Goal: Task Accomplishment & Management: Use online tool/utility

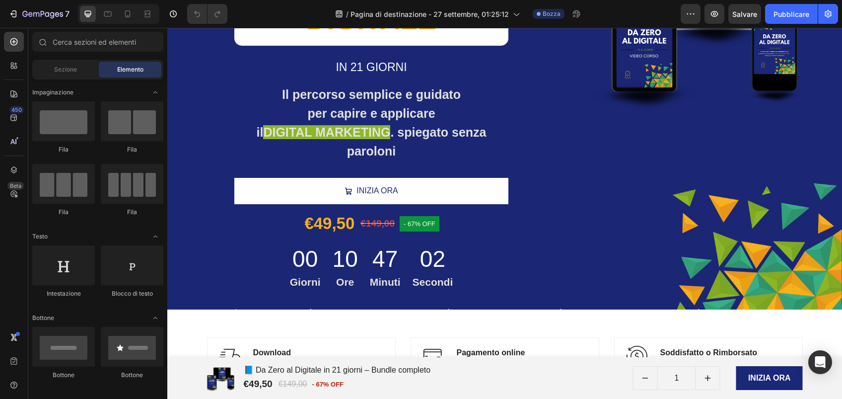
scroll to position [228, 0]
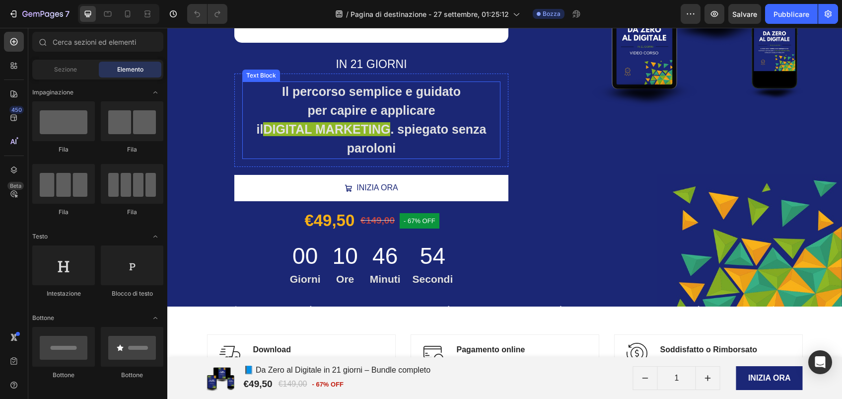
click at [364, 124] on strong "DIGITAL MARKETING" at bounding box center [326, 129] width 127 height 14
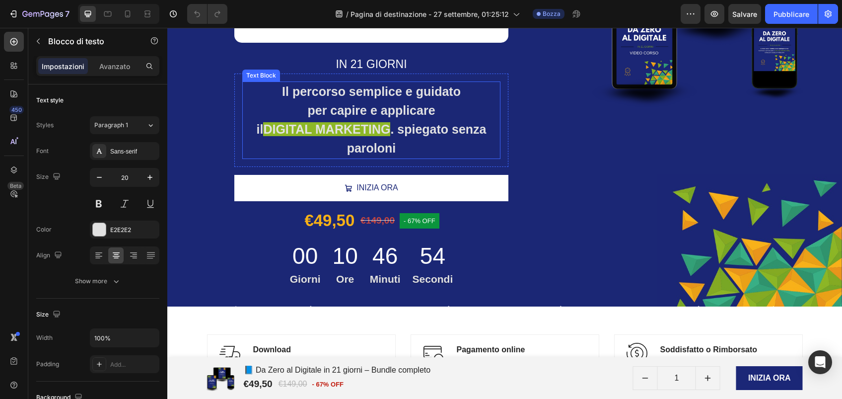
click at [364, 124] on strong "DIGITAL MARKETING" at bounding box center [326, 129] width 127 height 14
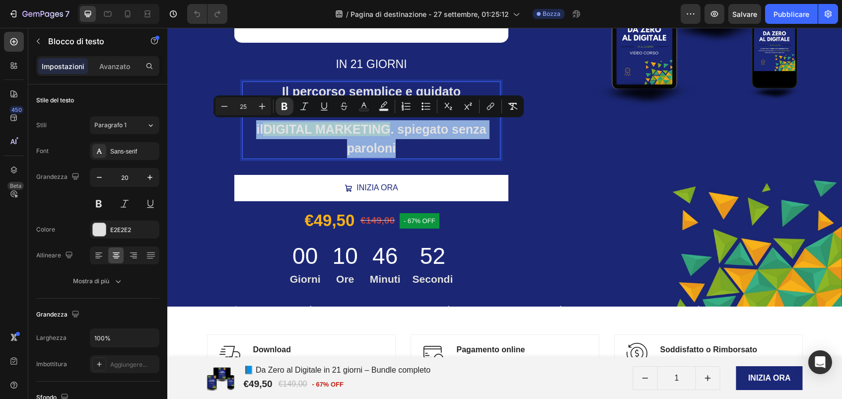
click at [364, 124] on strong "DIGITAL MARKETING" at bounding box center [326, 129] width 127 height 14
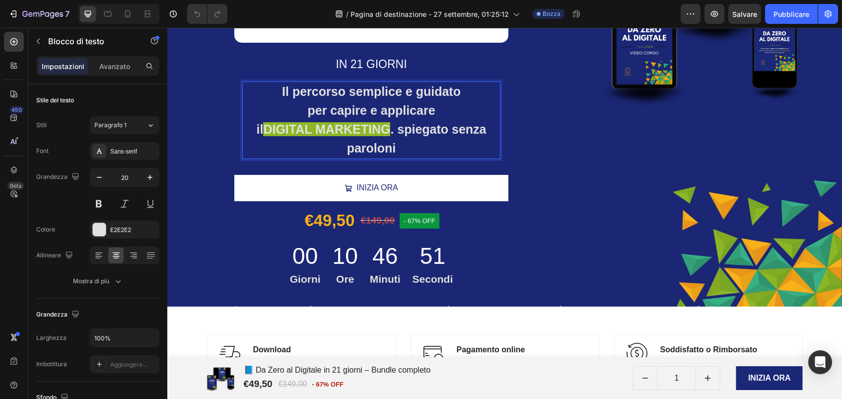
click at [364, 124] on strong "DIGITAL MARKETING" at bounding box center [326, 129] width 127 height 14
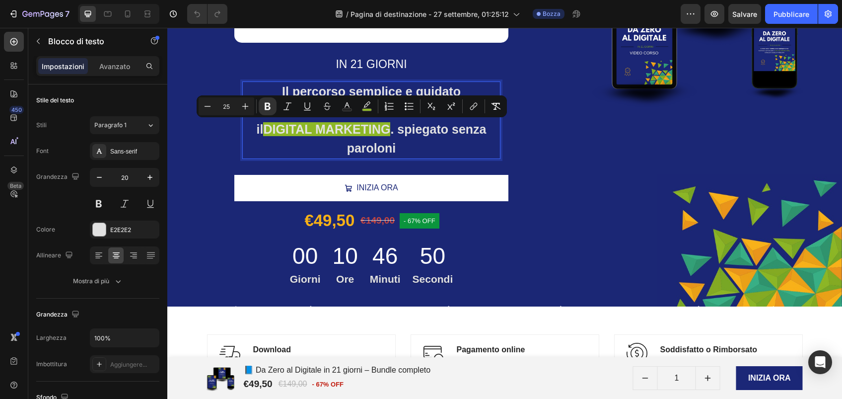
click at [364, 124] on strong "DIGITAL MARKETING" at bounding box center [326, 129] width 127 height 14
drag, startPoint x: 390, startPoint y: 127, endPoint x: 261, endPoint y: 127, distance: 128.6
click at [261, 127] on p "il DIGITAL MARKETING . spiegato senza paroloni" at bounding box center [371, 139] width 256 height 38
click at [338, 104] on icon "Barra degli strumenti contestuale dell'editor" at bounding box center [341, 106] width 10 height 10
type input "8DB726"
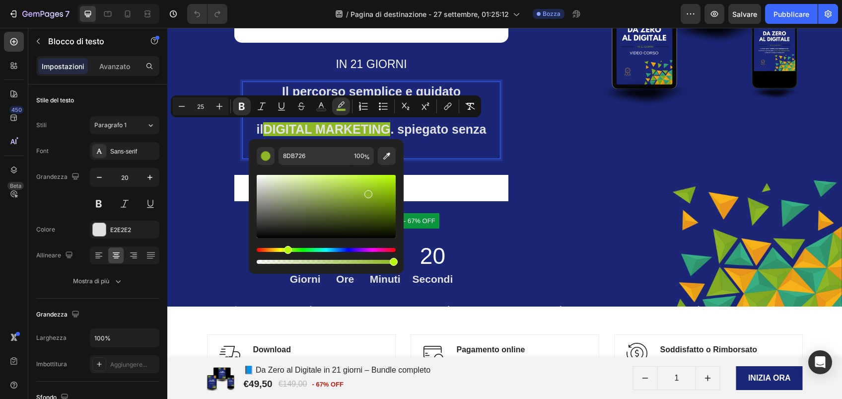
click at [267, 130] on strong "DIGITAL MARKETING" at bounding box center [326, 129] width 127 height 14
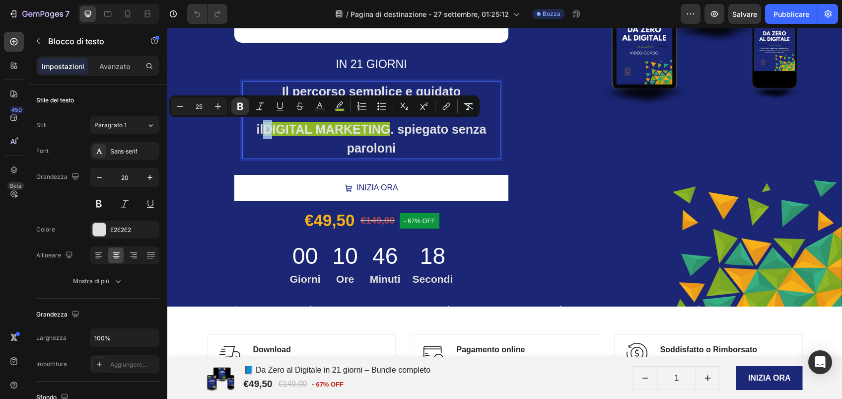
click at [258, 129] on p "il DIGITAL MARKETING . spiegato senza paroloni" at bounding box center [371, 139] width 256 height 38
click at [342, 104] on icon "Barra degli strumenti contestuale dell'editor" at bounding box center [340, 106] width 10 height 10
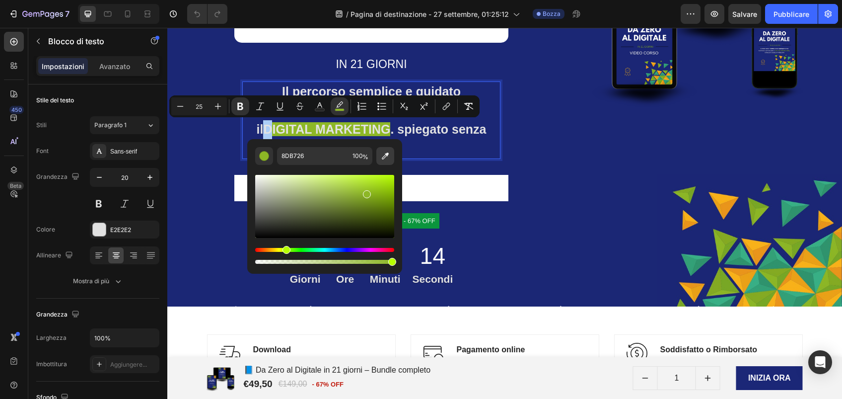
click at [390, 163] on button "Barra degli strumenti contestuale dell'editor" at bounding box center [385, 156] width 18 height 18
type input "1B2775"
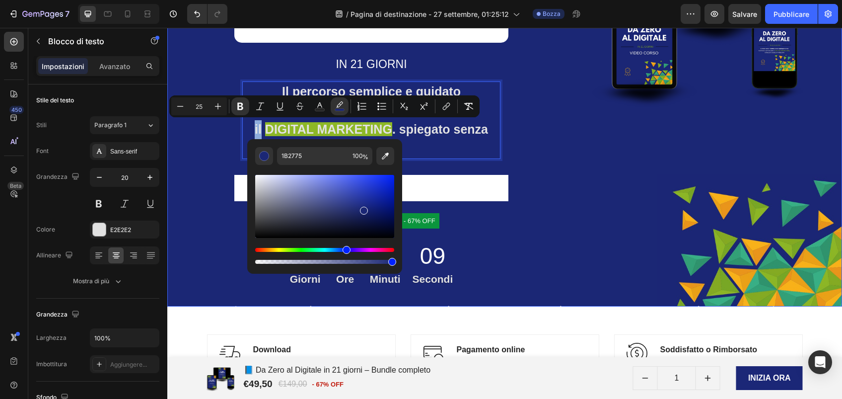
click at [178, 146] on div "DA ZERO AL DIGITALE Heading IN 21 GIORNI Text block Il percorso semplice e guid…" at bounding box center [504, 80] width 675 height 453
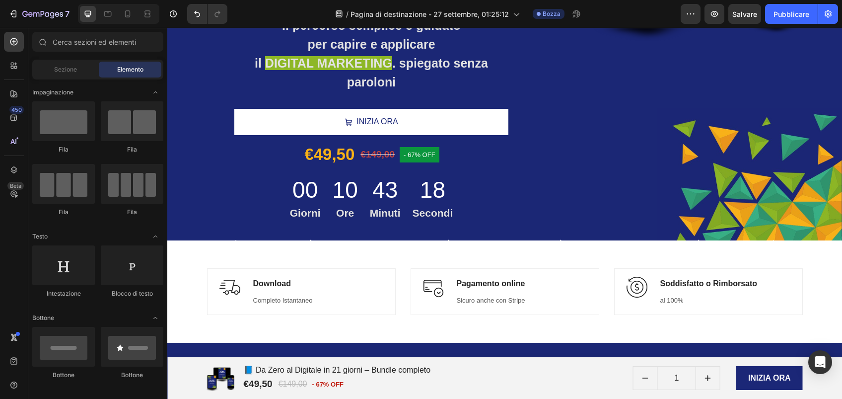
scroll to position [321, 0]
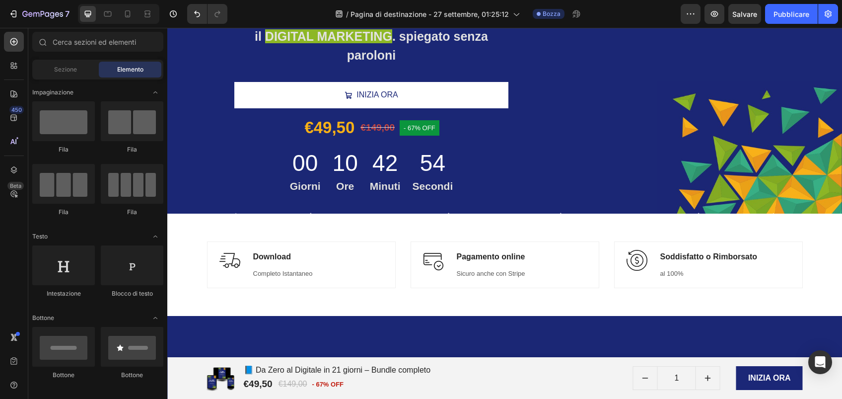
click at [831, 381] on div "Product Images 📘 Da Zero al Digitale in 21 giorni – Bundle completo Product Tit…" at bounding box center [504, 378] width 675 height 42
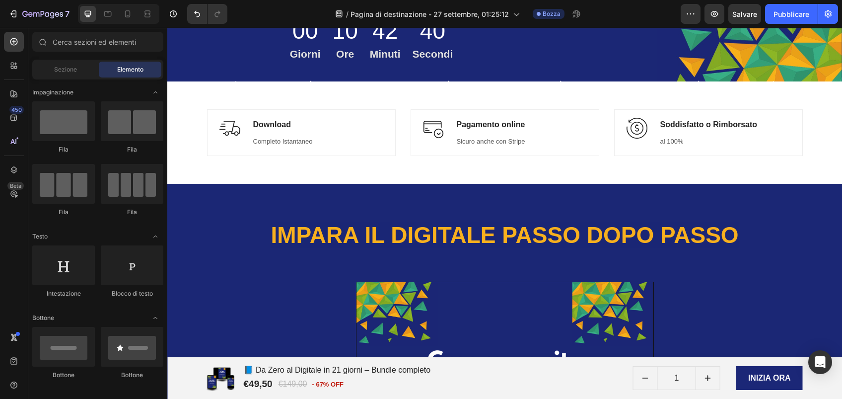
scroll to position [427, 0]
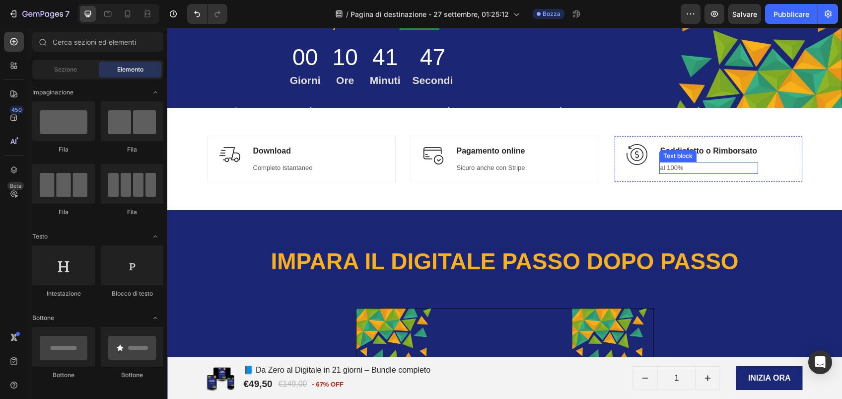
click at [661, 167] on p "al 100%" at bounding box center [709, 168] width 97 height 10
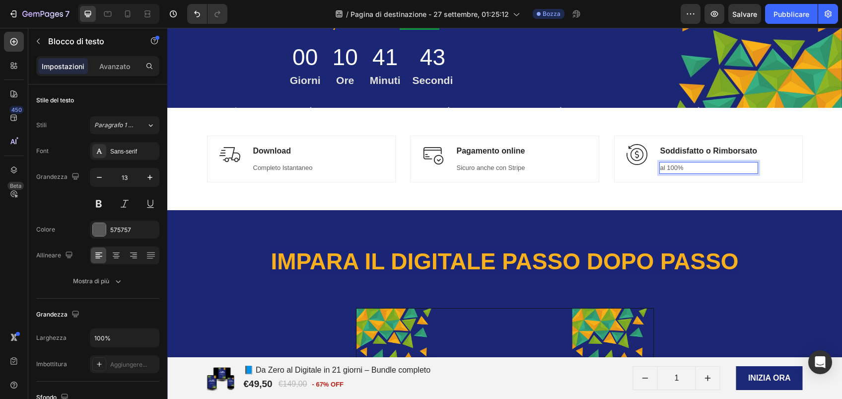
click at [663, 165] on p "al 100%" at bounding box center [709, 168] width 97 height 10
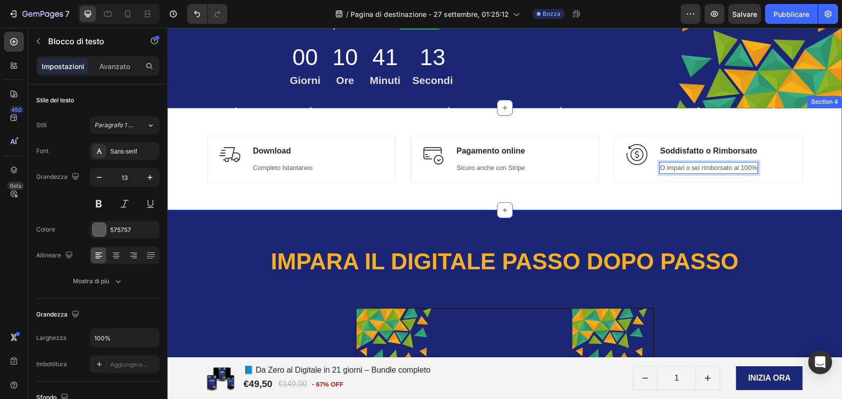
click at [802, 170] on div "Image Download Text block Completo Istantaneo Text block Row Image Pagamento on…" at bounding box center [504, 159] width 675 height 71
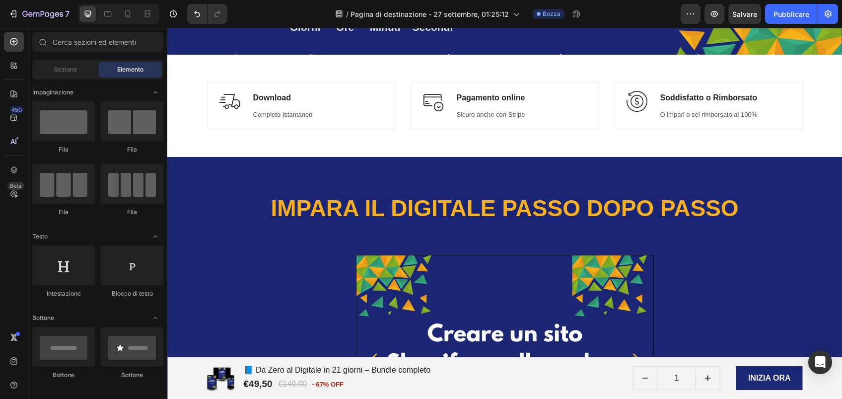
scroll to position [507, 0]
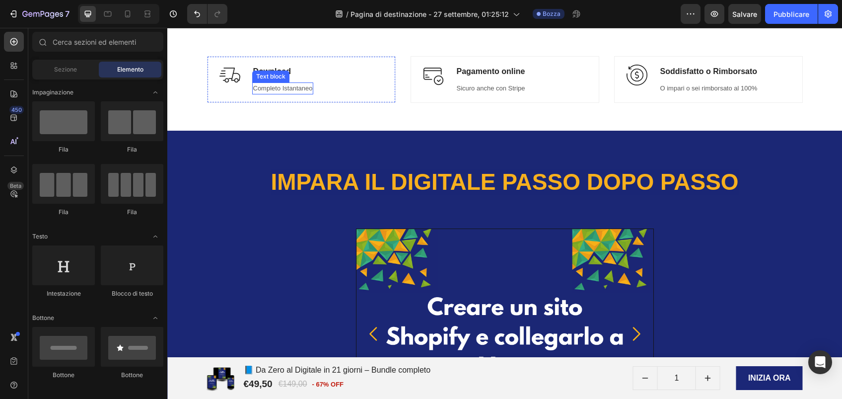
click at [253, 87] on p "Completo Istantaneo" at bounding box center [283, 88] width 60 height 10
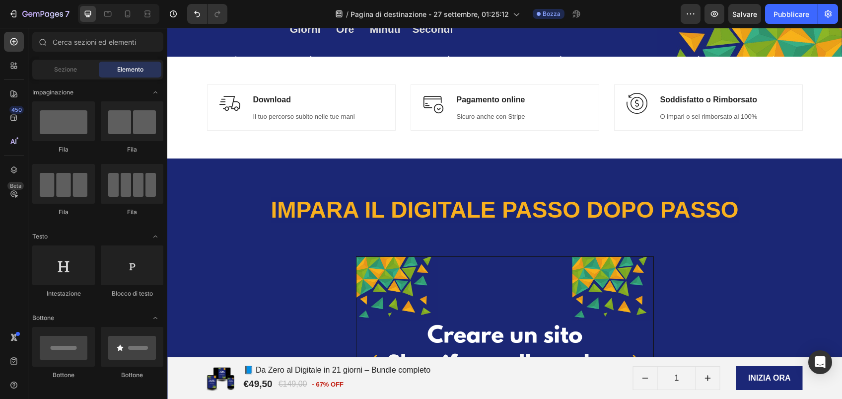
scroll to position [453, 0]
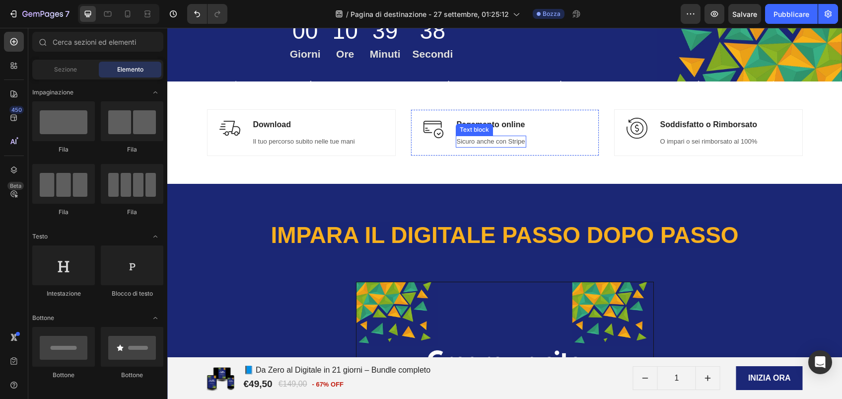
click at [507, 144] on p "Sicuro anche con Stripe" at bounding box center [491, 142] width 69 height 10
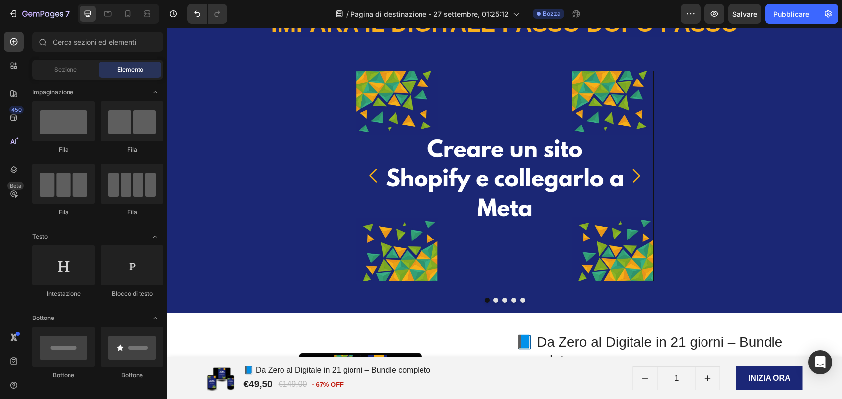
scroll to position [666, 0]
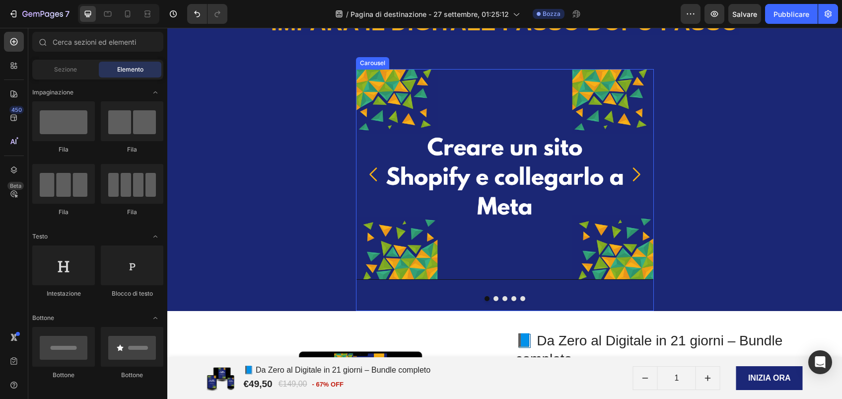
click at [637, 177] on icon "Carousel Next Arrow" at bounding box center [636, 174] width 20 height 20
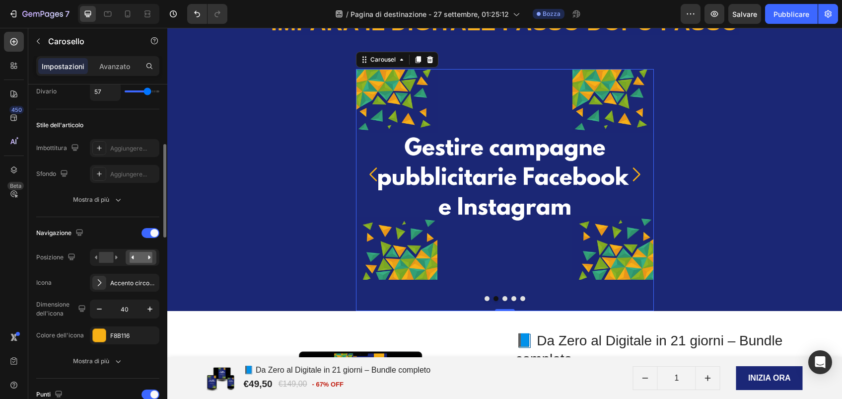
scroll to position [216, 0]
click at [103, 251] on rect at bounding box center [106, 256] width 14 height 11
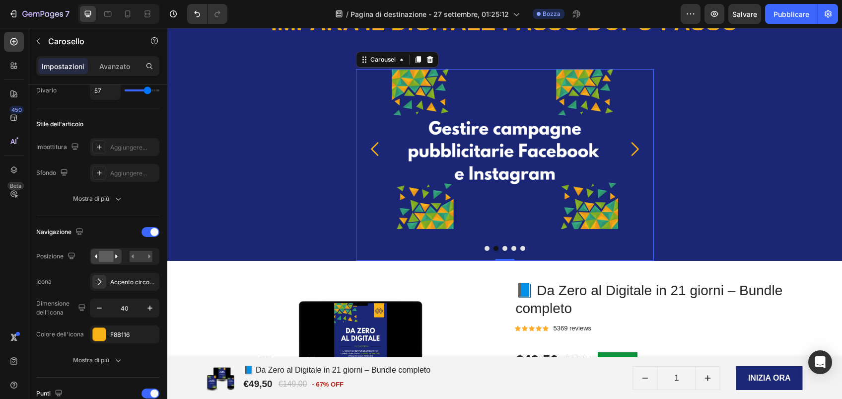
click at [632, 152] on icon "Carousel Next Arrow" at bounding box center [635, 149] width 20 height 20
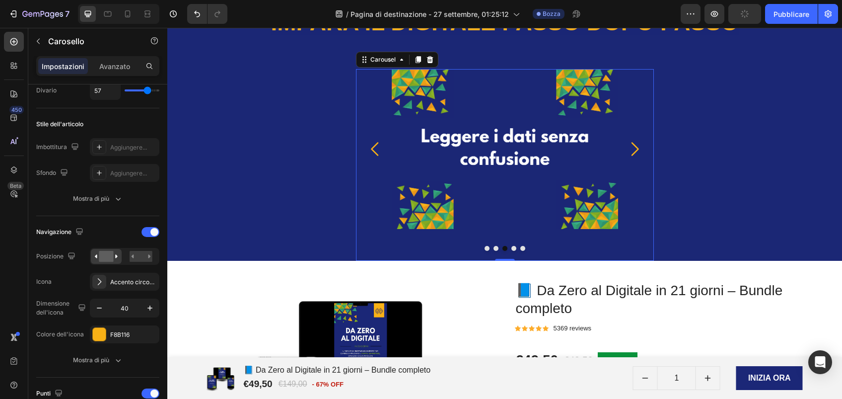
click at [632, 152] on icon "Carousel Next Arrow" at bounding box center [635, 149] width 20 height 20
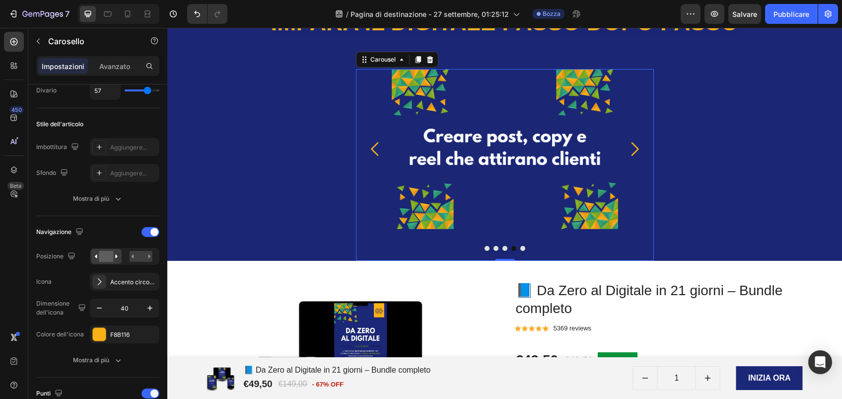
click at [632, 152] on icon "Carousel Next Arrow" at bounding box center [635, 149] width 20 height 20
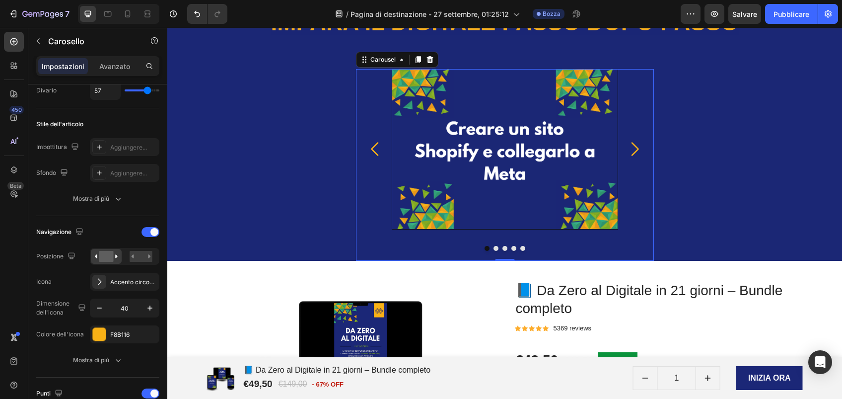
click at [632, 152] on icon "Carousel Next Arrow" at bounding box center [635, 149] width 20 height 20
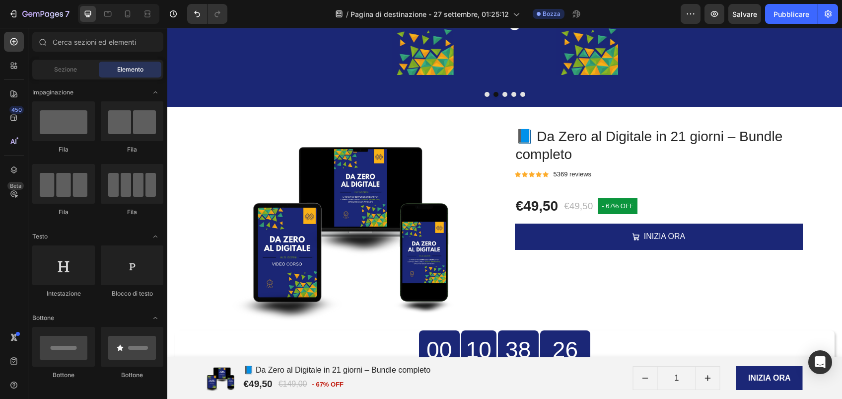
scroll to position [824, 0]
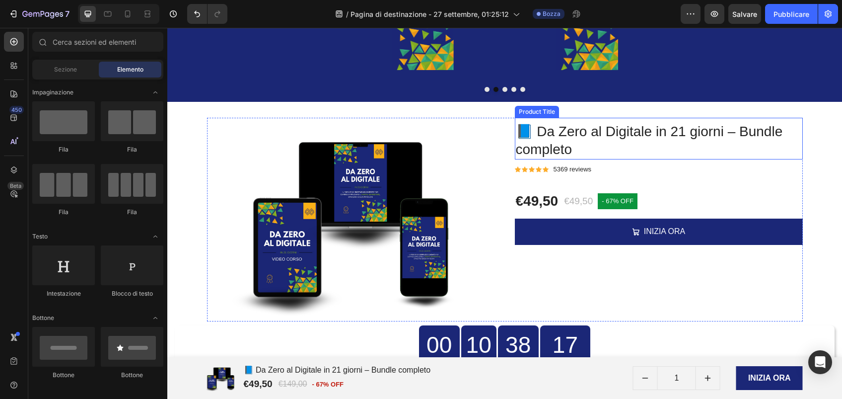
click at [749, 132] on h2 "📘 Da Zero al Digitale in 21 giorni – Bundle completo" at bounding box center [659, 141] width 288 height 38
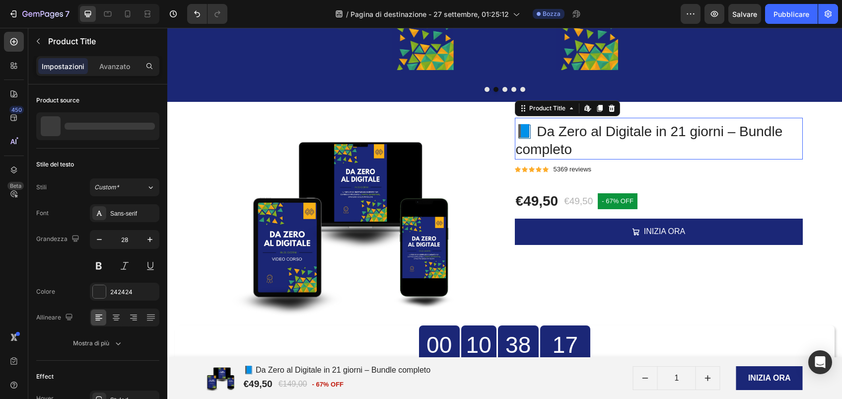
click at [749, 132] on h2 "📘 Da Zero al Digitale in 21 giorni – Bundle completo" at bounding box center [659, 141] width 288 height 38
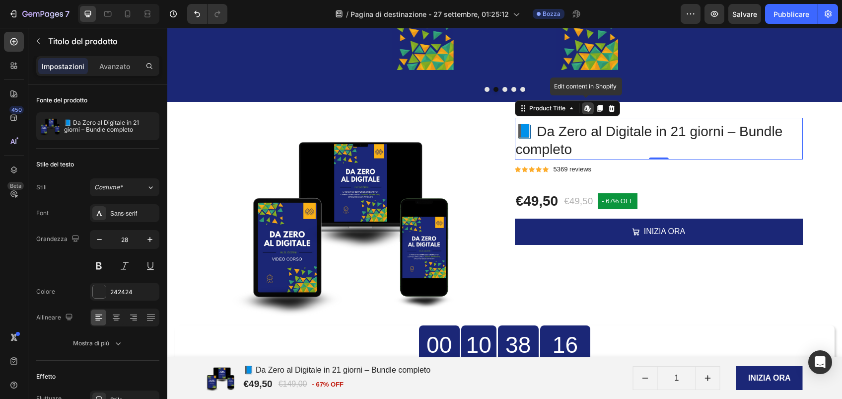
click at [749, 132] on h2 "📘 Da Zero al Digitale in 21 giorni – Bundle completo" at bounding box center [659, 141] width 288 height 38
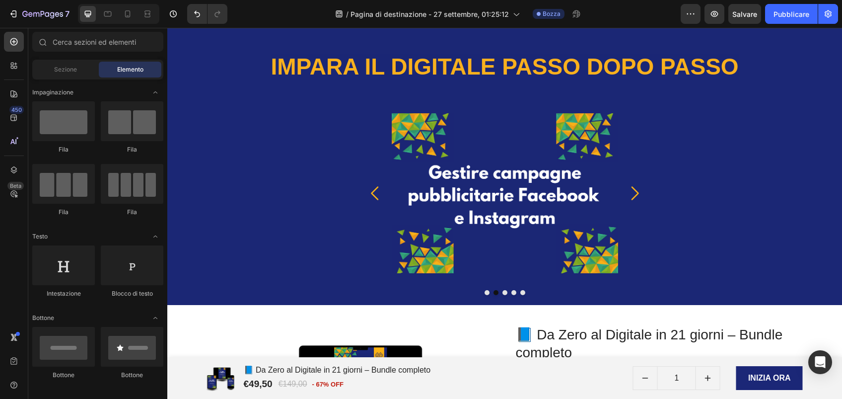
scroll to position [595, 0]
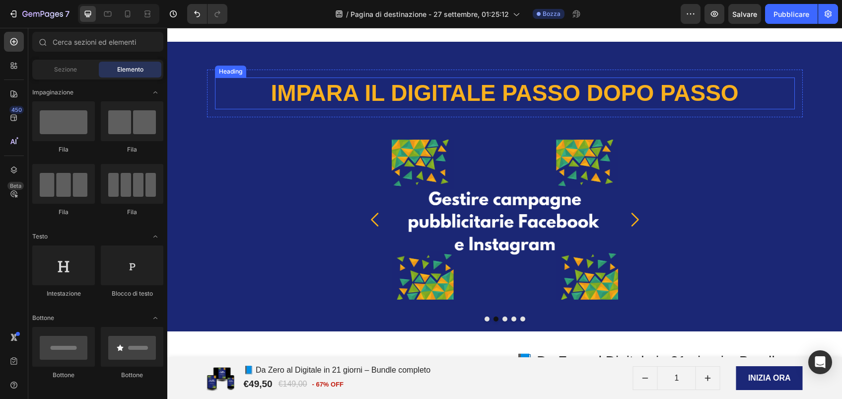
click at [489, 94] on strong "IMPARA IL DIGITALE PASSO DOPO PASSO" at bounding box center [505, 93] width 468 height 26
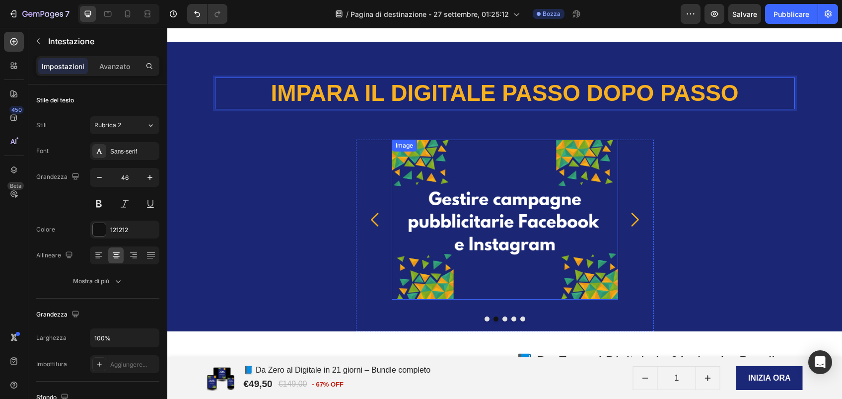
click at [523, 225] on img at bounding box center [505, 220] width 226 height 160
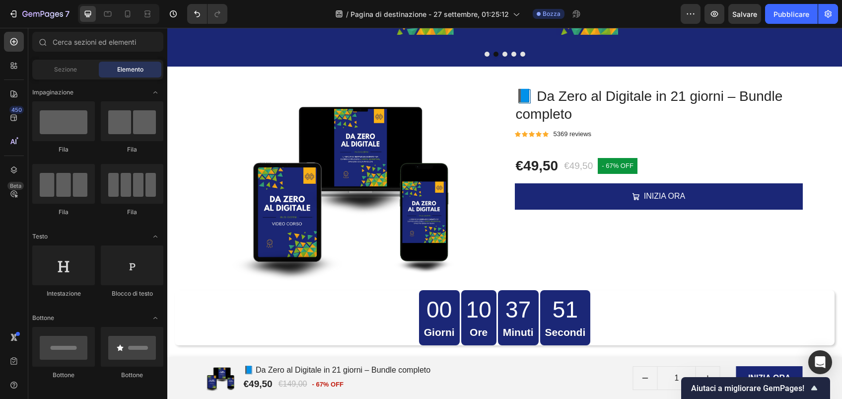
scroll to position [886, 0]
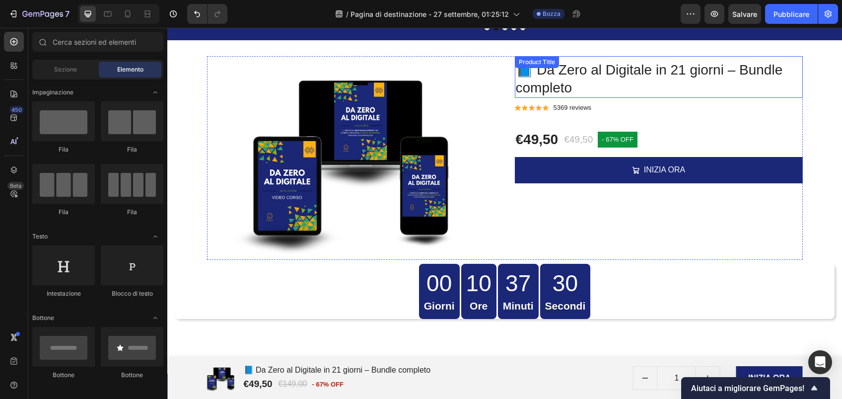
click at [733, 72] on h2 "📘 Da Zero al Digitale in 21 giorni – Bundle completo" at bounding box center [659, 79] width 288 height 38
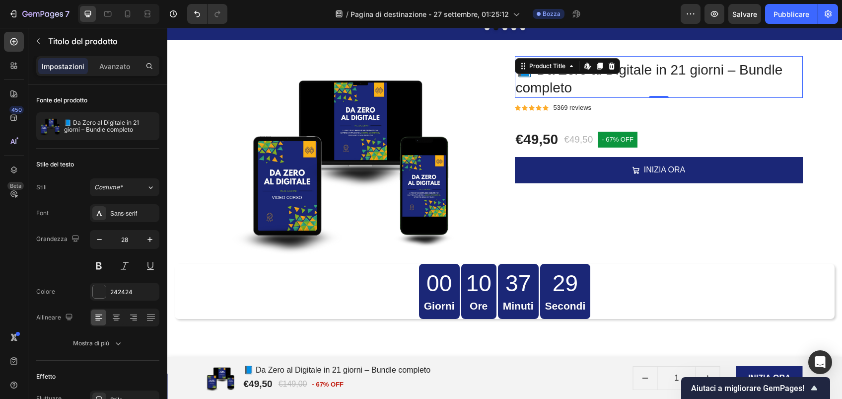
click at [733, 72] on h2 "📘 Da Zero al Digitale in 21 giorni – Bundle completo" at bounding box center [659, 79] width 288 height 38
click at [733, 70] on h2 "📘 Da Zero al Digitale in 21 giorni – Bundle completo" at bounding box center [659, 79] width 288 height 38
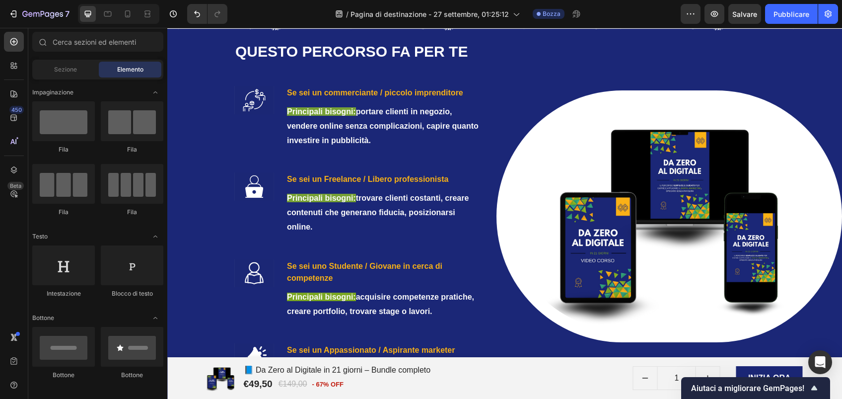
scroll to position [1257, 0]
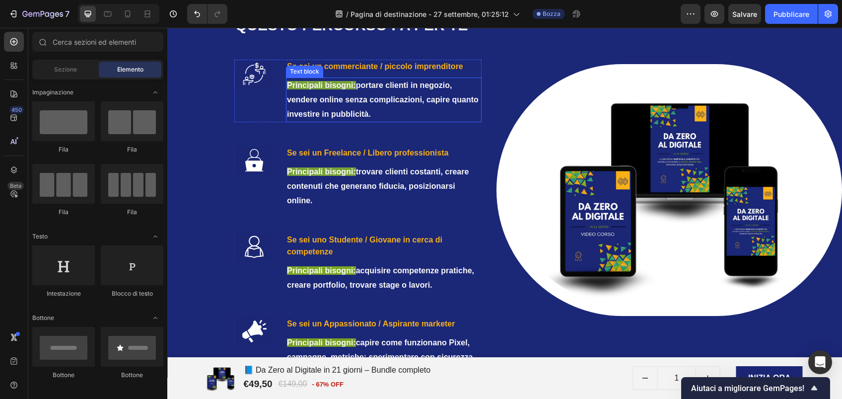
click at [426, 101] on p "Principali bisogni : portare clienti in negozio, vendere online senza complicaz…" at bounding box center [384, 99] width 194 height 43
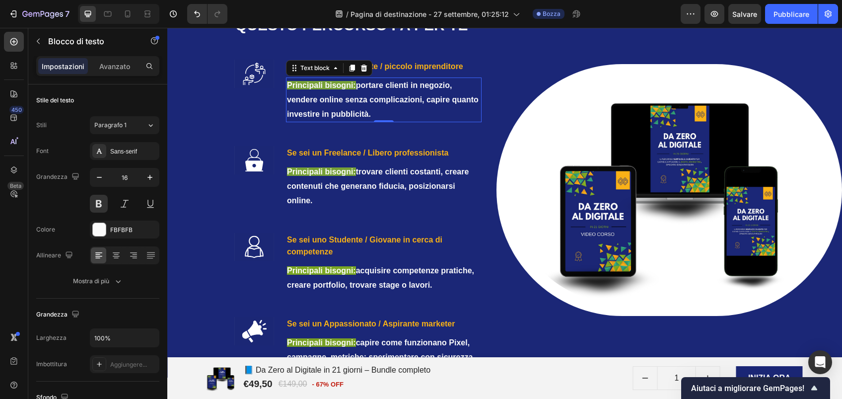
click at [426, 101] on p "Principali bisogni : portare clienti in negozio, vendere online senza complicaz…" at bounding box center [384, 99] width 194 height 43
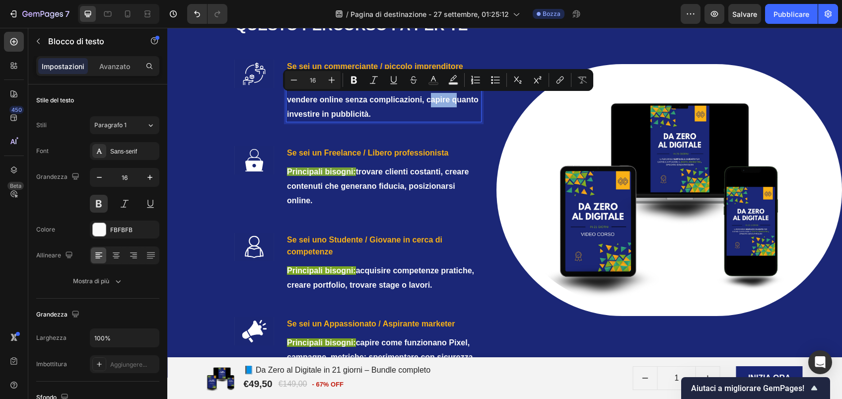
click at [426, 101] on p "Principali bisogni : portare clienti in negozio, vendere online senza complicaz…" at bounding box center [384, 99] width 194 height 43
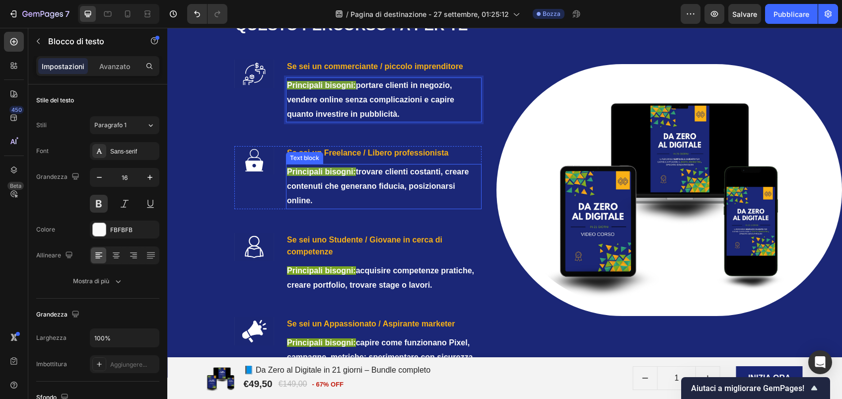
click at [411, 190] on p "Principali bisogni: trovare clienti costanti, creare contenuti che generano fid…" at bounding box center [384, 186] width 194 height 43
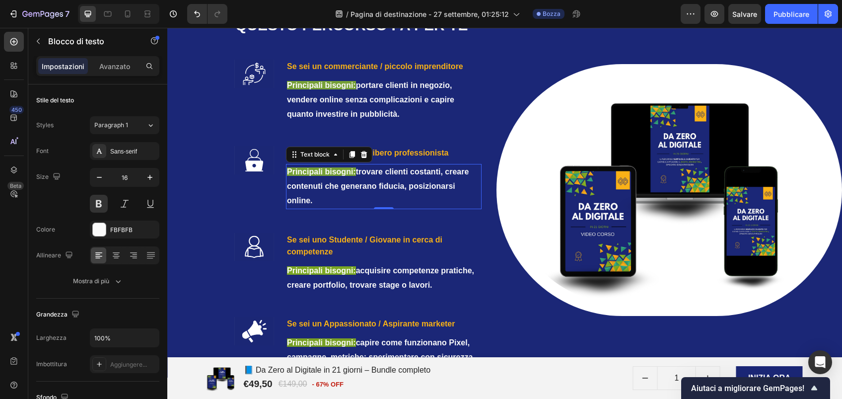
scroll to position [215, 0]
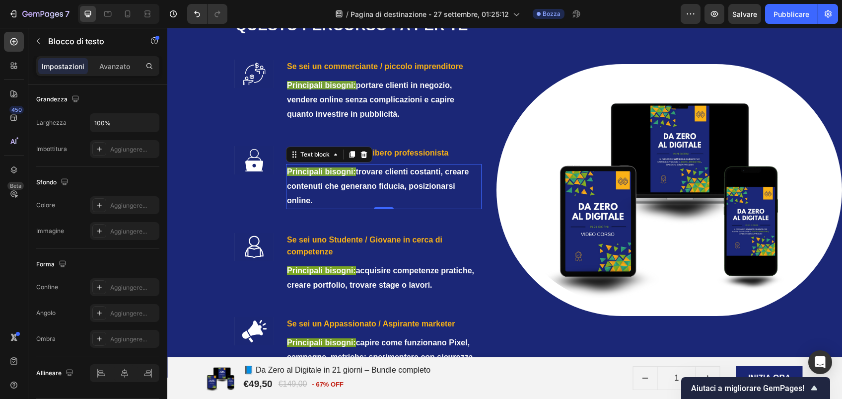
click at [411, 186] on p "Principali bisogni: trovare clienti costanti, creare contenuti che generano fid…" at bounding box center [384, 186] width 194 height 43
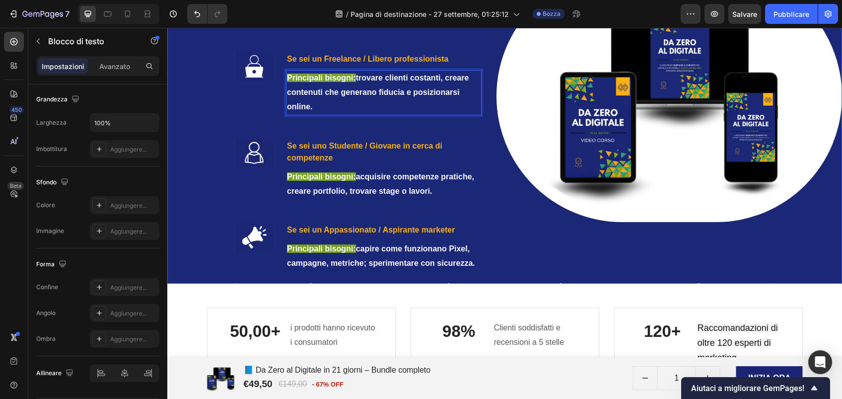
scroll to position [1372, 0]
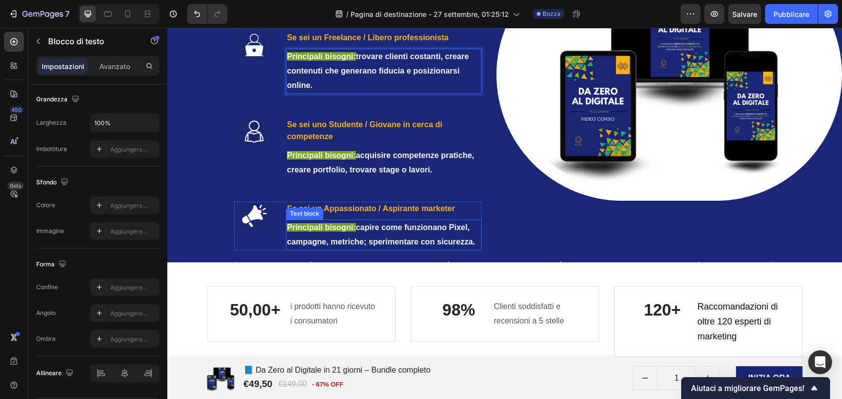
click at [371, 242] on p "Principali bisogni: capire come funzionano Pixel, campagne, metriche; speriment…" at bounding box center [384, 235] width 194 height 29
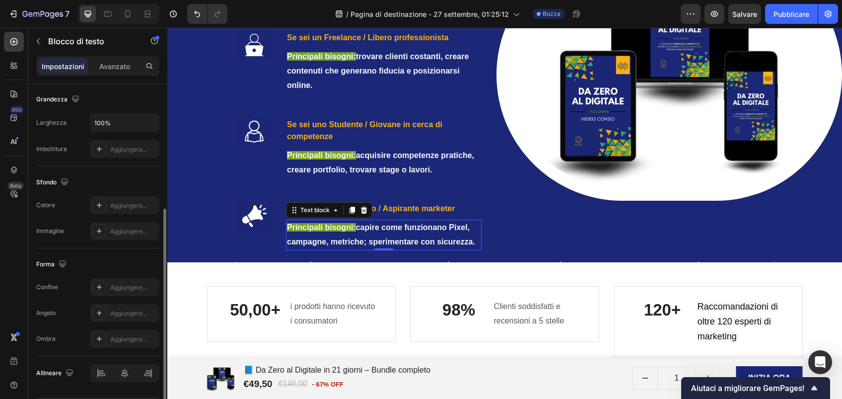
scroll to position [215, 0]
click at [371, 242] on p "Principali bisogni: capire come funzionano Pixel, campagne, metriche; speriment…" at bounding box center [384, 235] width 194 height 29
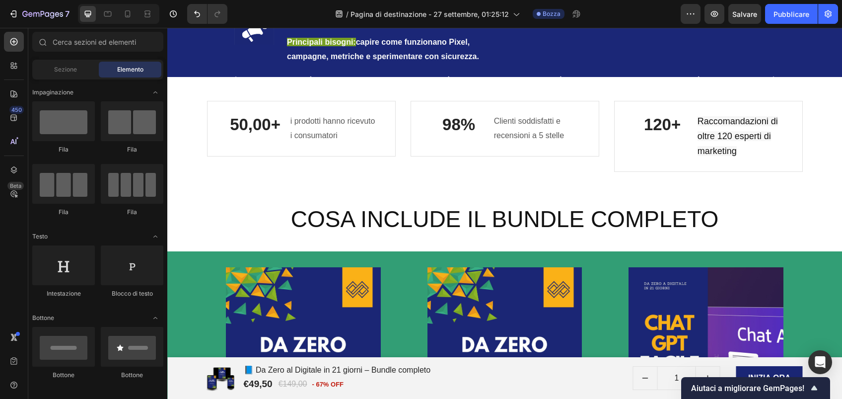
scroll to position [1558, 0]
click at [262, 136] on p "50,00+" at bounding box center [255, 124] width 62 height 21
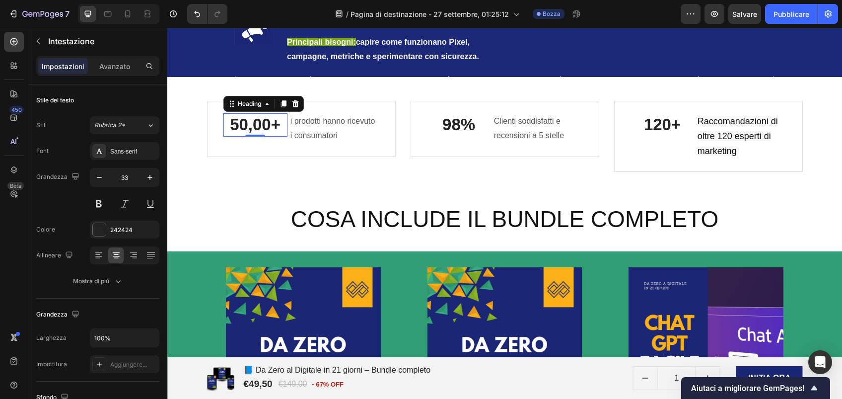
click at [262, 136] on p "50,00+" at bounding box center [255, 124] width 62 height 21
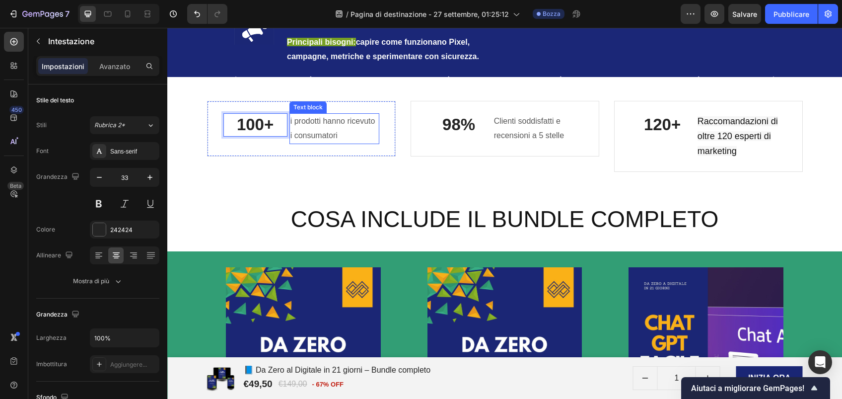
click at [322, 134] on p "i prodotti hanno ricevuto i consumatori" at bounding box center [335, 128] width 88 height 29
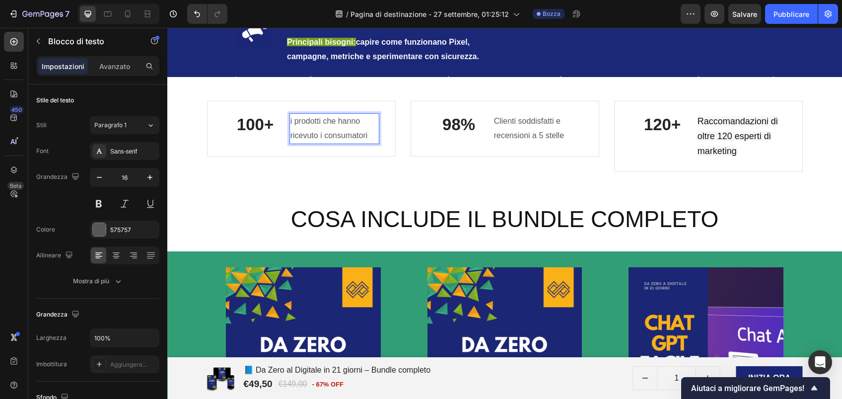
click at [367, 143] on p "i prodotti che hanno ricevuto i consumatori" at bounding box center [335, 128] width 88 height 29
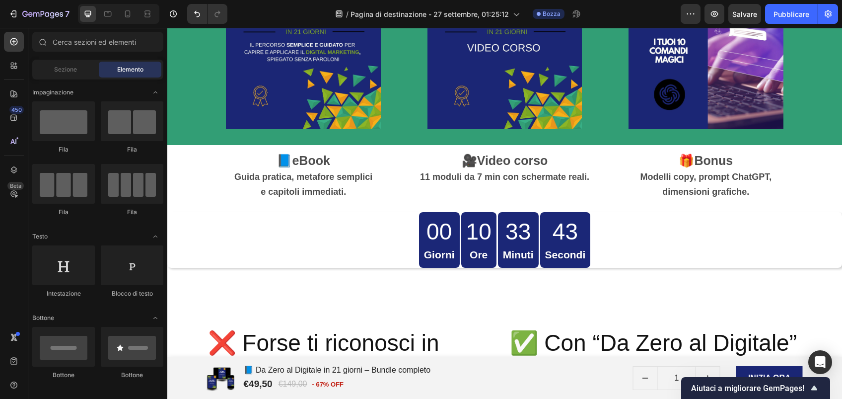
scroll to position [1955, 0]
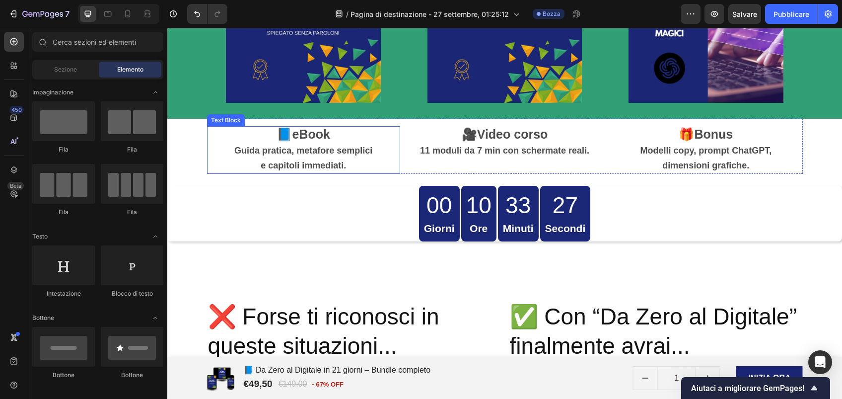
click at [326, 149] on strong "Guida pratica, metafore semplici" at bounding box center [303, 151] width 138 height 10
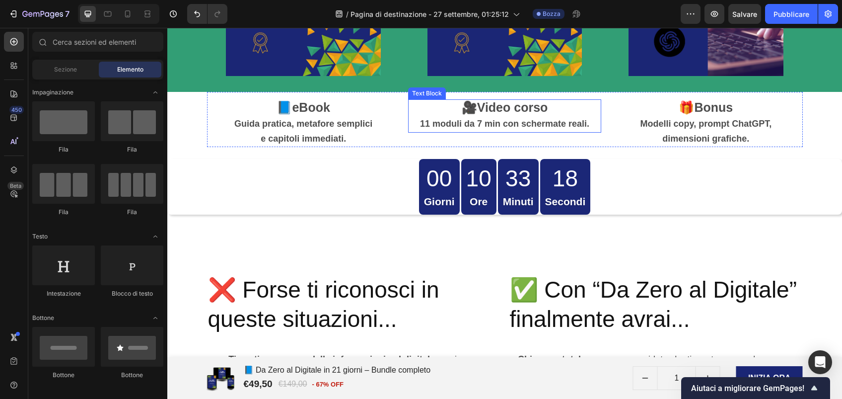
click at [474, 123] on strong "11 moduli da 7 min con schermate reali." at bounding box center [504, 124] width 169 height 10
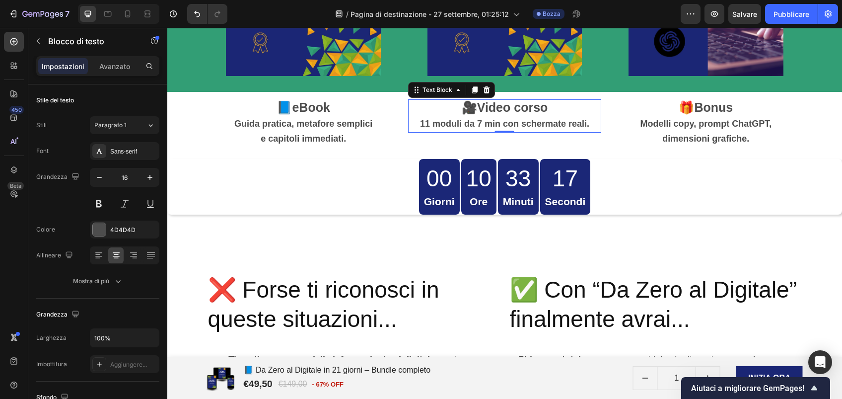
click at [474, 123] on strong "11 moduli da 7 min con schermate reali." at bounding box center [504, 124] width 169 height 10
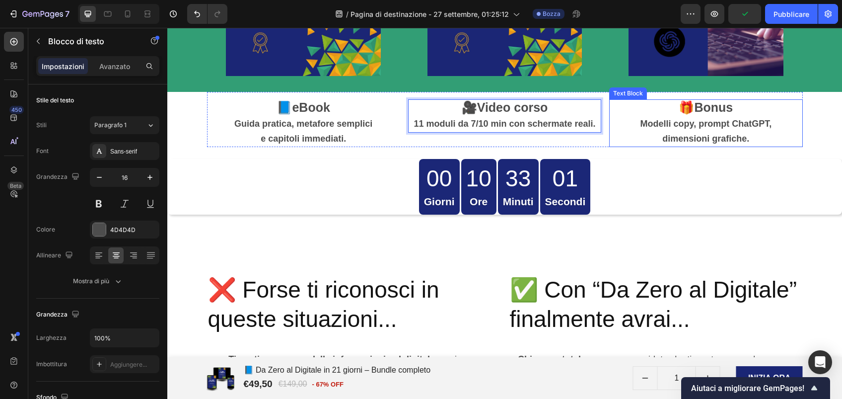
click at [779, 123] on p "Modelli copy, prompt ChatGPT," at bounding box center [705, 124] width 191 height 15
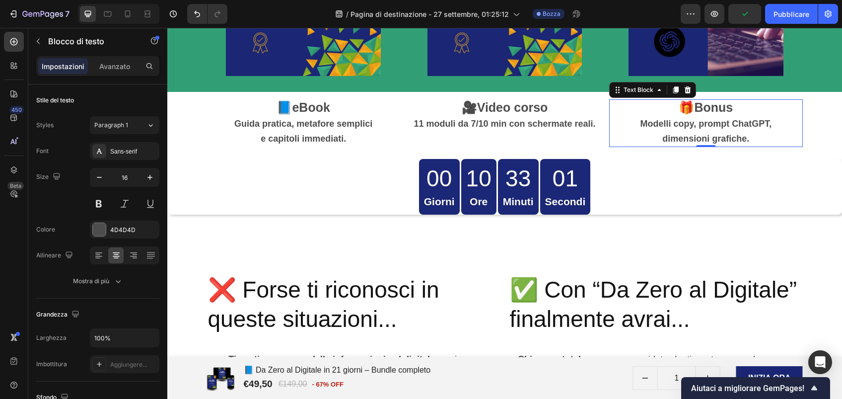
scroll to position [215, 0]
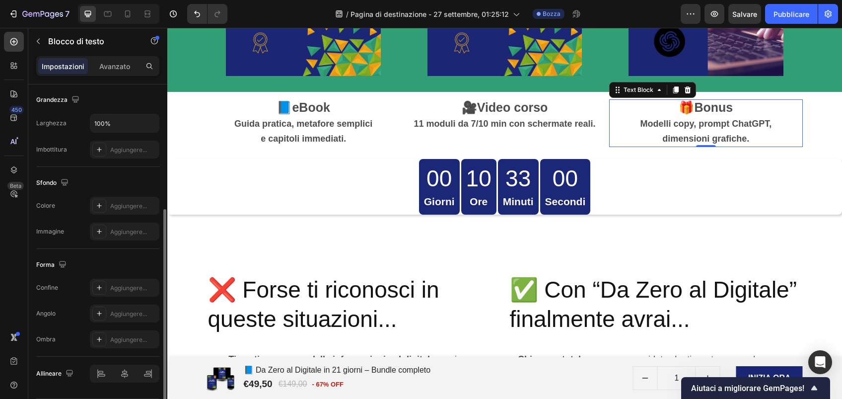
click at [774, 123] on p "Modelli copy, prompt ChatGPT," at bounding box center [705, 124] width 191 height 15
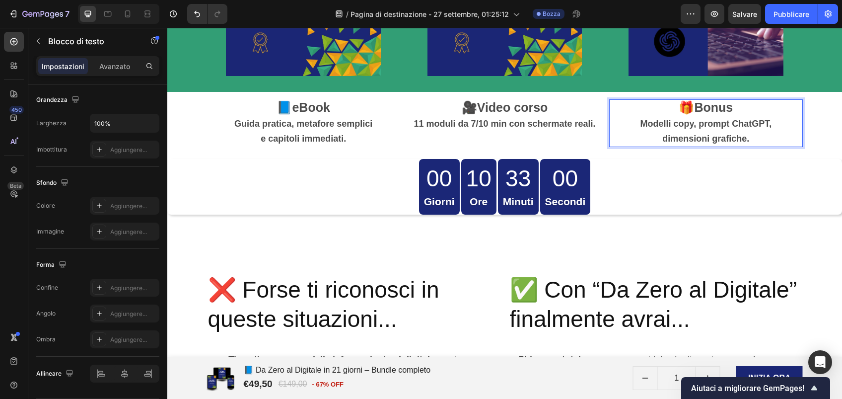
click at [774, 123] on p "Modelli copy, prompt ChatGPT," at bounding box center [705, 124] width 191 height 15
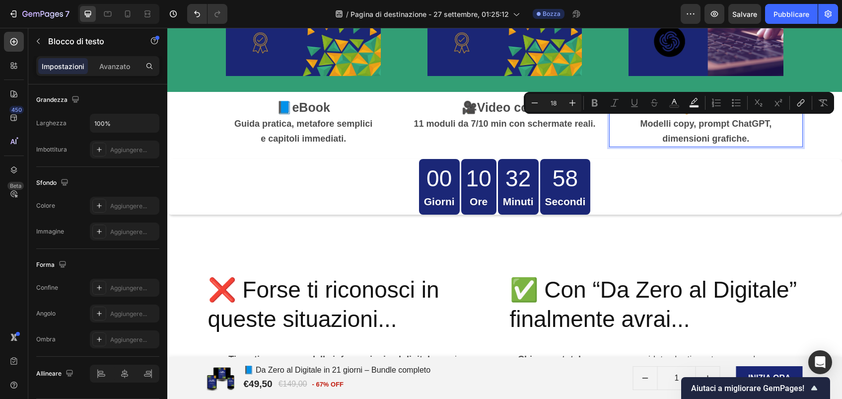
click at [766, 121] on strong "Modelli copy, prompt ChatGPT," at bounding box center [706, 124] width 132 height 10
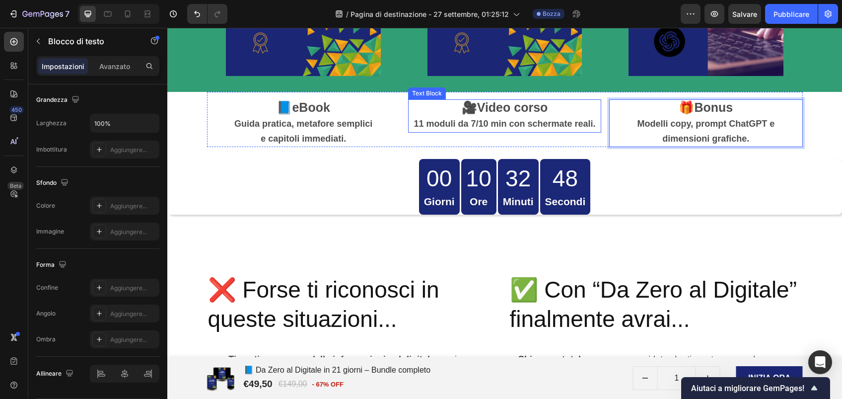
click at [582, 125] on strong "11 moduli da 7/10 min con schermate reali." at bounding box center [505, 124] width 182 height 10
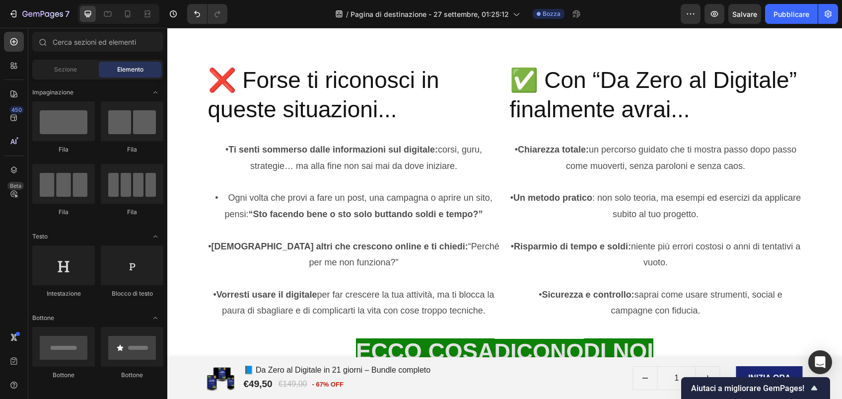
scroll to position [2193, 0]
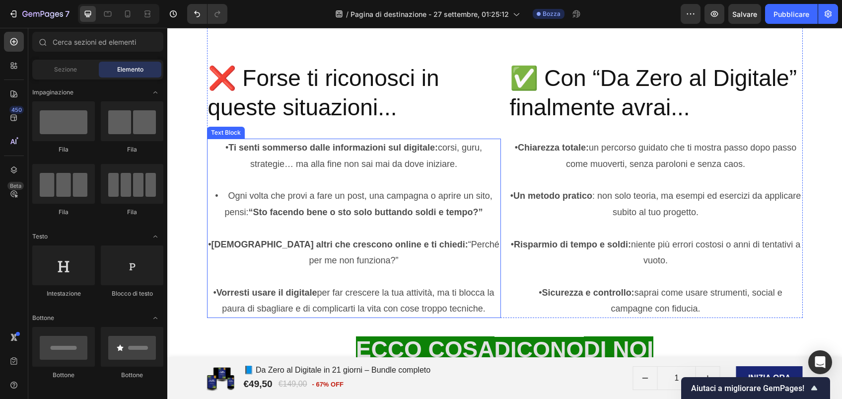
click at [348, 208] on strong "“Sto facendo bene o sto solo buttando soldi e tempo?”" at bounding box center [366, 212] width 234 height 10
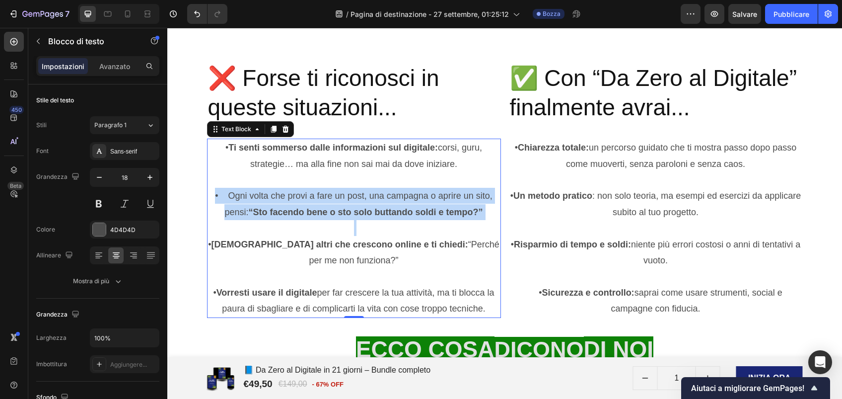
click at [348, 208] on strong "“Sto facendo bene o sto solo buttando soldi e tempo?”" at bounding box center [366, 212] width 234 height 10
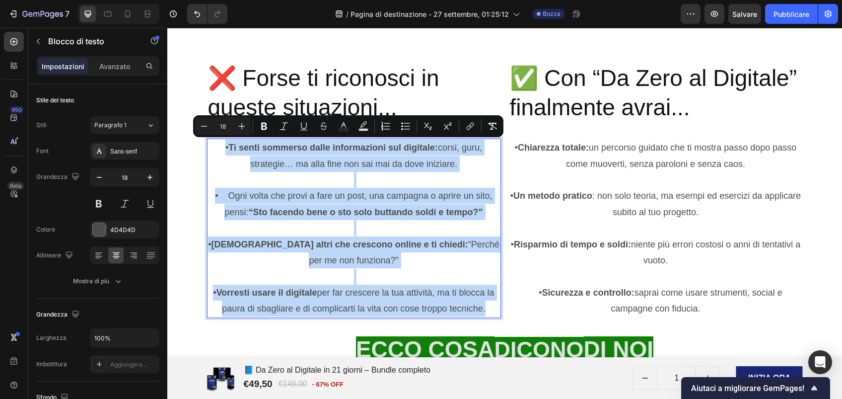
drag, startPoint x: 379, startPoint y: 324, endPoint x: 208, endPoint y: 146, distance: 247.3
click at [208, 146] on div "• Ti senti sommerso dalle informazioni sul digitale: corsi, guru, strategie… ma…" at bounding box center [354, 228] width 294 height 179
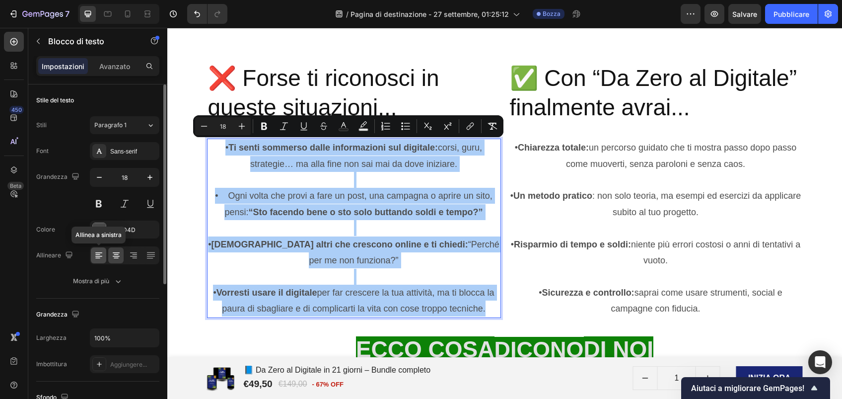
click at [94, 260] on div at bounding box center [98, 255] width 15 height 16
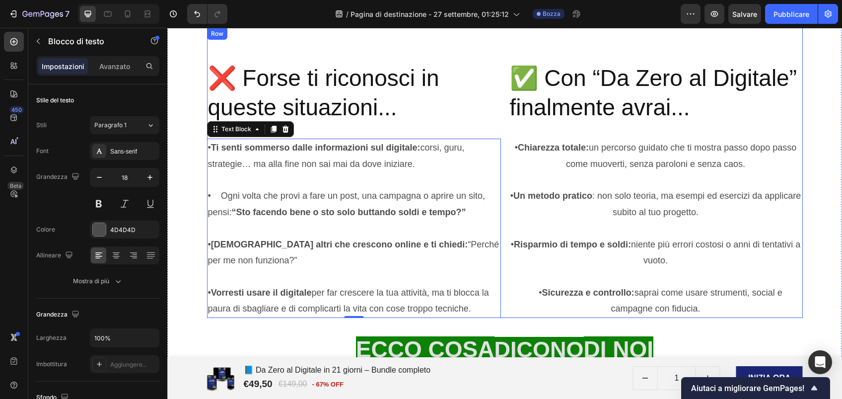
click at [207, 57] on div "❌ Forse ti riconosci in queste situazioni... Heading • Ti senti sommerso dalle …" at bounding box center [354, 173] width 294 height 290
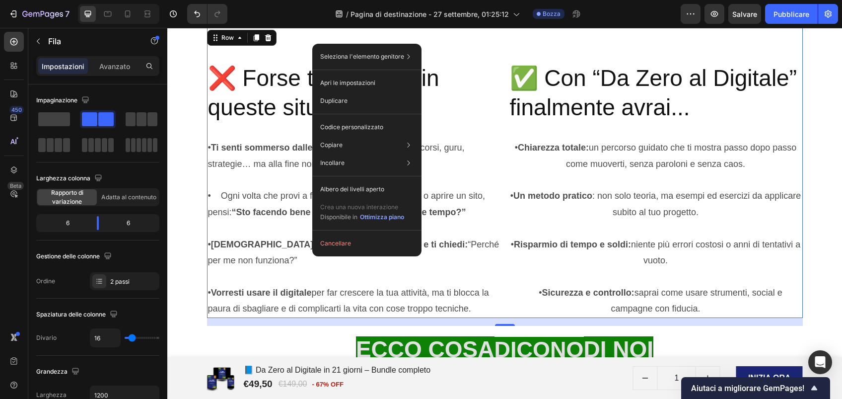
click at [278, 47] on div "❌ Forse ti riconosci in queste situazioni... Heading • Ti senti sommerso dalle …" at bounding box center [354, 173] width 294 height 290
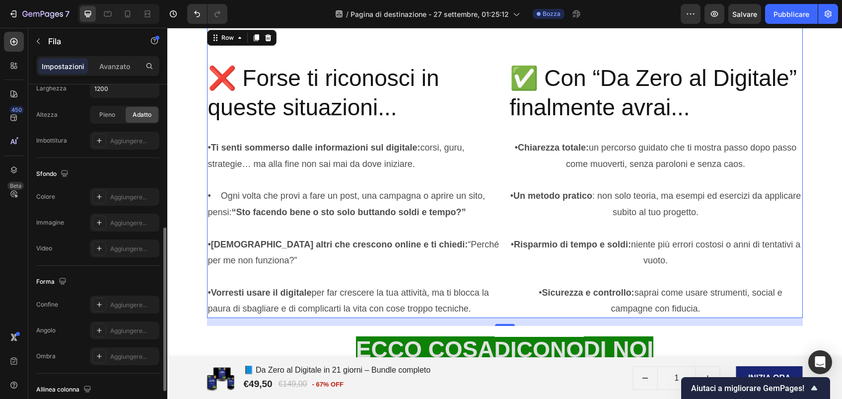
scroll to position [307, 0]
click at [125, 297] on div "Aggiungere..." at bounding box center [125, 304] width 70 height 18
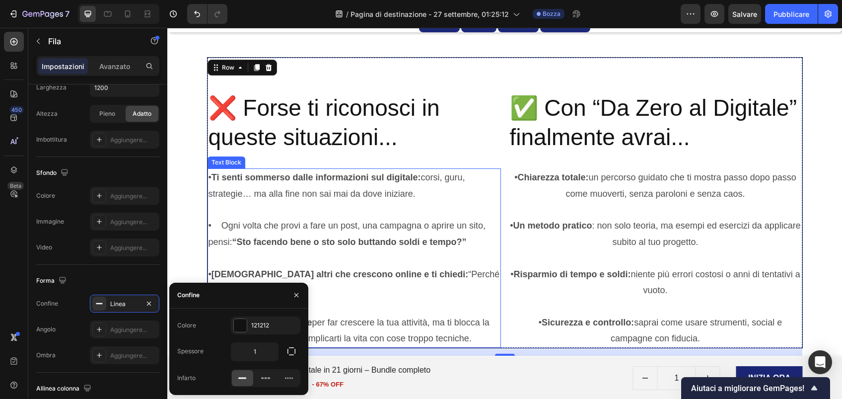
scroll to position [2165, 0]
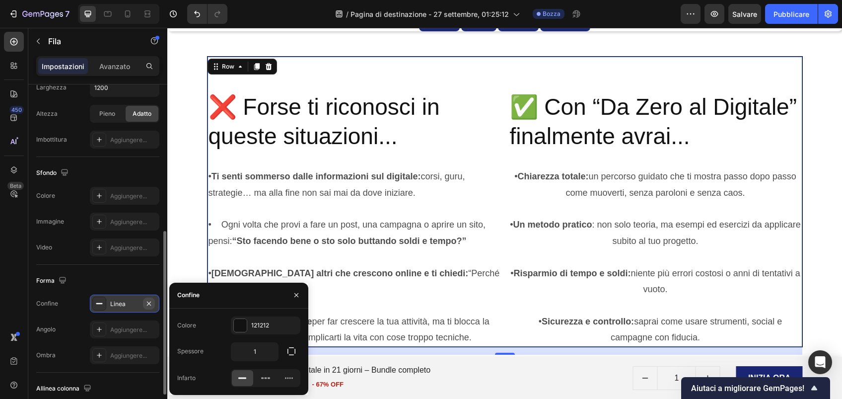
click at [151, 304] on icon "button" at bounding box center [149, 303] width 8 height 8
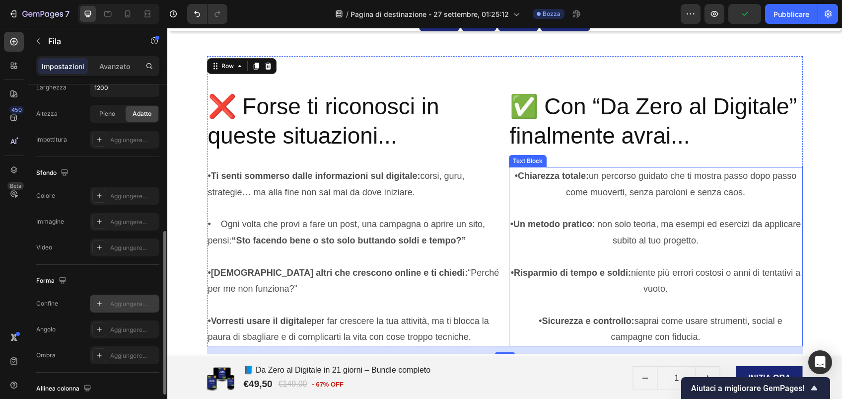
click at [535, 204] on p "• Un metodo pratico : non solo teoria, ma esempi ed esercizi da applicare subit…" at bounding box center [656, 224] width 292 height 48
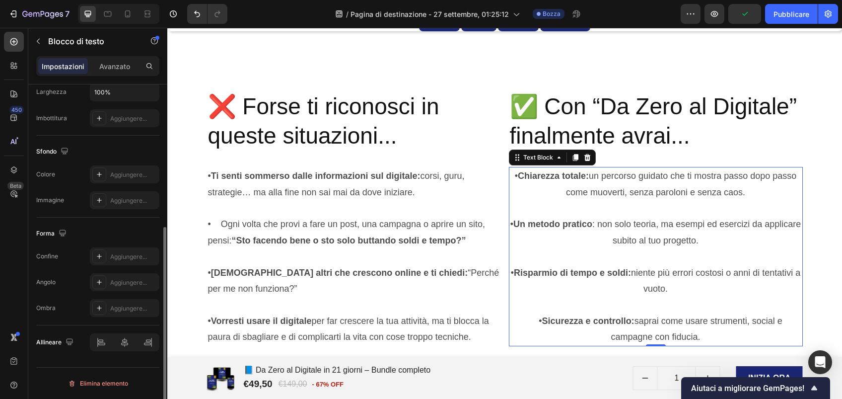
scroll to position [0, 0]
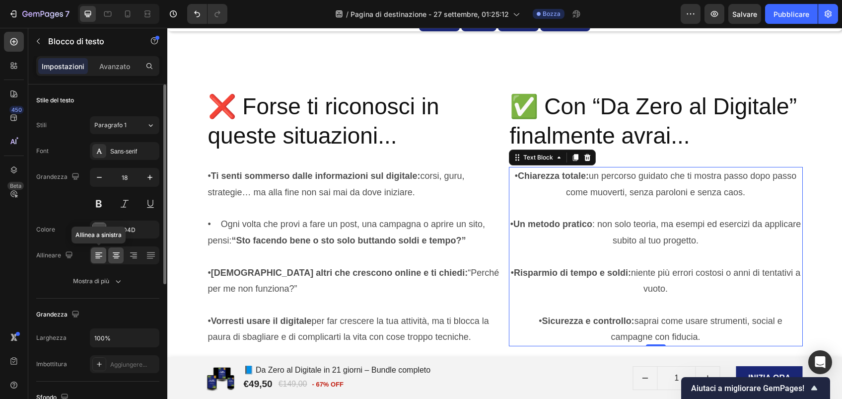
click at [99, 261] on div at bounding box center [98, 255] width 15 height 16
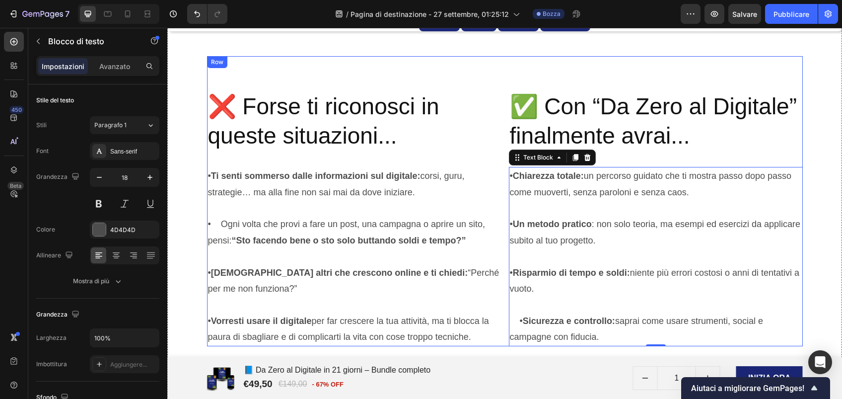
click at [475, 80] on div "❌ Forse ti riconosci in queste situazioni... Heading • Ti senti sommerso dalle …" at bounding box center [354, 201] width 294 height 290
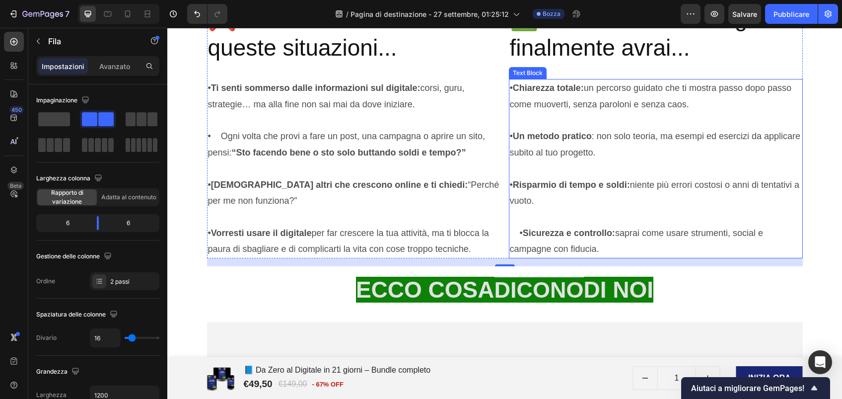
scroll to position [2226, 0]
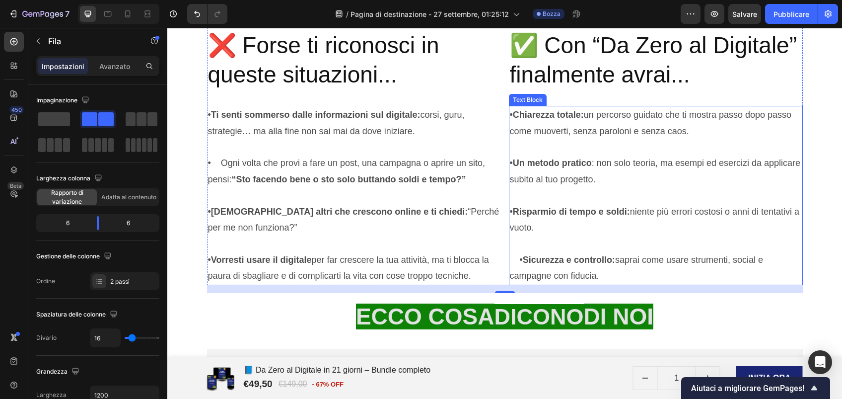
click at [511, 161] on p "• Un metodo pratico : non solo teoria, ma esempi ed esercizi da applicare subit…" at bounding box center [656, 163] width 292 height 48
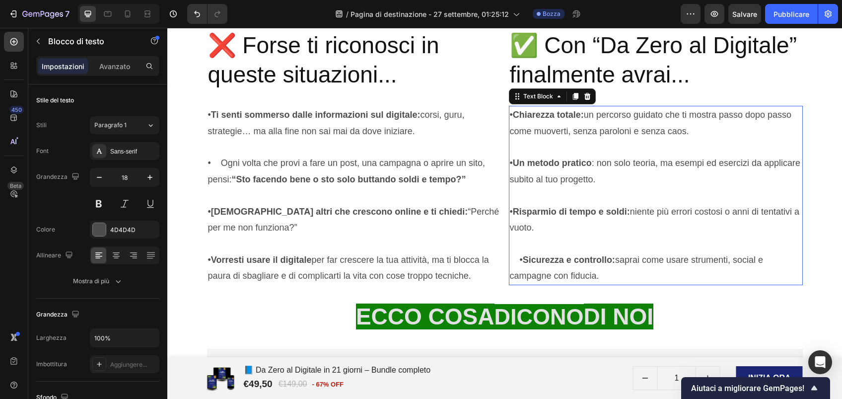
click at [511, 161] on p "• Un metodo pratico : non solo teoria, ma esempi ed esercizi da applicare subit…" at bounding box center [656, 163] width 292 height 48
click at [514, 163] on p "• Un metodo pratico : non solo teoria, ma esempi ed esercizi da applicare subit…" at bounding box center [656, 163] width 292 height 48
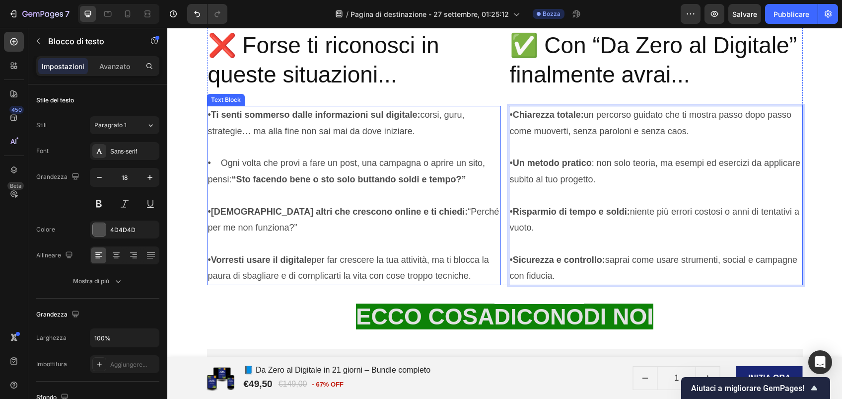
click at [211, 157] on p "• Ogni volta che provi a fare un post, una campagna o aprire un sito, pensi: “S…" at bounding box center [354, 163] width 292 height 48
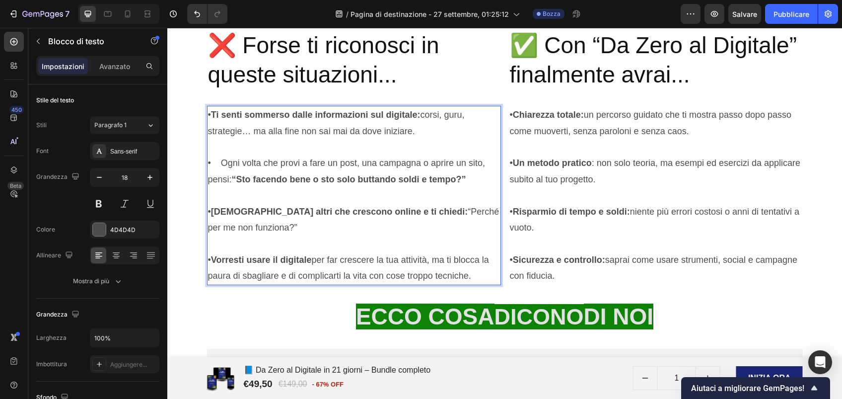
click at [209, 160] on p "• Ogni volta che provi a fare un post, una campagna o aprire un sito, pensi: “S…" at bounding box center [354, 163] width 292 height 48
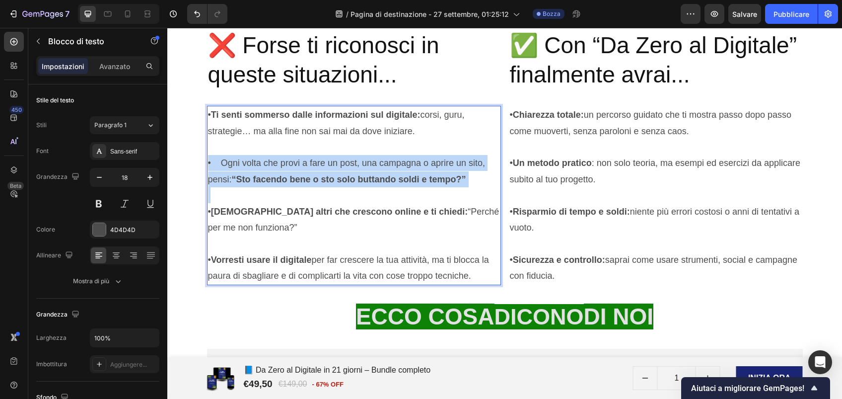
click at [209, 160] on p "• Ogni volta che provi a fare un post, una campagna o aprire un sito, pensi: “S…" at bounding box center [354, 163] width 292 height 48
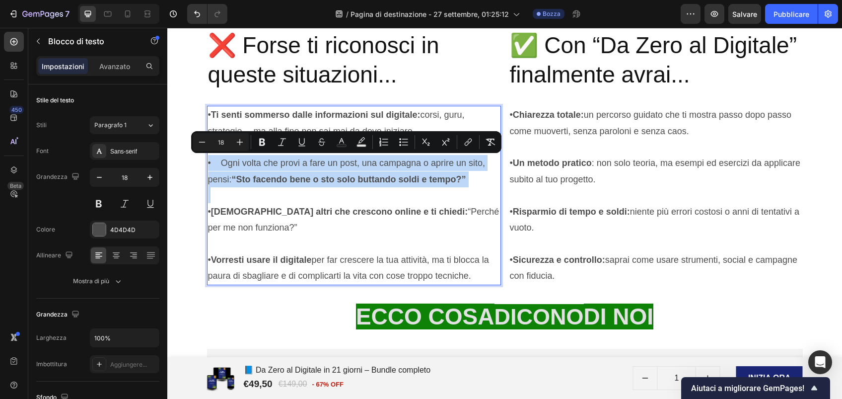
click at [209, 160] on p "• Ogni volta che provi a fare un post, una campagna o aprire un sito, pensi: “S…" at bounding box center [354, 163] width 292 height 48
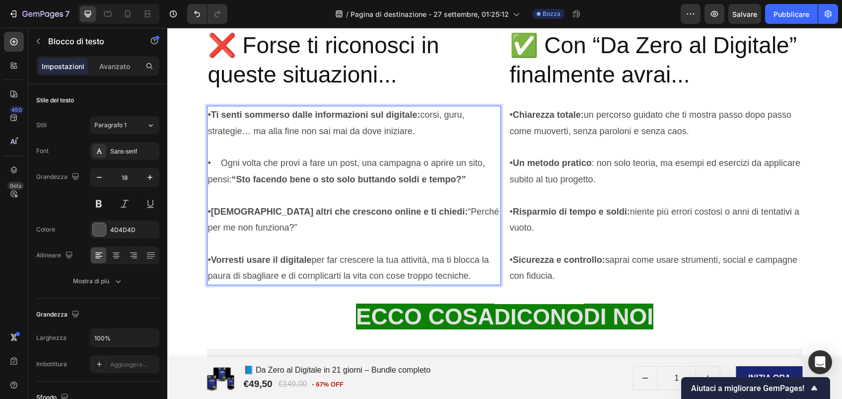
click at [214, 162] on p "• Ogni volta che provi a fare un post, una campagna o aprire un sito, pensi: “S…" at bounding box center [354, 163] width 292 height 48
click at [213, 210] on p "• Vedi altri che crescono online e ti chiedi: “Perché per me non funziona?”" at bounding box center [354, 211] width 292 height 48
click at [214, 258] on p "• Vorresti usare il digitale per far crescere la tua attività, ma ti blocca la …" at bounding box center [354, 260] width 292 height 48
click at [453, 94] on div "❌ Forse ti riconosci in queste situazioni... Heading • Ti senti sommerso dalle …" at bounding box center [354, 140] width 294 height 290
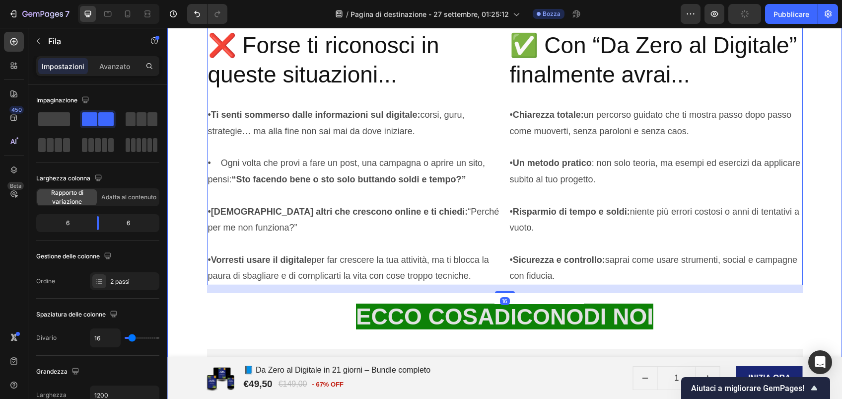
click at [810, 226] on div "📘 eBook Guida pratica, metafore semplici e capitoli immediati. Text Block 🎥 Vid…" at bounding box center [504, 240] width 675 height 785
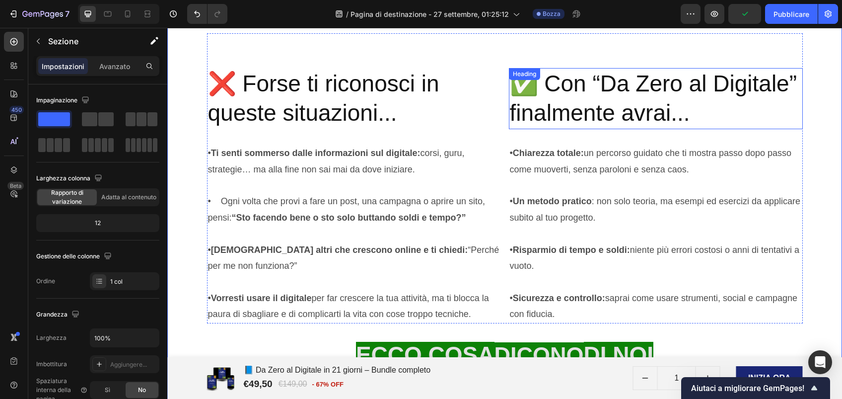
scroll to position [2189, 0]
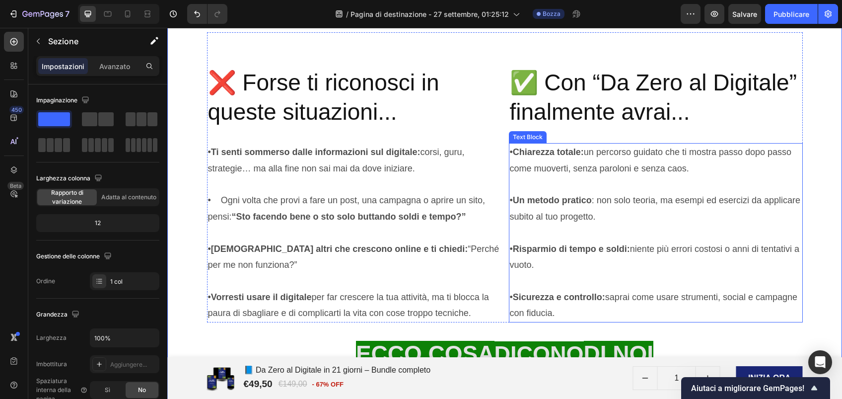
click at [538, 184] on p "• Un metodo pratico : non solo teoria, ma esempi ed esercizi da applicare subit…" at bounding box center [656, 200] width 292 height 48
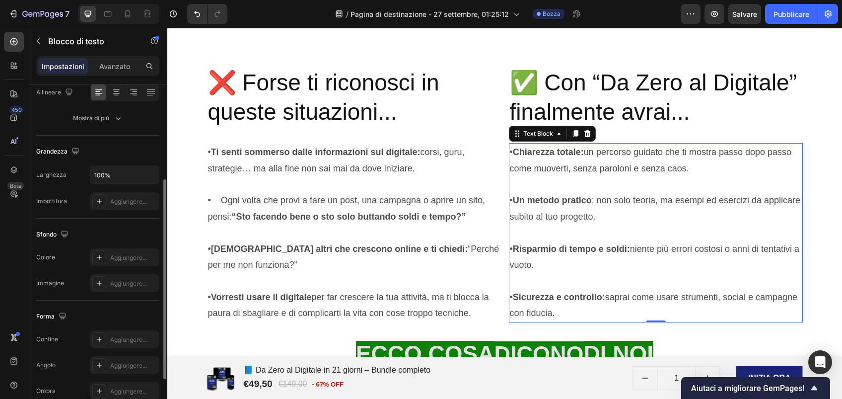
scroll to position [164, 0]
click at [125, 335] on div "Aggiungere..." at bounding box center [133, 338] width 47 height 9
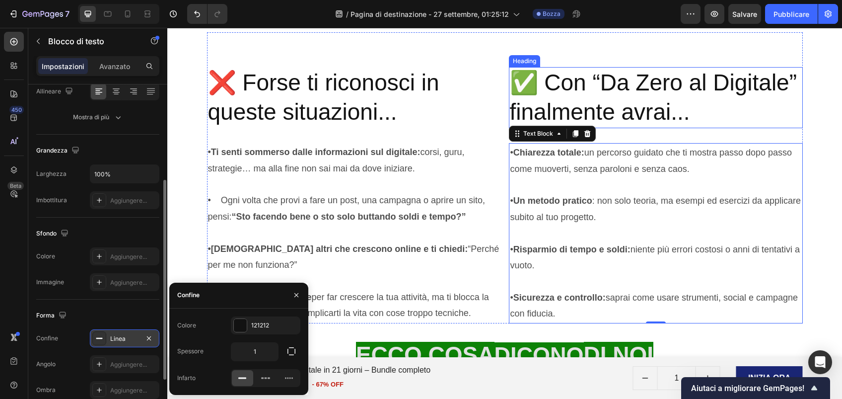
click at [629, 86] on h2 "✅ Con “Da Zero al Digitale” finalmente avrai..." at bounding box center [656, 98] width 294 height 62
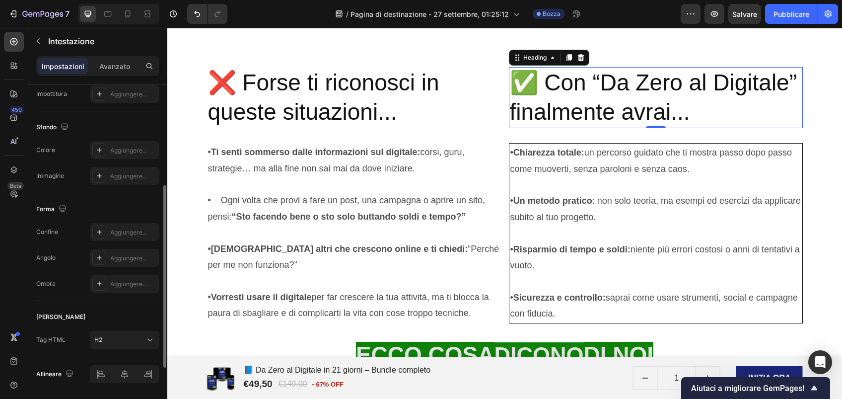
scroll to position [276, 0]
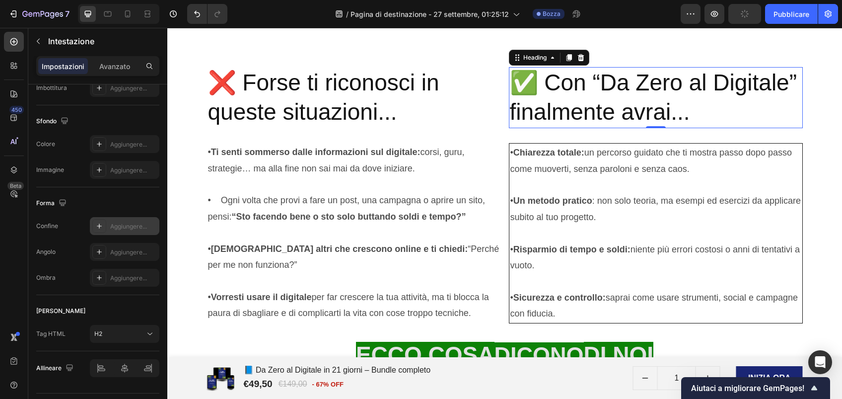
click at [126, 227] on div "Aggiungere..." at bounding box center [133, 226] width 47 height 9
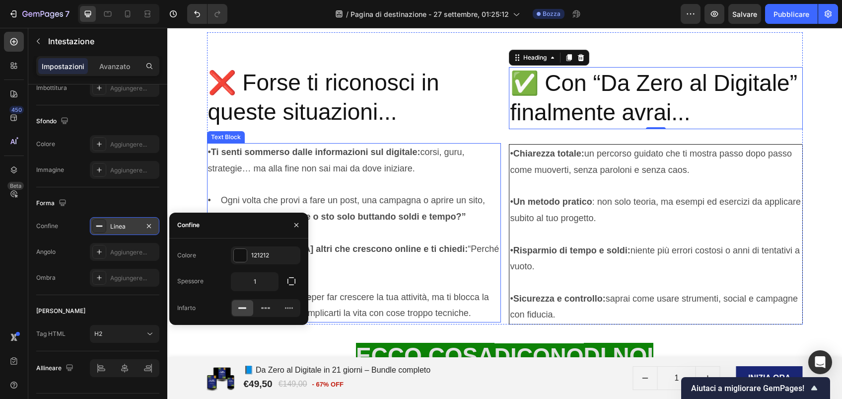
click at [300, 195] on p "• Ogni volta che provi a fare un post, una campagna o aprire un sito, pensi: “S…" at bounding box center [354, 208] width 292 height 32
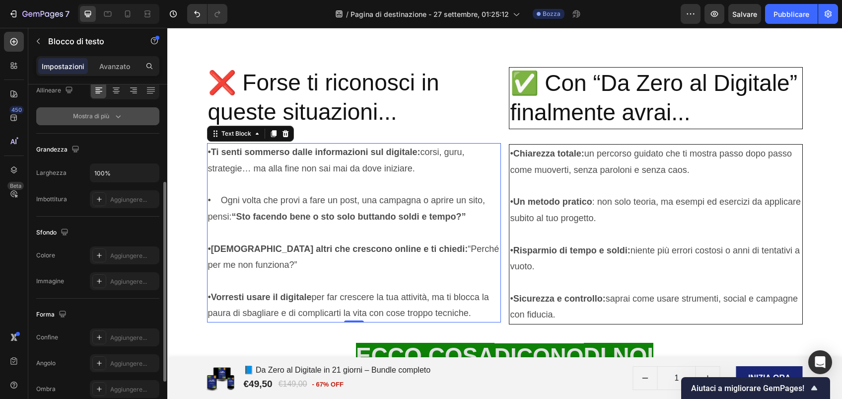
scroll to position [166, 0]
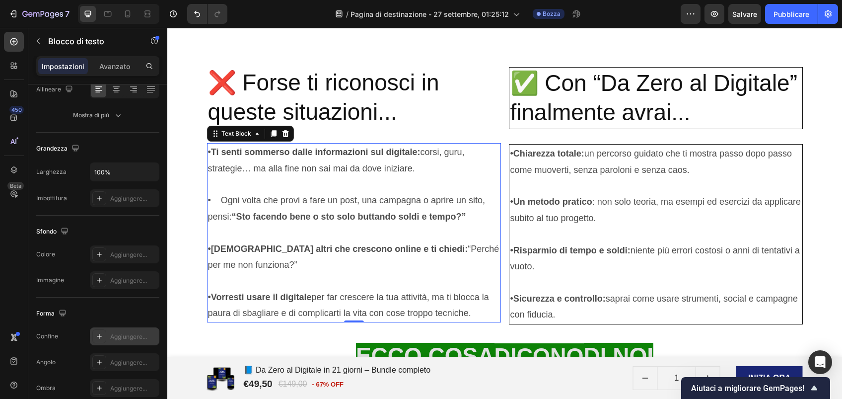
click at [133, 334] on div "Aggiungere..." at bounding box center [133, 336] width 47 height 9
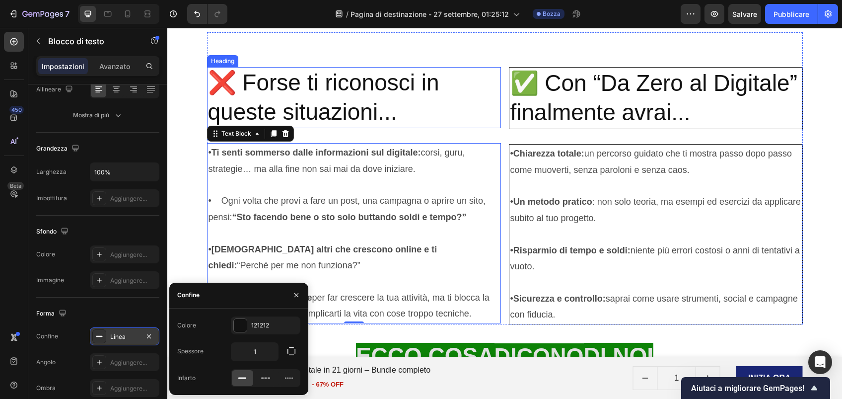
click at [333, 87] on h2 "❌ Forse ti riconosci in queste situazioni..." at bounding box center [354, 98] width 294 height 62
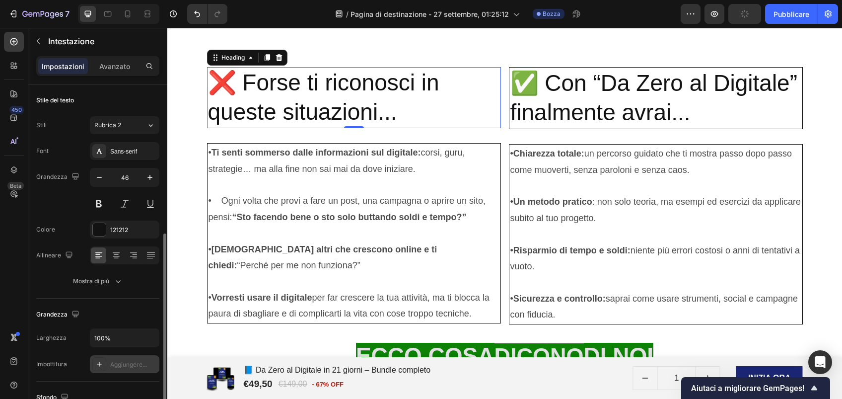
scroll to position [101, 0]
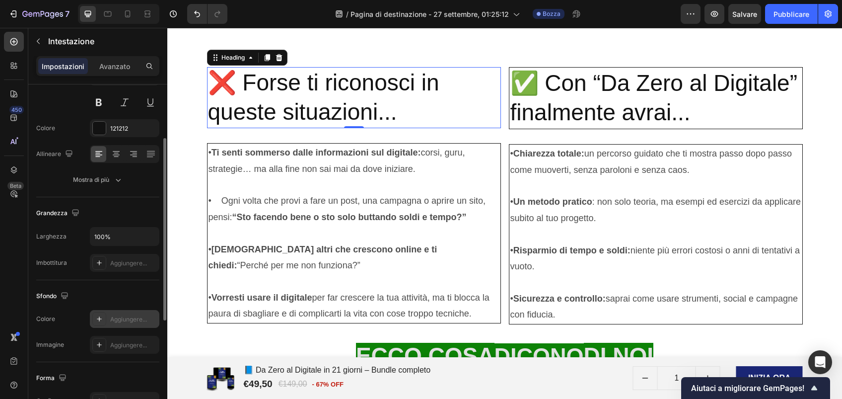
click at [135, 315] on div "Aggiungere..." at bounding box center [133, 319] width 47 height 9
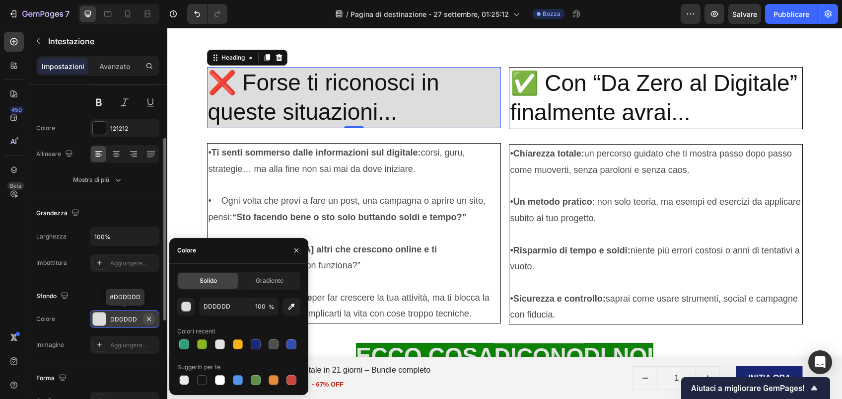
click at [149, 321] on icon "button" at bounding box center [149, 319] width 8 height 8
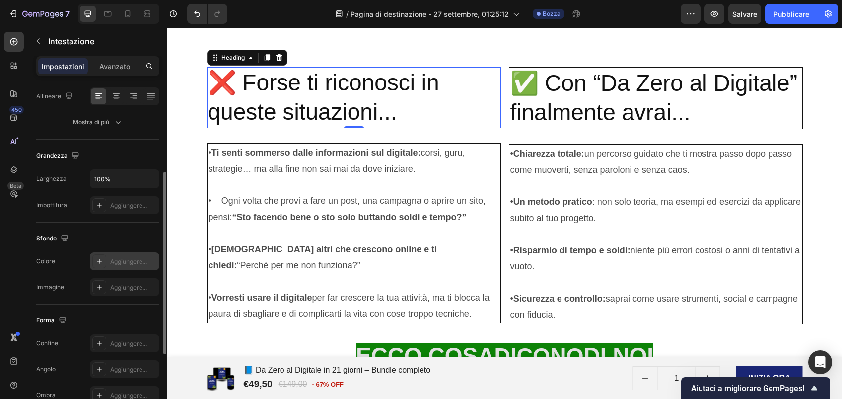
scroll to position [161, 0]
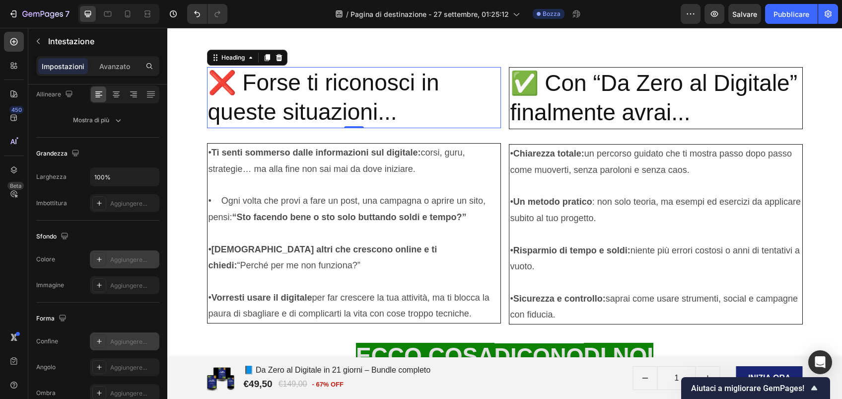
click at [128, 337] on div "Aggiungere..." at bounding box center [133, 341] width 47 height 9
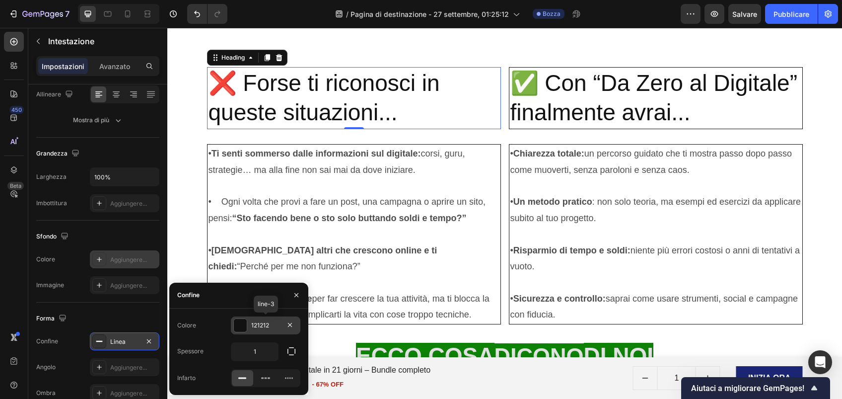
click at [273, 326] on div "121212" at bounding box center [265, 325] width 29 height 9
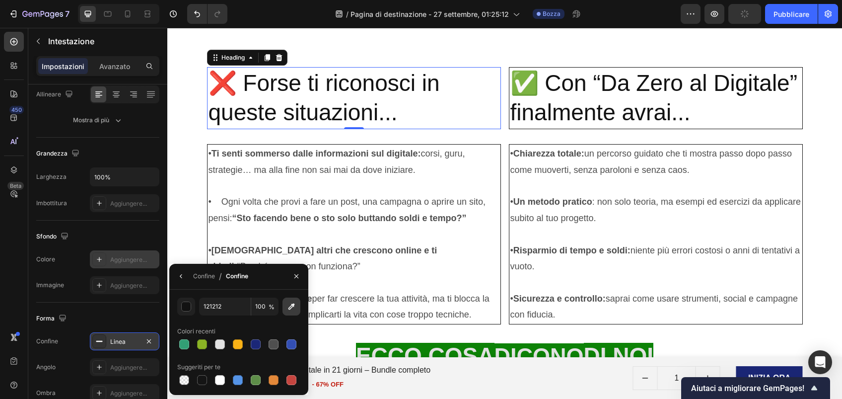
click at [294, 305] on icon "button" at bounding box center [292, 306] width 10 height 10
type input "C5453F"
click at [202, 278] on div "Confine" at bounding box center [204, 276] width 22 height 9
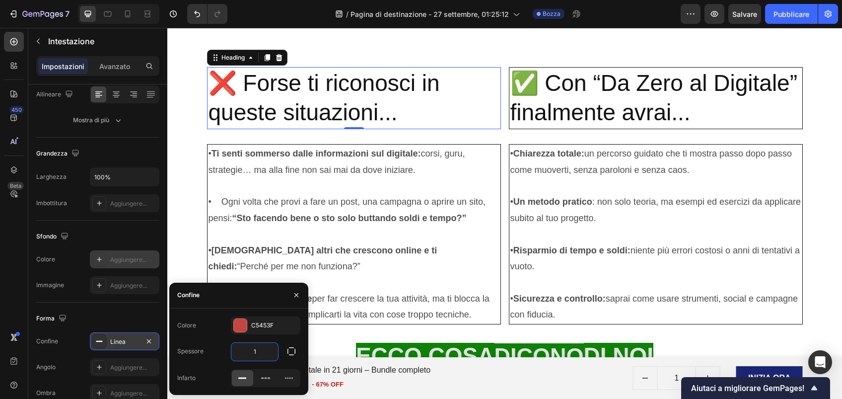
click at [272, 356] on input "1" at bounding box center [254, 352] width 47 height 18
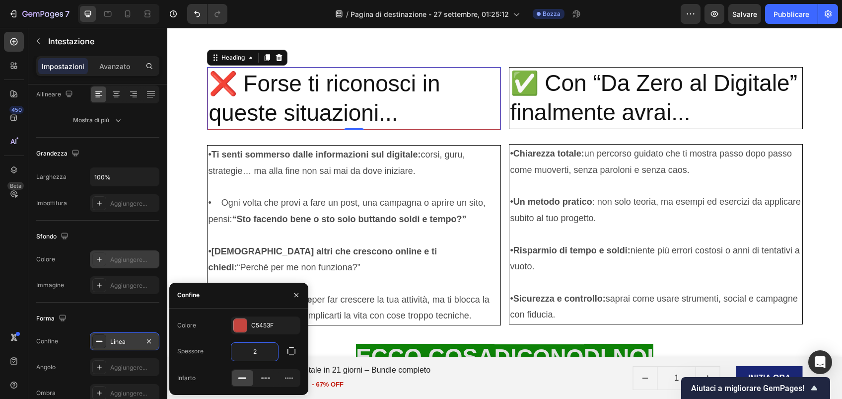
type input "2"
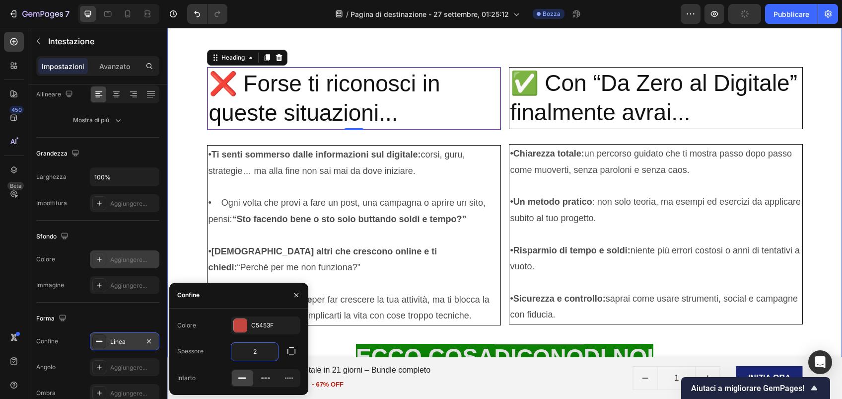
click at [194, 242] on div "📘 eBook Guida pratica, metafore semplici e capitoli immediati. Text Block 🎥 Vid…" at bounding box center [504, 279] width 675 height 788
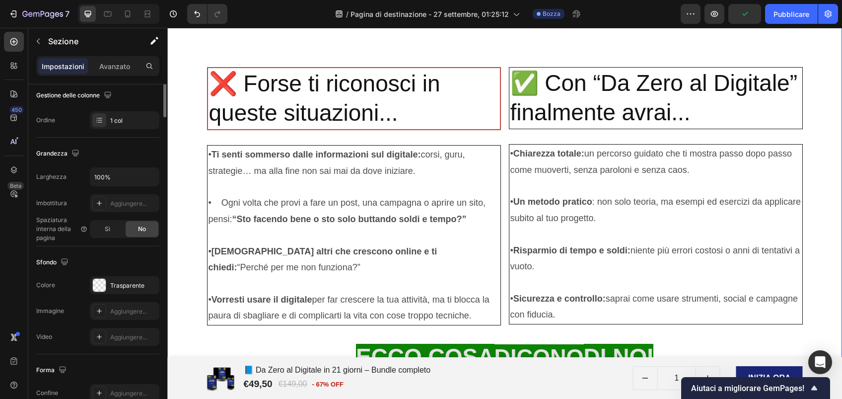
scroll to position [0, 0]
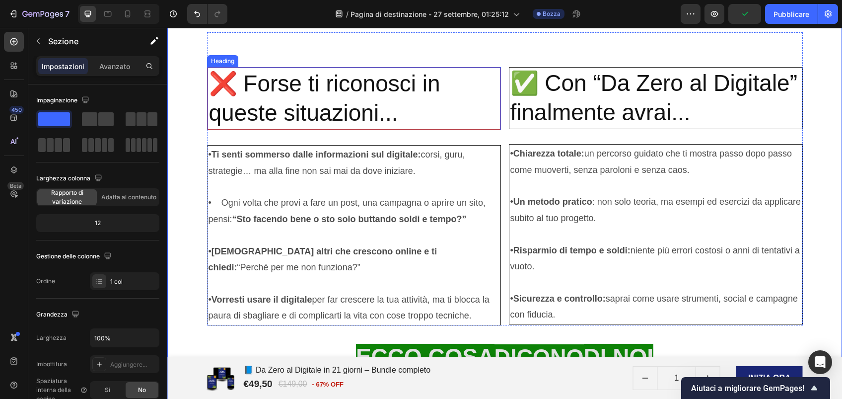
click at [457, 119] on h2 "❌ Forse ti riconosci in queste situazioni..." at bounding box center [354, 99] width 294 height 64
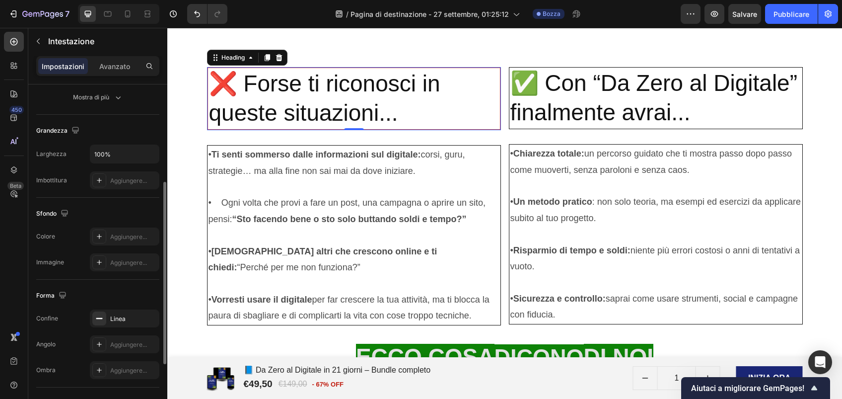
scroll to position [211, 0]
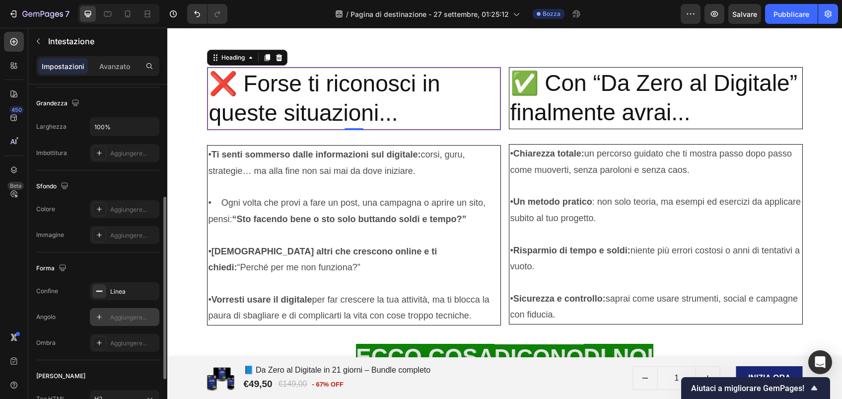
click at [123, 314] on div "Aggiungere..." at bounding box center [133, 317] width 47 height 9
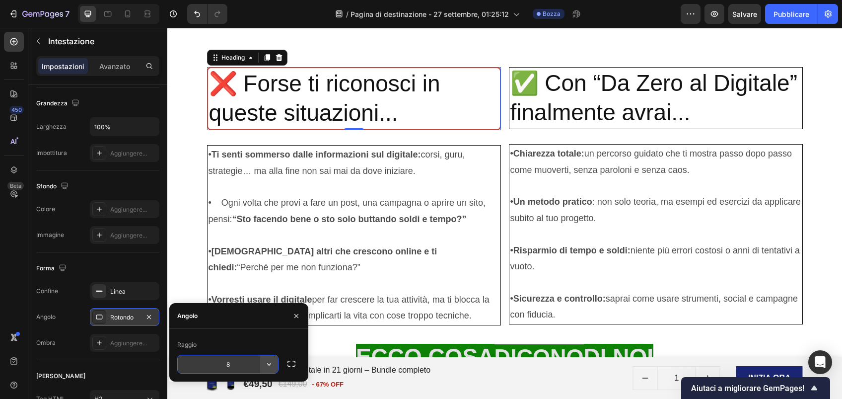
click at [267, 366] on icon "button" at bounding box center [269, 364] width 10 height 10
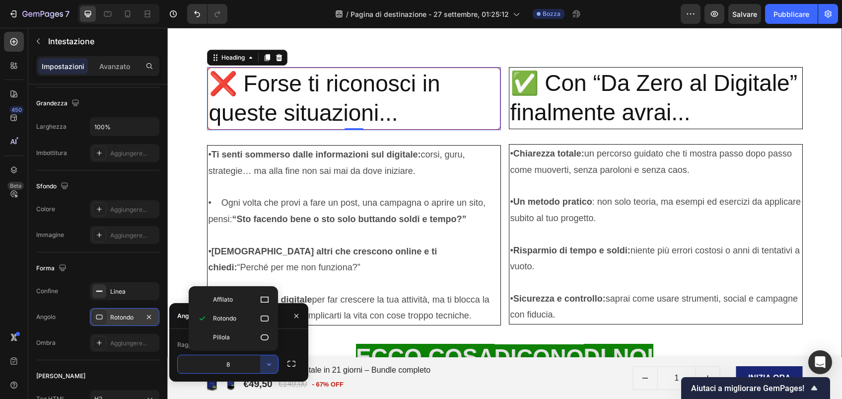
click at [187, 240] on div "📘 eBook Guida pratica, metafore semplici e capitoli immediati. Text Block 🎥 Vid…" at bounding box center [504, 279] width 675 height 788
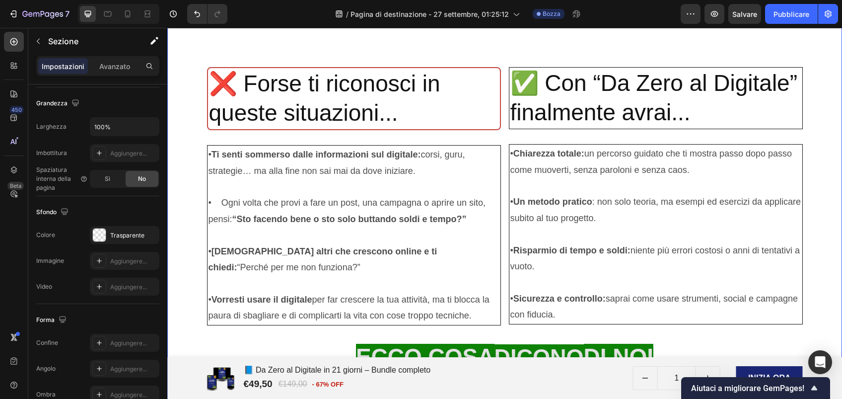
scroll to position [0, 0]
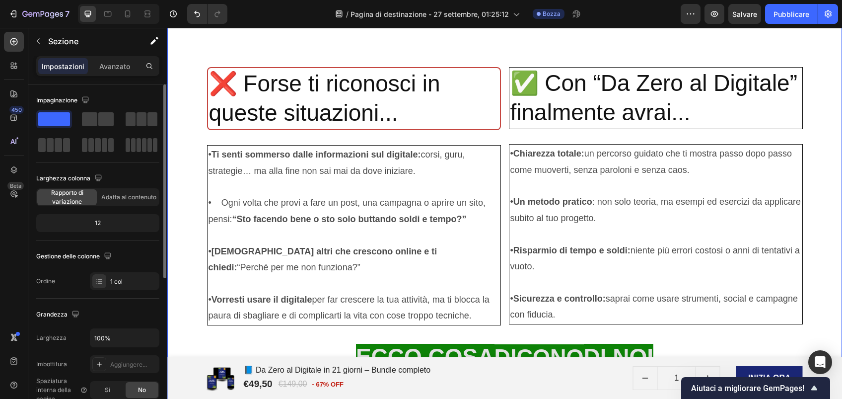
click at [485, 176] on p "• Ti senti sommerso dalle informazioni sul digitale: corsi, guru, strategie… ma…" at bounding box center [354, 163] width 291 height 32
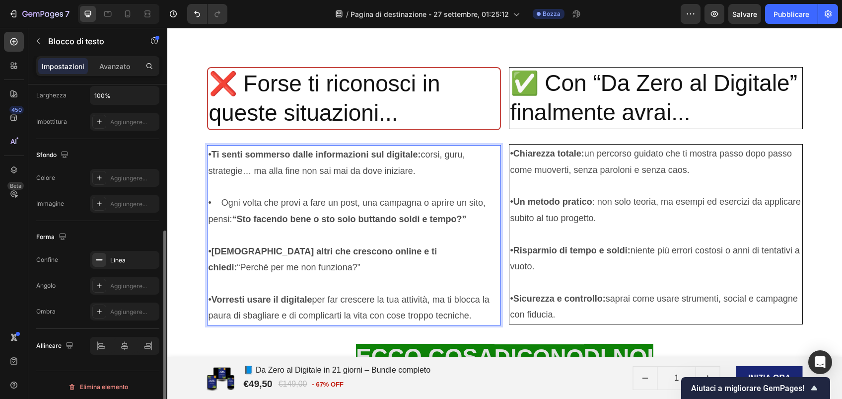
scroll to position [245, 0]
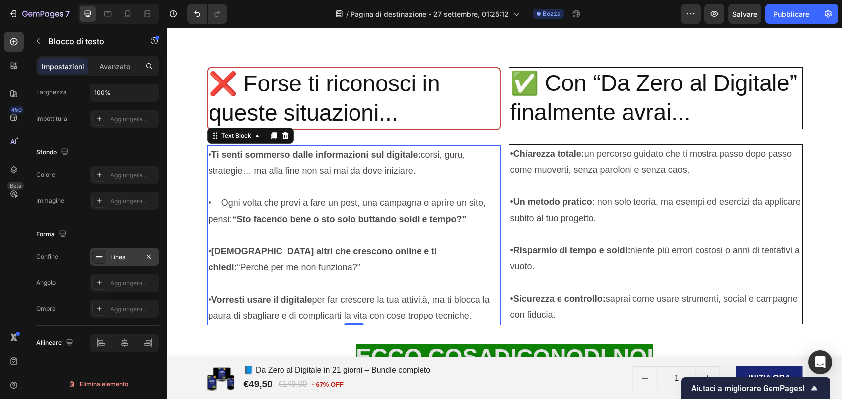
click at [136, 257] on div "Linea" at bounding box center [124, 257] width 29 height 9
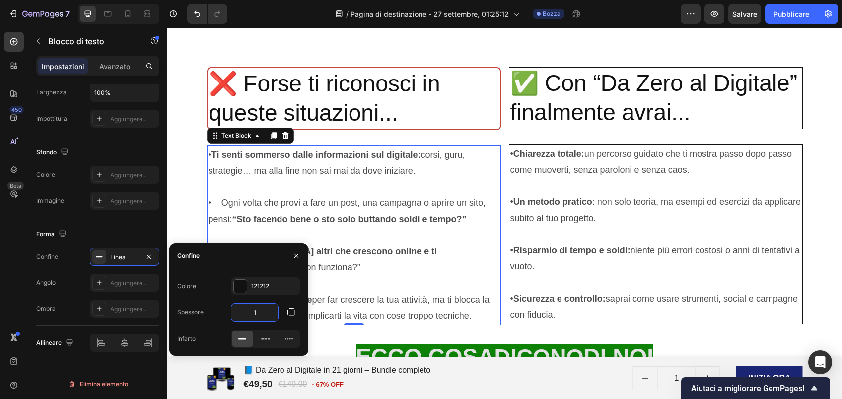
click at [253, 309] on input "1" at bounding box center [254, 312] width 47 height 18
click at [262, 313] on input "1" at bounding box center [254, 312] width 47 height 18
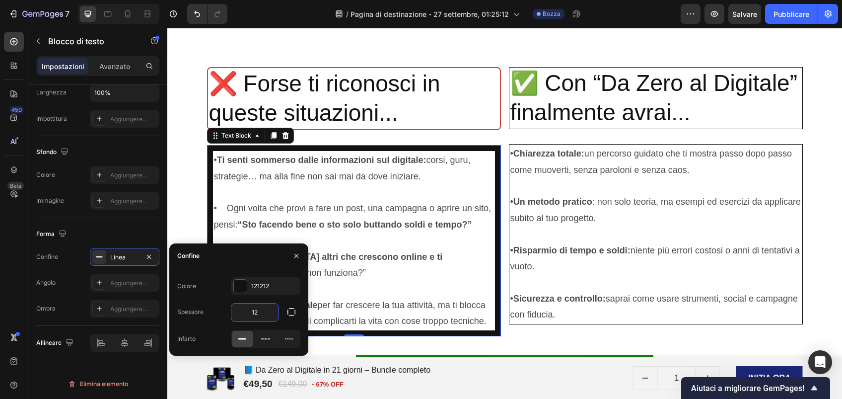
type input "1"
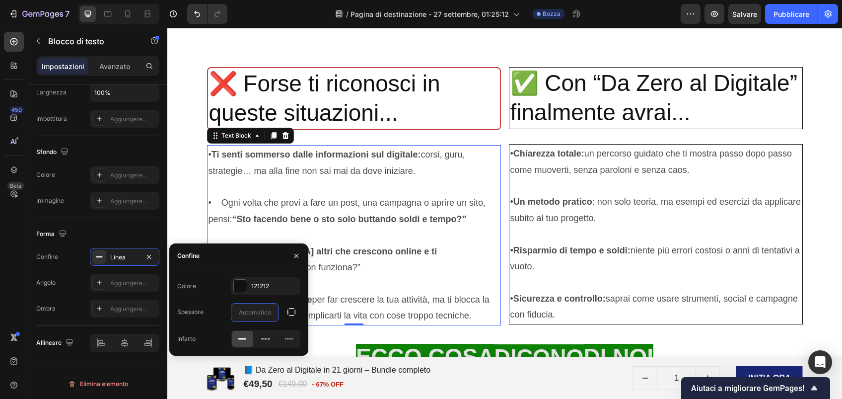
type input "2"
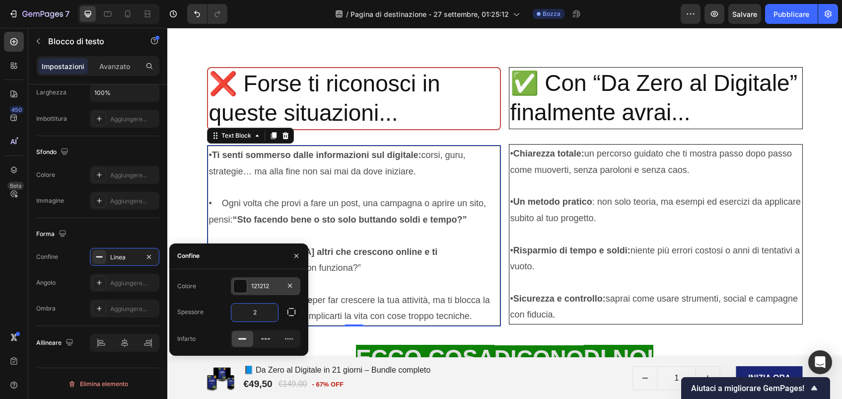
click at [269, 283] on div "121212" at bounding box center [265, 286] width 29 height 9
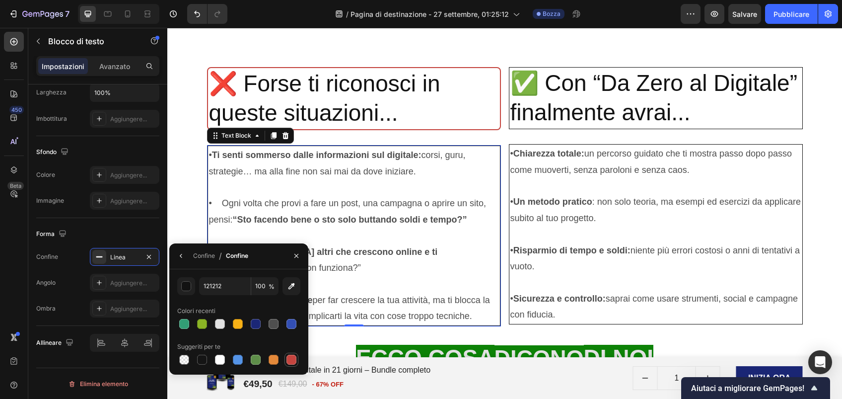
click at [296, 362] on div at bounding box center [292, 360] width 10 height 10
type input "C5453F"
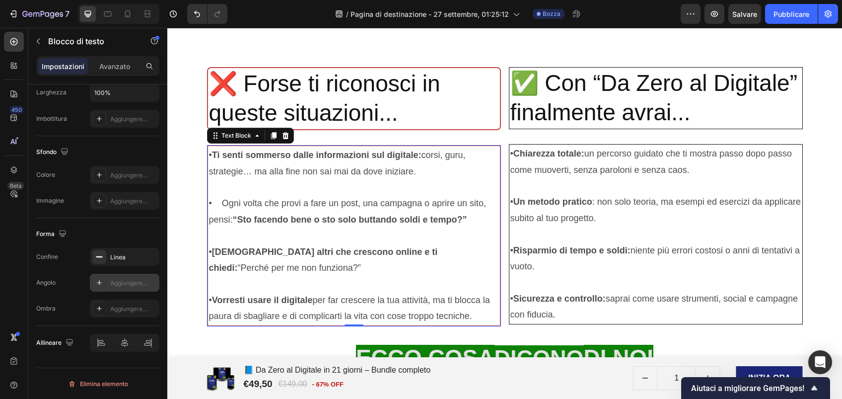
click at [129, 279] on div "Aggiungere..." at bounding box center [133, 283] width 47 height 9
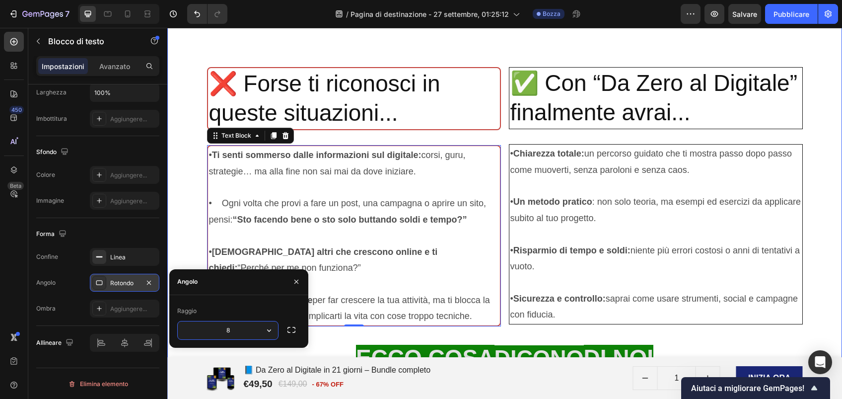
click at [183, 202] on div "📘 eBook Guida pratica, metafore semplici e capitoli immediati. Text Block 🎥 Vid…" at bounding box center [504, 279] width 675 height 789
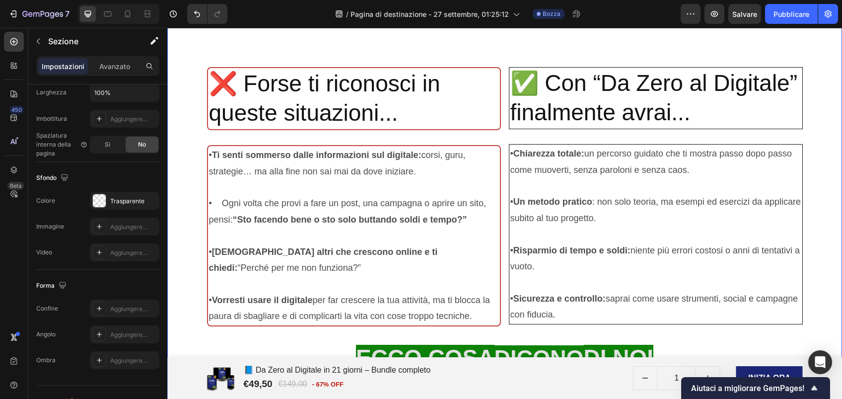
scroll to position [0, 0]
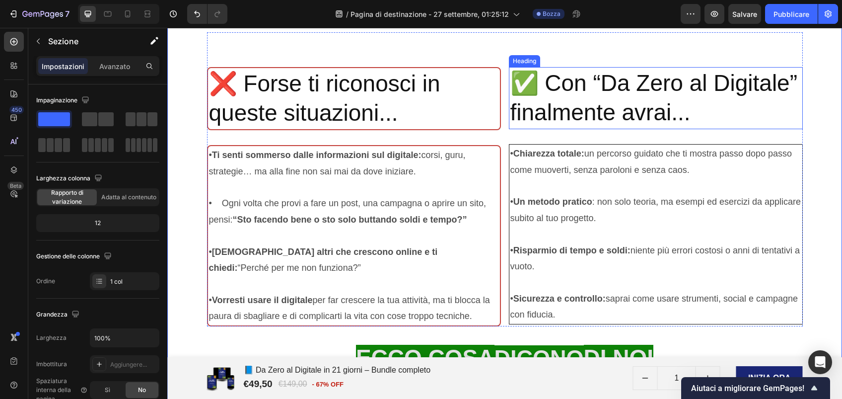
click at [540, 98] on p "✅ Con “Da Zero al Digitale” finalmente avrai..." at bounding box center [656, 99] width 291 height 60
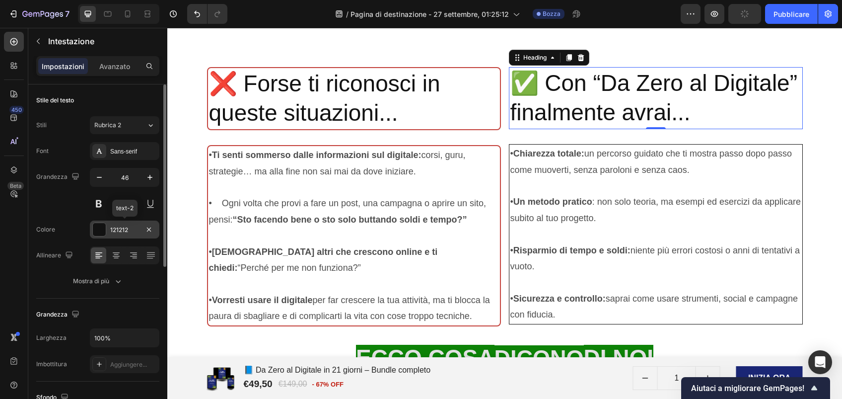
click at [119, 228] on div "121212" at bounding box center [124, 229] width 29 height 9
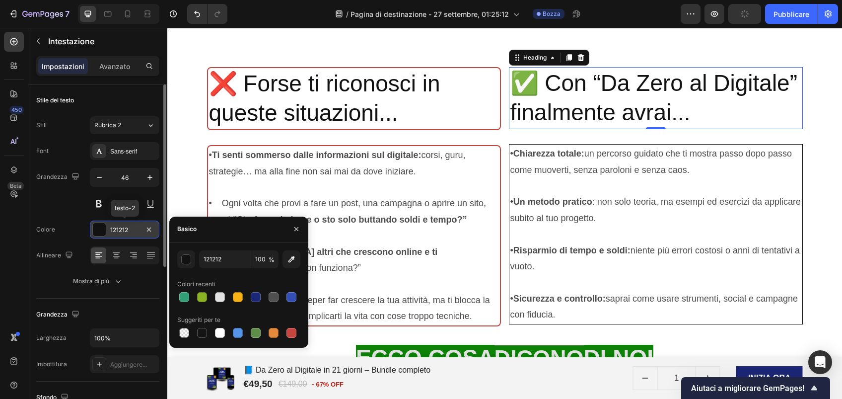
click at [119, 228] on div "121212" at bounding box center [124, 229] width 29 height 9
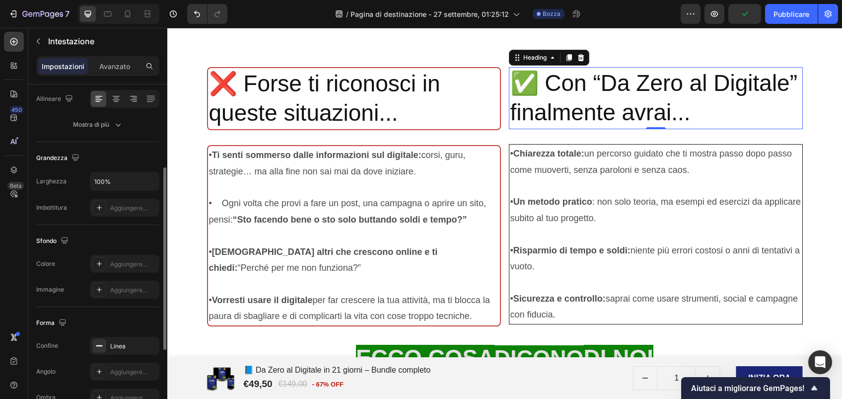
scroll to position [157, 0]
click at [123, 343] on div "Linea" at bounding box center [124, 345] width 29 height 9
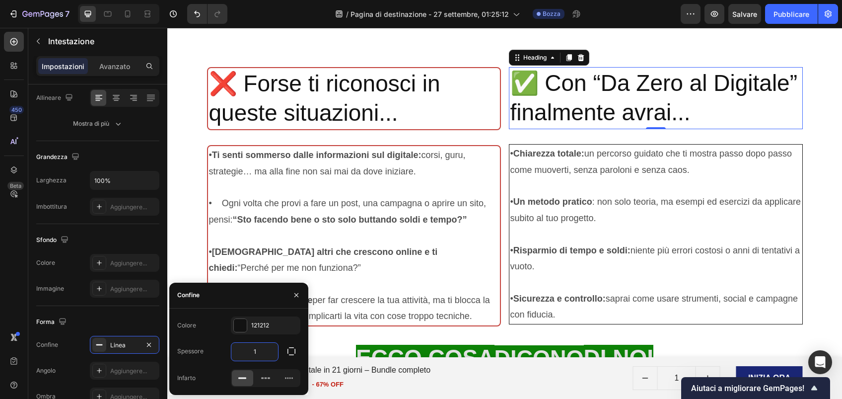
click at [259, 349] on input "1" at bounding box center [254, 352] width 47 height 18
type input "2"
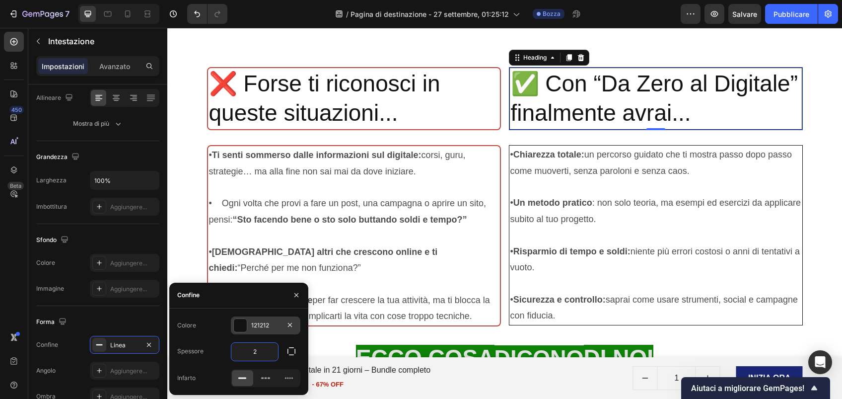
click at [267, 323] on div "121212" at bounding box center [265, 325] width 29 height 9
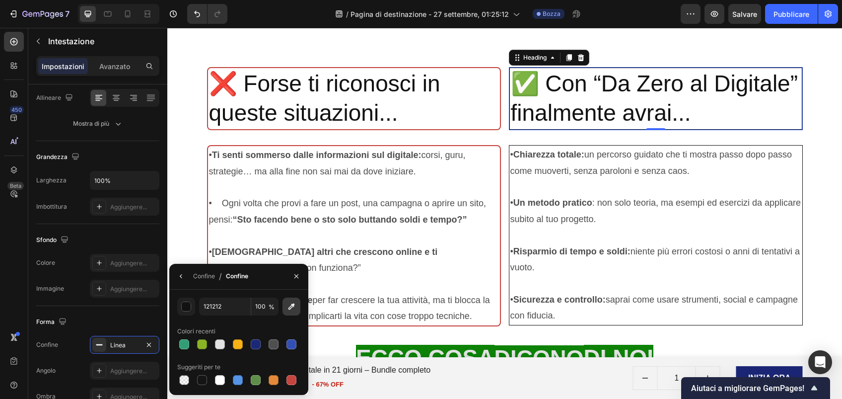
click at [295, 308] on icon "button" at bounding box center [292, 306] width 10 height 10
type input "16C60C"
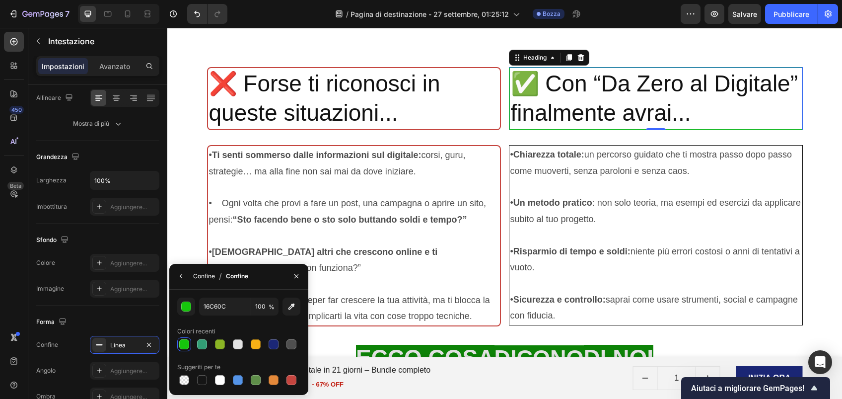
click at [199, 278] on div "Confine" at bounding box center [204, 276] width 22 height 9
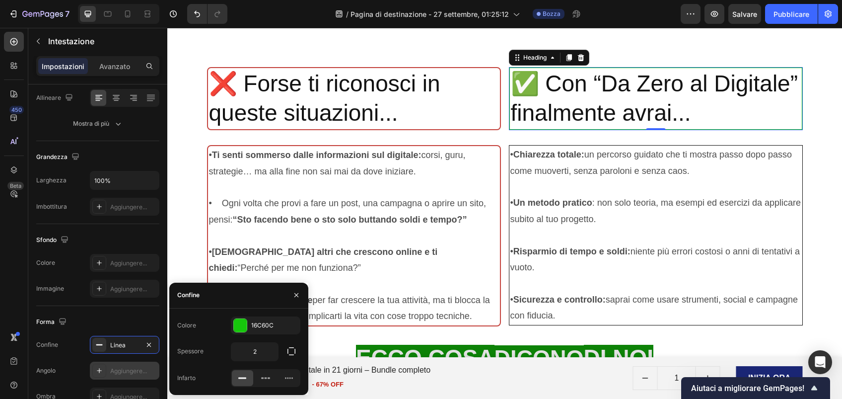
click at [131, 367] on div "Aggiungere..." at bounding box center [133, 371] width 47 height 9
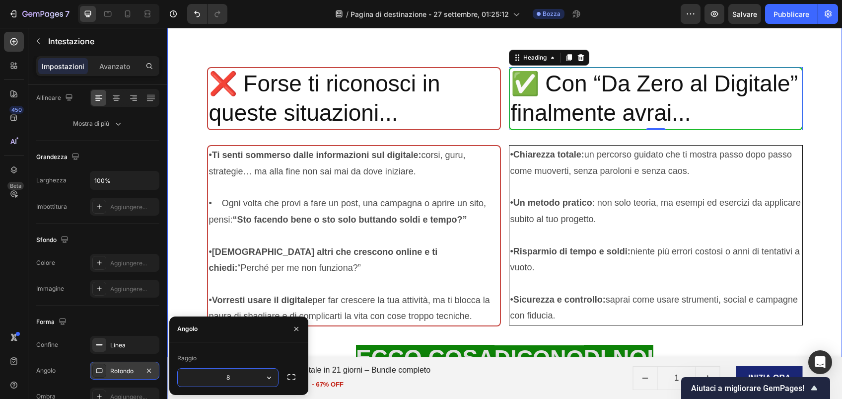
click at [174, 300] on div "📘 eBook Guida pratica, metafore semplici e capitoli immediati. Text Block 🎥 Vid…" at bounding box center [504, 279] width 675 height 789
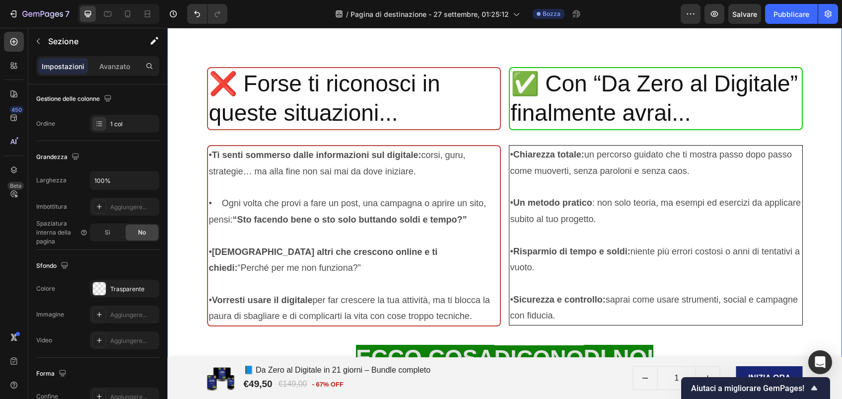
scroll to position [0, 0]
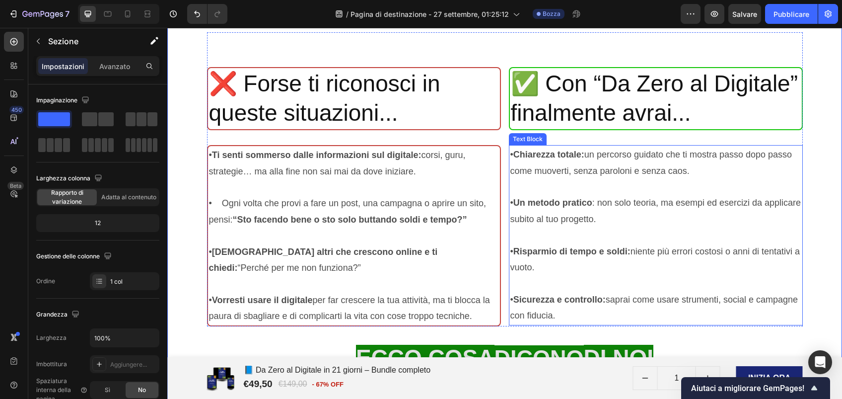
click at [516, 149] on p "• Chiarezza totale: un percorso guidato che ti mostra passo dopo passo come muo…" at bounding box center [656, 163] width 291 height 32
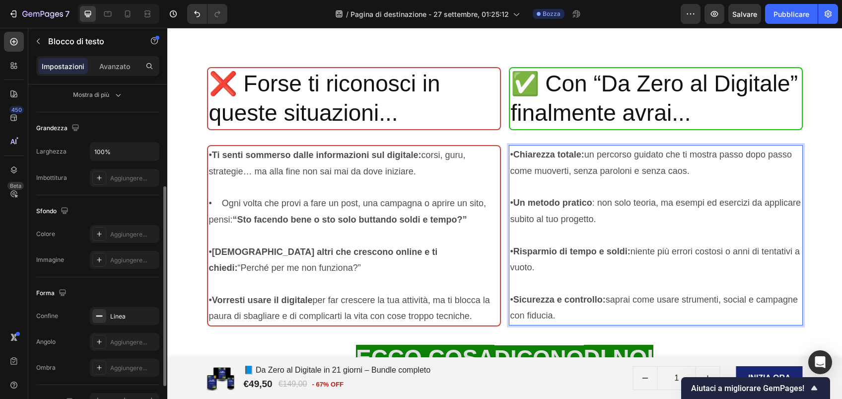
scroll to position [192, 0]
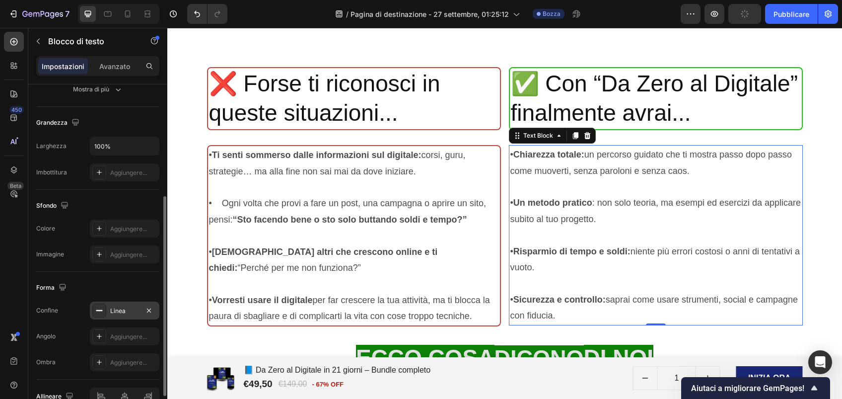
click at [126, 312] on div "Linea" at bounding box center [124, 310] width 29 height 9
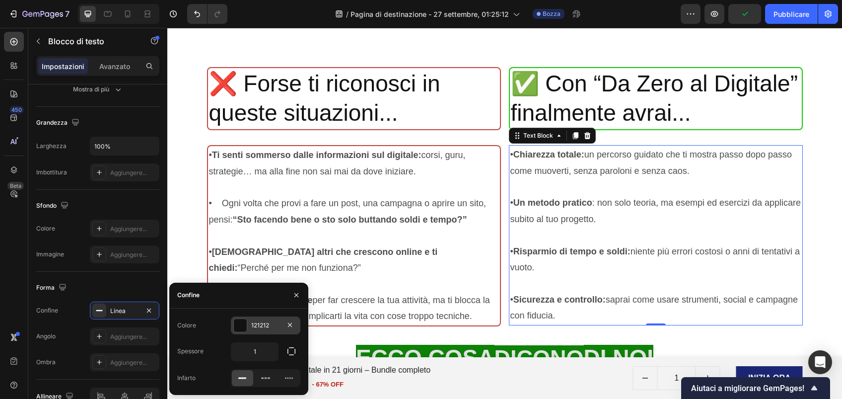
click at [251, 321] on div "121212" at bounding box center [265, 325] width 29 height 9
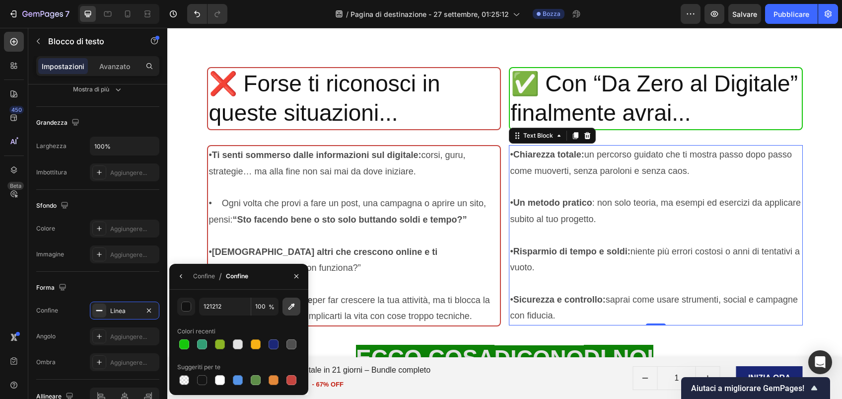
click at [294, 309] on icon "button" at bounding box center [292, 306] width 10 height 10
type input "16C60C"
click at [203, 278] on div "Confine" at bounding box center [204, 276] width 22 height 9
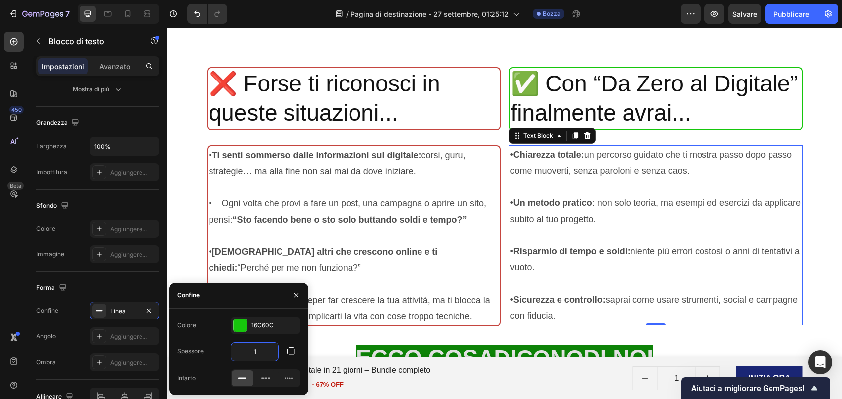
click at [252, 351] on input "1" at bounding box center [254, 352] width 47 height 18
type input "2"
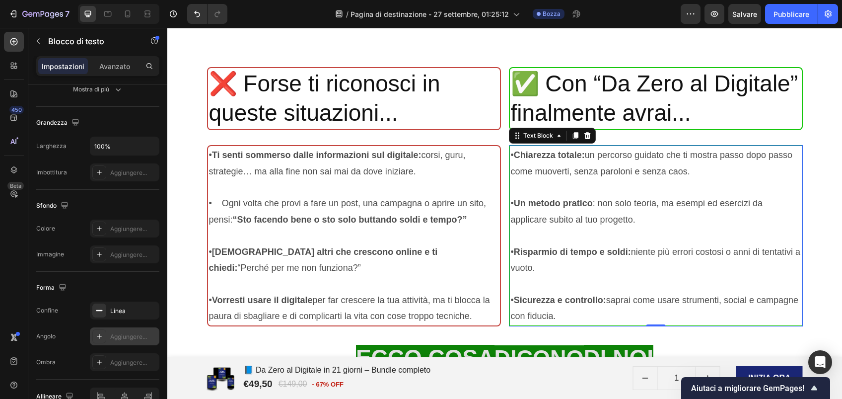
click at [123, 334] on div "Aggiungere..." at bounding box center [133, 336] width 47 height 9
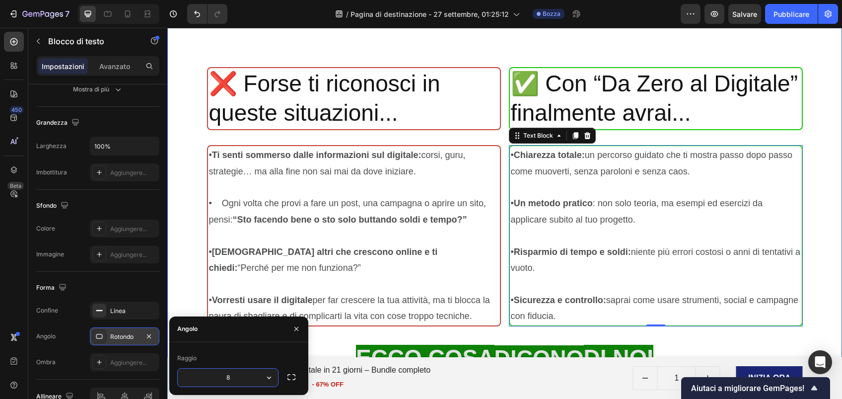
click at [193, 239] on div "📘 eBook Guida pratica, metafore semplici e capitoli immediati. Text Block 🎥 Vid…" at bounding box center [504, 279] width 675 height 789
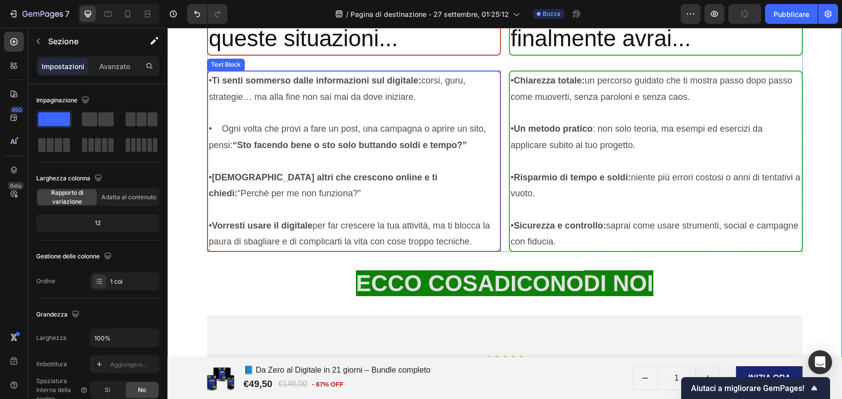
scroll to position [2192, 0]
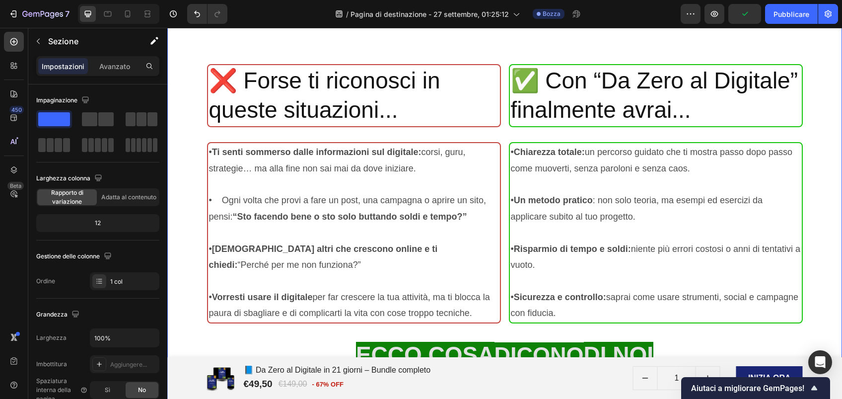
click at [175, 153] on div "📘 eBook Guida pratica, metafore semplici e capitoli immediati. Text Block 🎥 Vid…" at bounding box center [504, 276] width 675 height 789
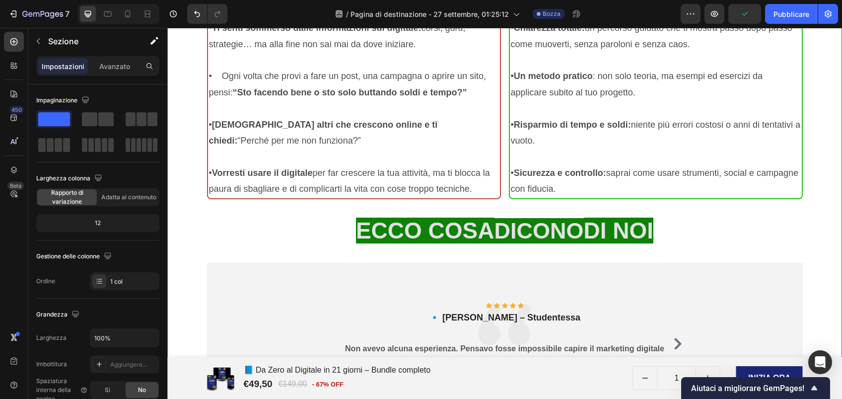
scroll to position [2324, 0]
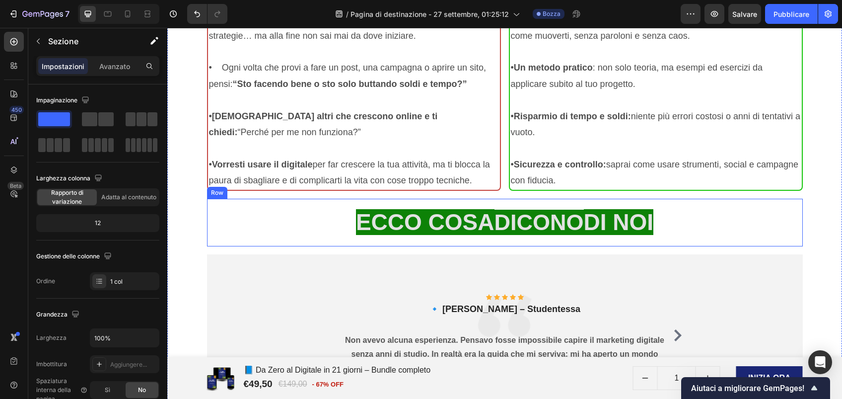
click at [380, 200] on div "ECCO COSA DICONO DI NOI Heading Row" at bounding box center [505, 223] width 596 height 48
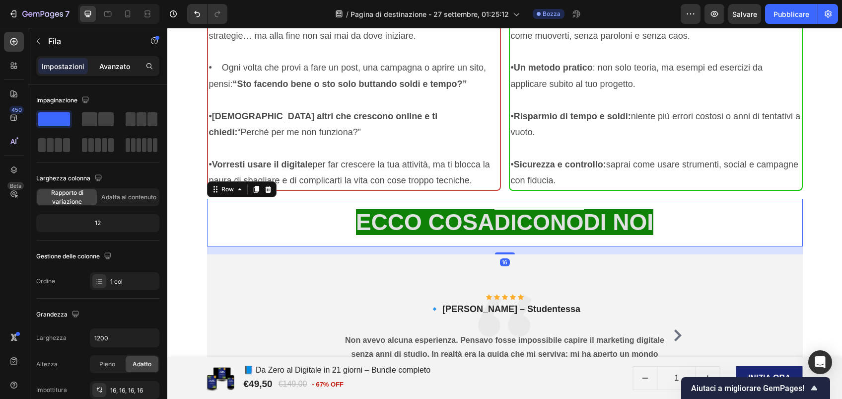
click at [117, 71] on p "Avanzato" at bounding box center [114, 66] width 31 height 10
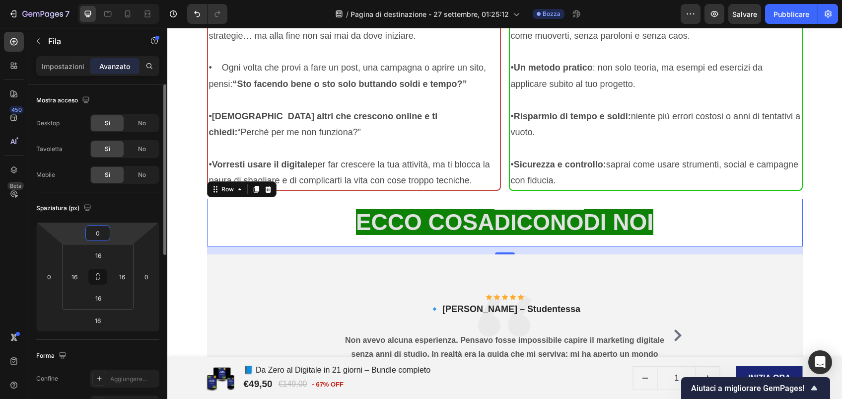
click at [102, 231] on input "0" at bounding box center [98, 232] width 20 height 15
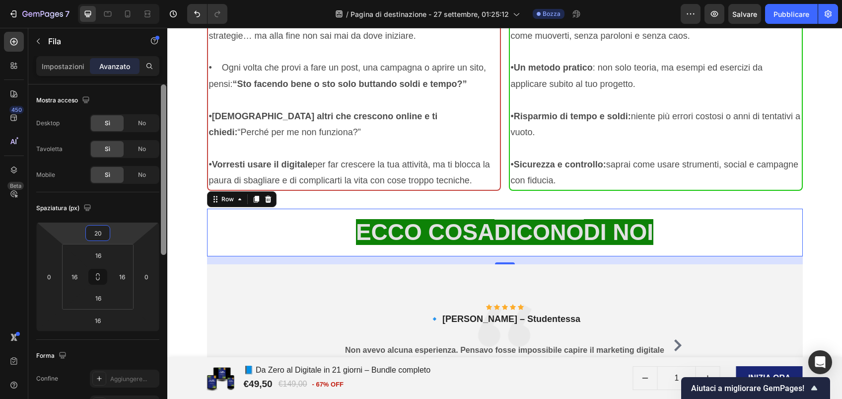
type input "2"
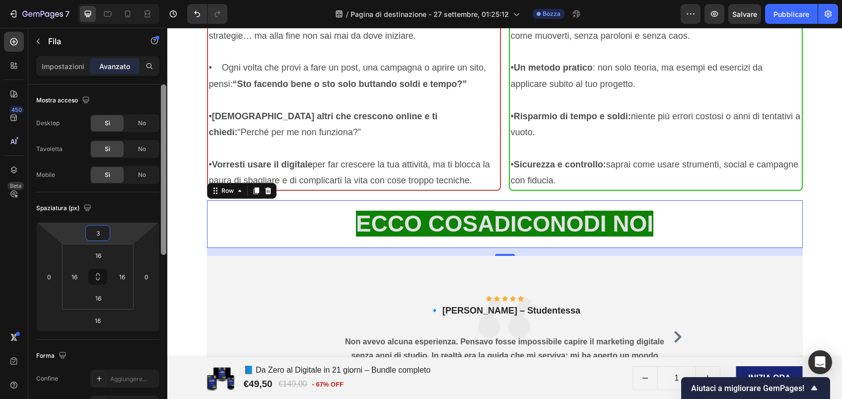
type input "30"
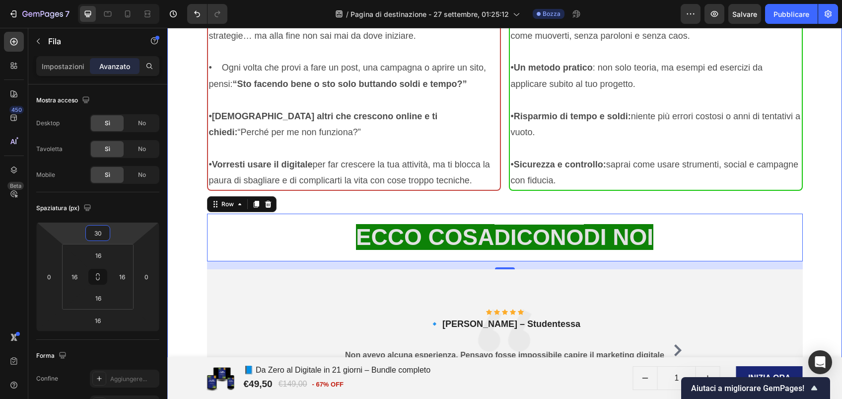
click at [179, 204] on div "📘 eBook Guida pratica, metafore semplici e capitoli immediati. Text Block 🎥 Vid…" at bounding box center [504, 151] width 675 height 804
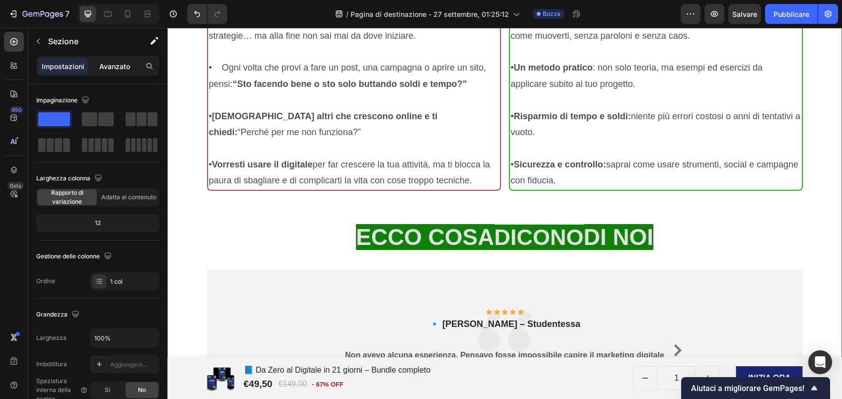
click at [118, 68] on p "Avanzato" at bounding box center [114, 66] width 31 height 10
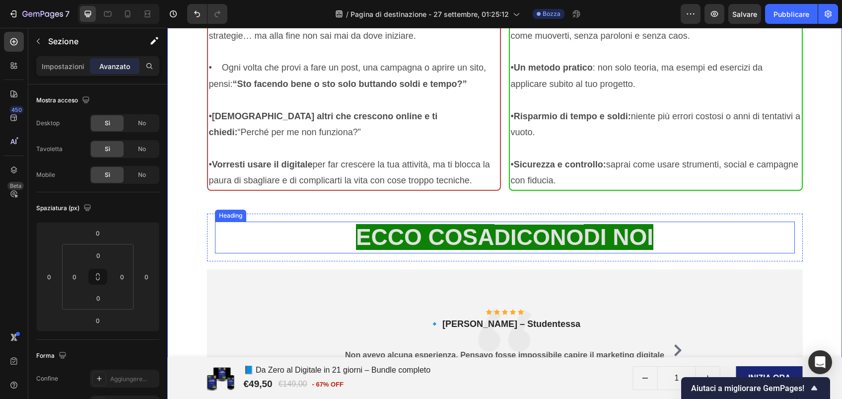
click at [301, 225] on h2 "ECCO COSA DICONO DI NOI" at bounding box center [505, 238] width 580 height 32
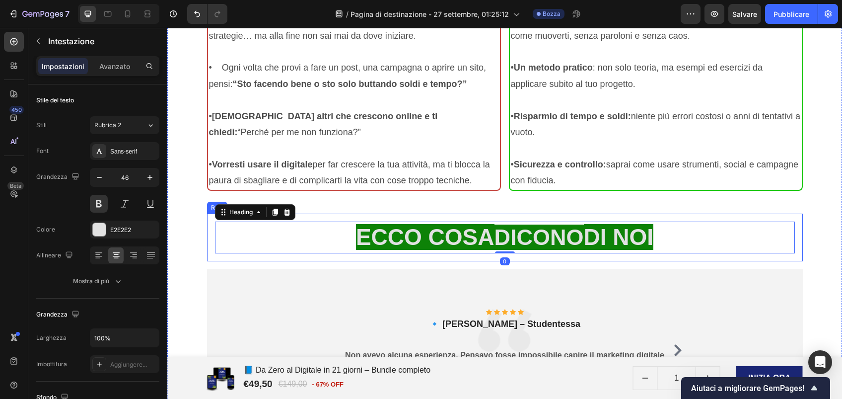
click at [315, 215] on div "ECCO COSA DICONO DI NOI Heading 0 Row" at bounding box center [505, 238] width 596 height 48
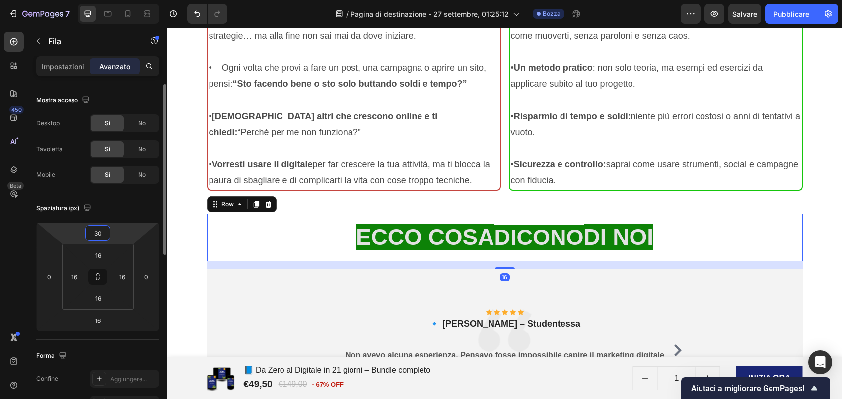
click at [99, 233] on input "30" at bounding box center [98, 232] width 20 height 15
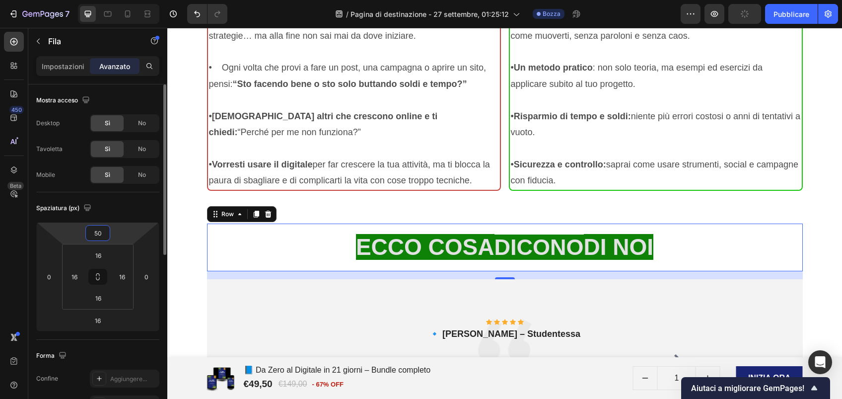
type input "50"
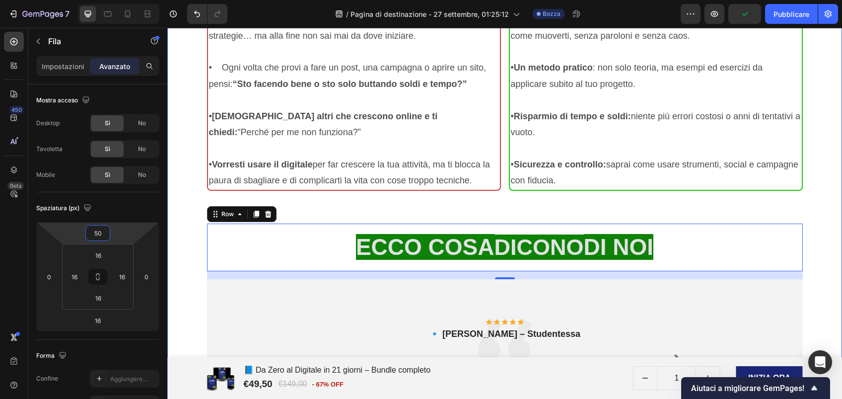
click at [184, 233] on div "📘 eBook Guida pratica, metafore semplici e capitoli immediati. Text Block 🎥 Vid…" at bounding box center [504, 156] width 675 height 814
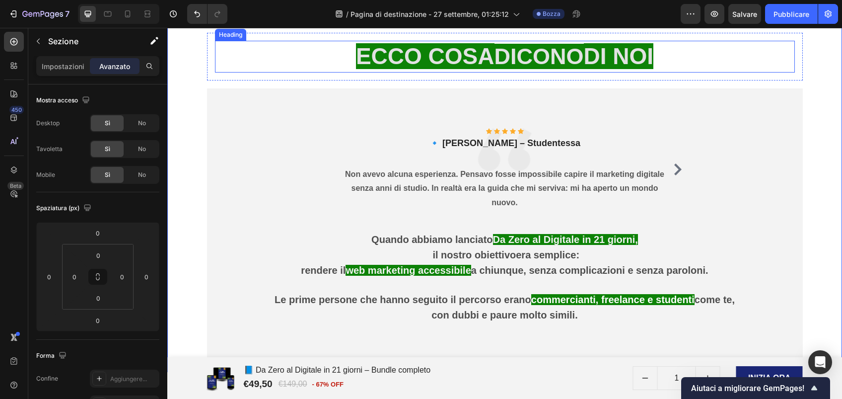
scroll to position [2541, 0]
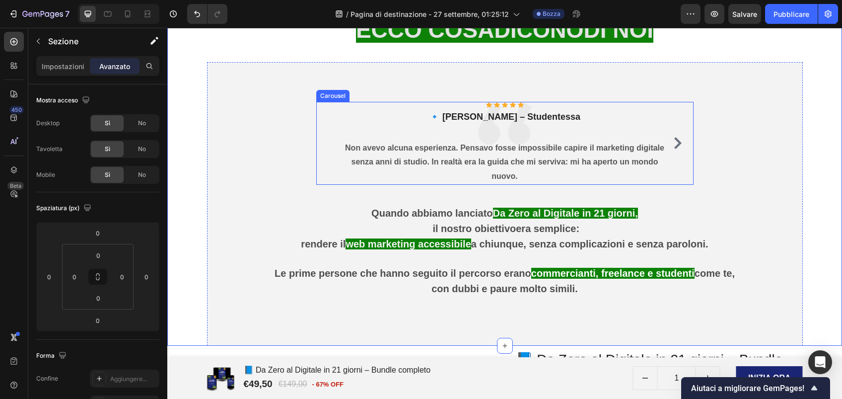
click at [672, 141] on icon "Carousel Next Arrow" at bounding box center [678, 143] width 12 height 12
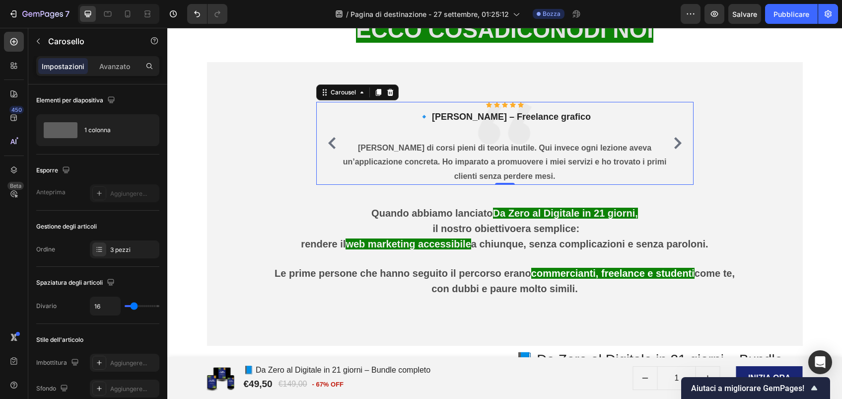
click at [672, 141] on icon "Carousel Next Arrow" at bounding box center [678, 143] width 12 height 12
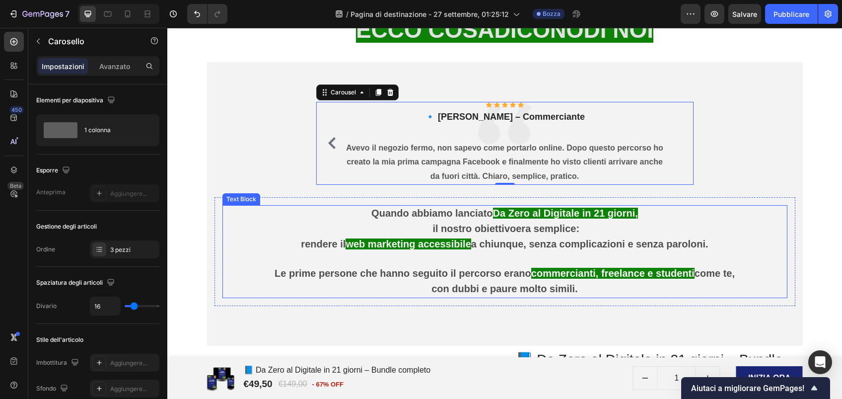
click at [508, 211] on strong "Da Zero al Digitale in 21 giorni" at bounding box center [564, 213] width 143 height 11
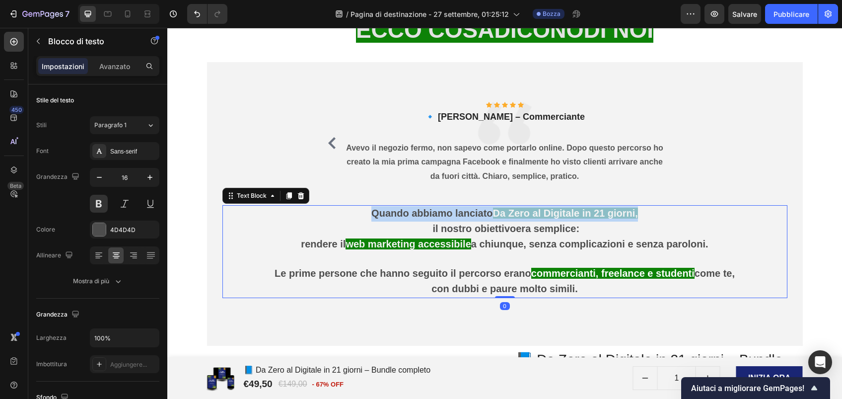
click at [508, 211] on strong "Da Zero al Digitale in 21 giorni" at bounding box center [564, 213] width 143 height 11
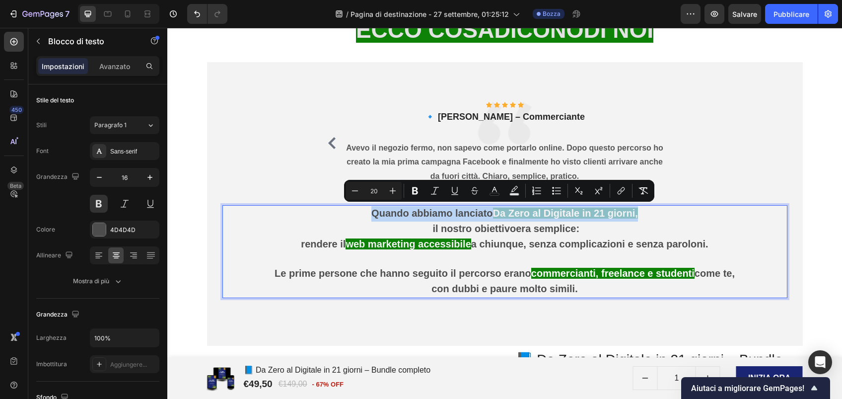
click at [508, 211] on strong "Da Zero al Digitale in 21 giorni" at bounding box center [564, 213] width 143 height 11
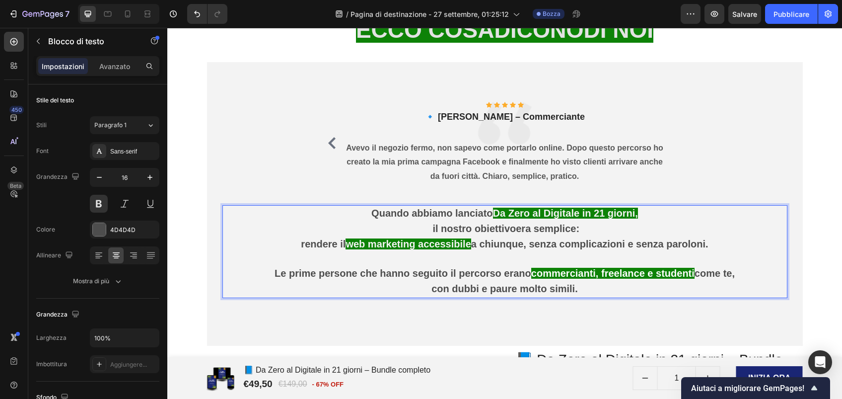
click at [508, 211] on strong "Da Zero al Digitale in 21 giorni" at bounding box center [564, 213] width 143 height 11
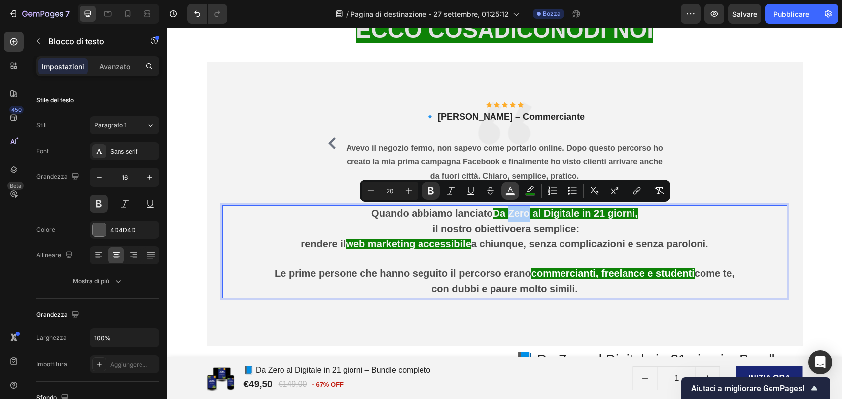
click at [514, 191] on icon "Barra degli strumenti contestuale dell'editor" at bounding box center [511, 191] width 10 height 10
type input "F3F3F3"
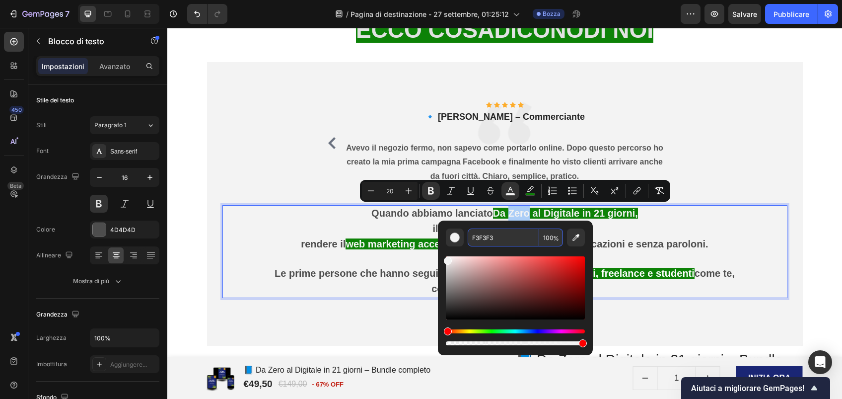
click at [492, 239] on input "F3F3F3" at bounding box center [504, 237] width 72 height 18
type input "F3F3F3"
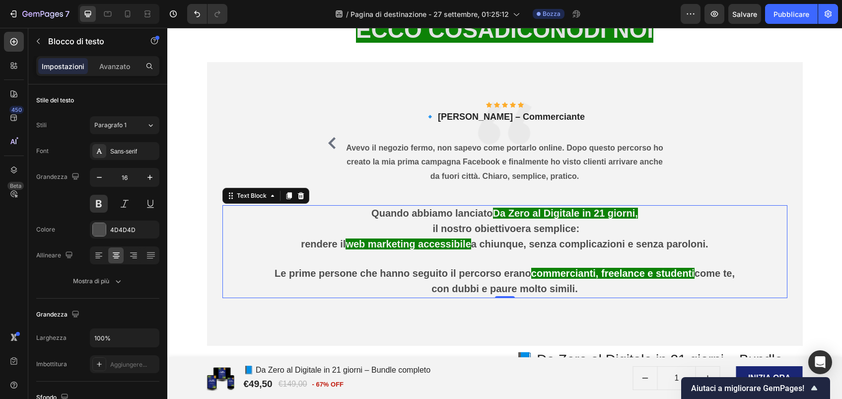
click at [560, 223] on span "il nostro obiettivo era semplice:" at bounding box center [504, 228] width 149 height 11
click at [518, 209] on strong "Da Zero al Digitale in 21 giorni" at bounding box center [564, 213] width 143 height 11
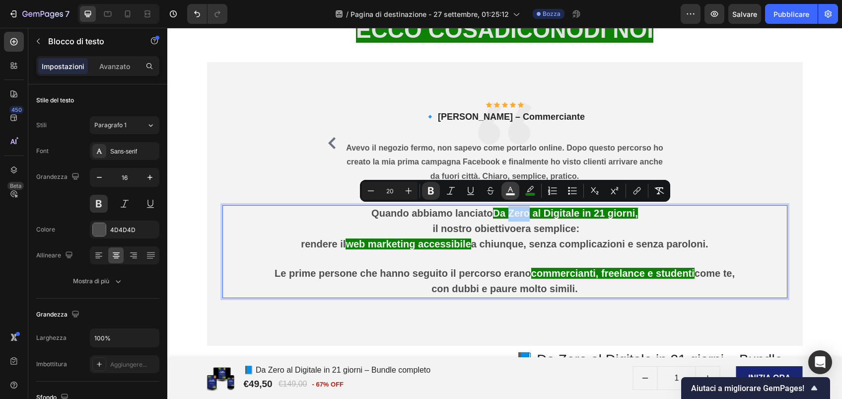
click at [513, 189] on icon "Barra degli strumenti contestuale dell'editor" at bounding box center [511, 191] width 10 height 10
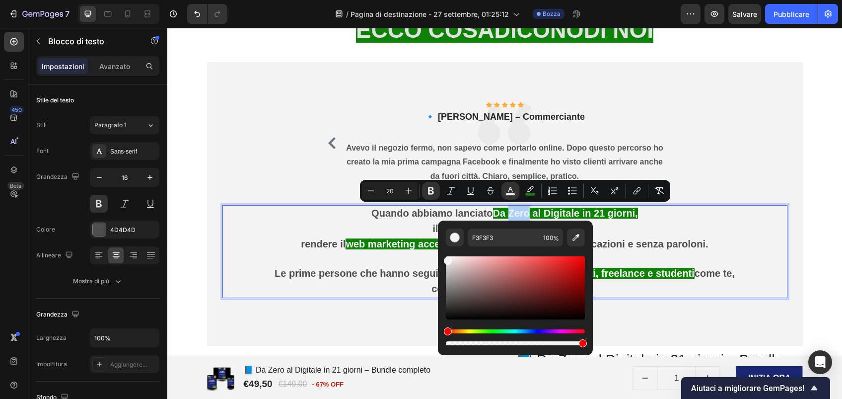
click at [456, 319] on div "Barra degli strumenti contestuale dell'editor" at bounding box center [515, 300] width 139 height 93
click at [455, 318] on div "Barra degli strumenti contestuale dell'editor" at bounding box center [515, 287] width 139 height 63
type input "050404"
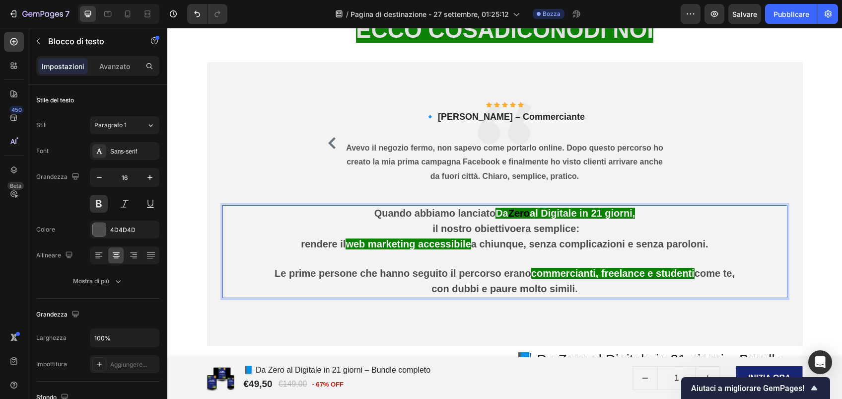
click at [729, 242] on p "rendere il web marketing accessibile a chiunque, senza complicazioni e senza pa…" at bounding box center [504, 244] width 563 height 15
click at [514, 214] on strong "Zero" at bounding box center [519, 213] width 21 height 11
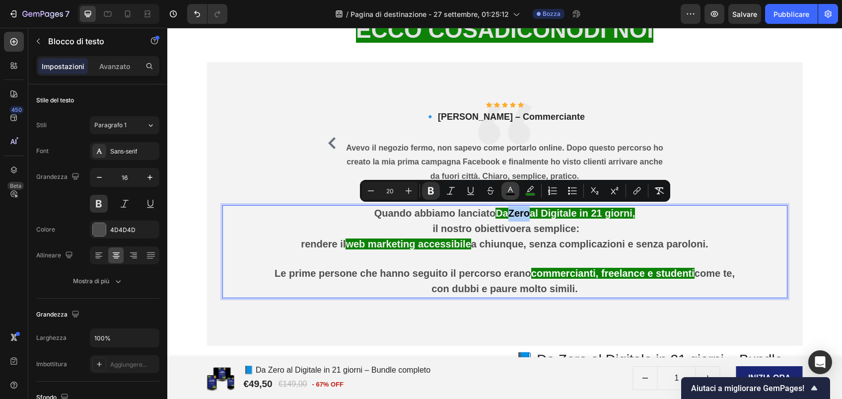
click at [514, 190] on icon "Barra degli strumenti contestuale dell'editor" at bounding box center [511, 191] width 10 height 10
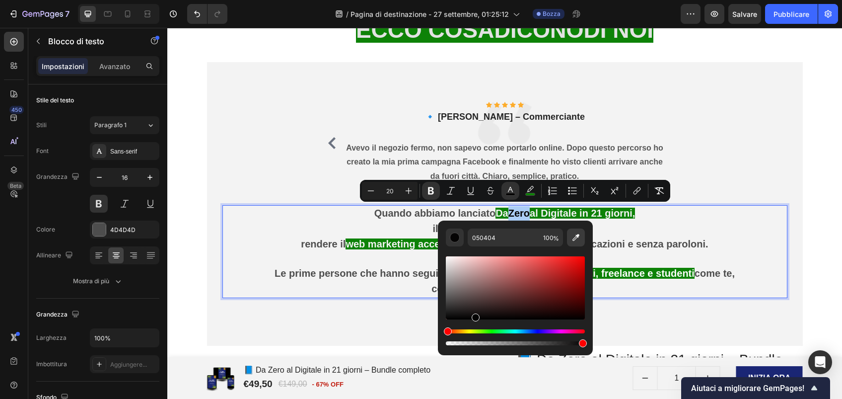
click at [578, 238] on icon "Barra degli strumenti contestuale dell'editor" at bounding box center [576, 237] width 10 height 10
type input "F3F3F3"
click at [767, 168] on div "Icon Icon Icon Icon Icon Icon List Hoz 🔹 Giulia – Studentessa Text block Non av…" at bounding box center [505, 143] width 581 height 83
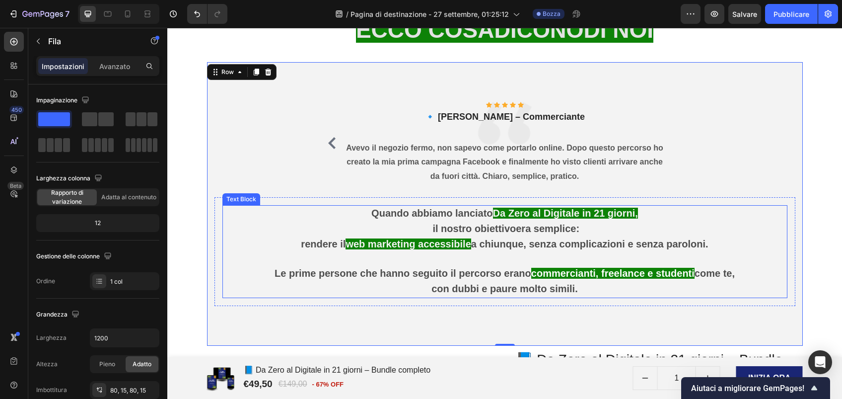
click at [518, 215] on strong "Da Zero al Digitale in 21 giorni" at bounding box center [564, 213] width 143 height 11
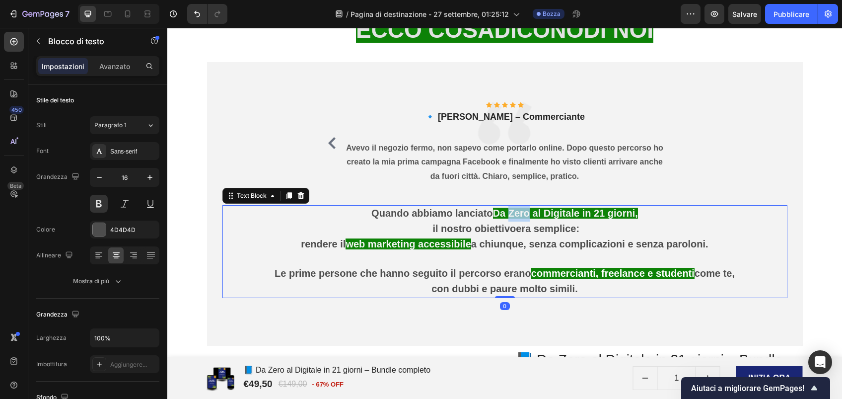
click at [517, 212] on strong "Da Zero al Digitale in 21 giorni" at bounding box center [564, 213] width 143 height 11
click at [456, 214] on span "Quando abbiamo lanciato" at bounding box center [431, 213] width 121 height 11
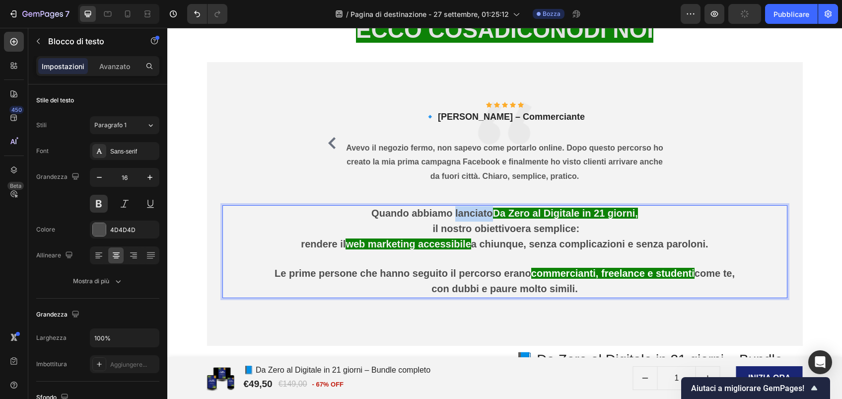
click at [456, 214] on span "Quando abbiamo lanciato" at bounding box center [431, 213] width 121 height 11
click at [680, 215] on p "Quando abbiamo lanciato Da Zero al Digitale in 21 giorni ," at bounding box center [504, 213] width 563 height 15
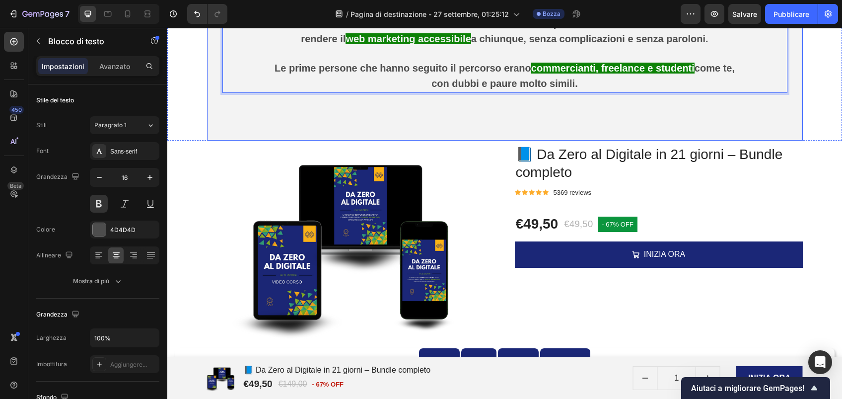
scroll to position [2749, 0]
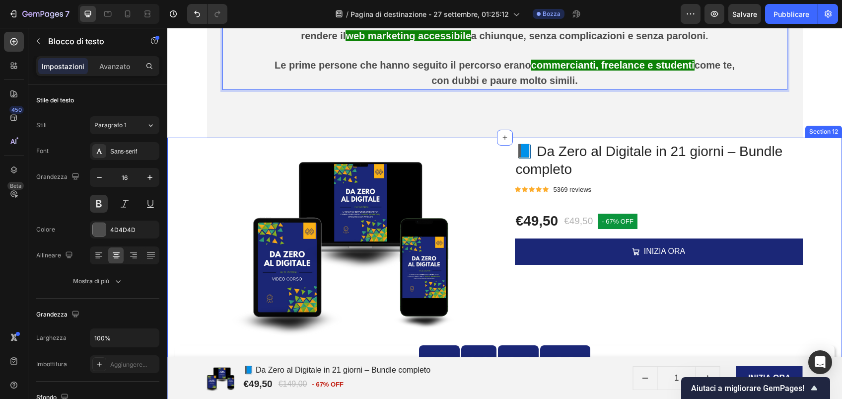
click at [819, 154] on div "Product Images 📘 Da Zero al Digitale in 21 giorni – Bundle completo Product Tit…" at bounding box center [505, 269] width 660 height 263
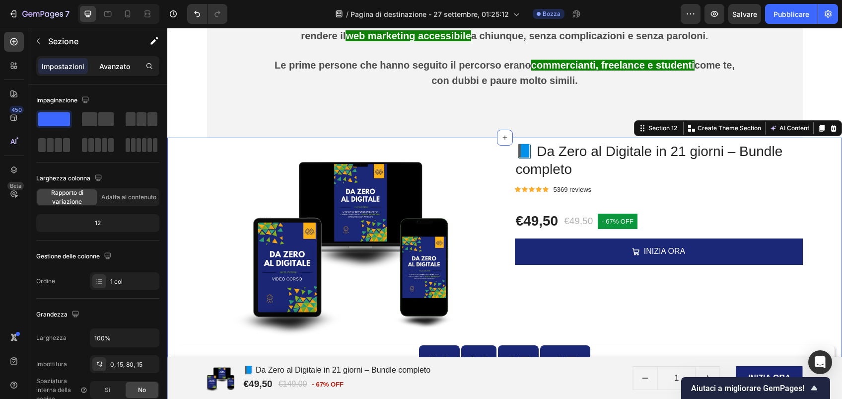
click at [102, 63] on p "Avanzato" at bounding box center [114, 66] width 31 height 10
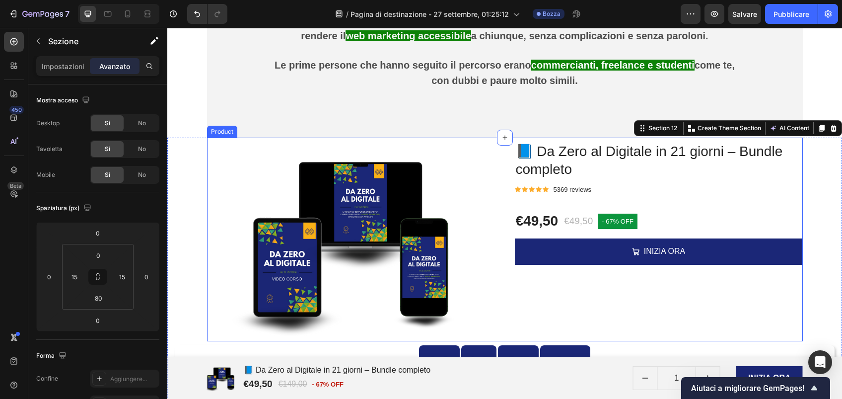
click at [501, 149] on div "Product Images 📘 Da Zero al Digitale in 21 giorni – Bundle completo Product Tit…" at bounding box center [505, 240] width 596 height 204
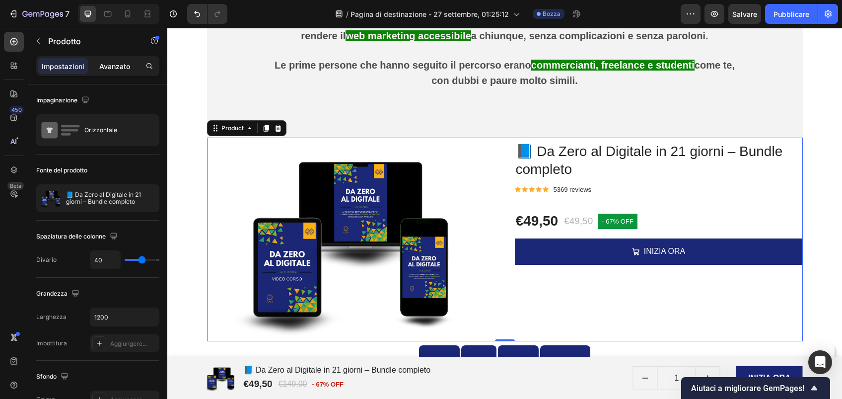
click at [112, 69] on p "Avanzato" at bounding box center [114, 66] width 31 height 10
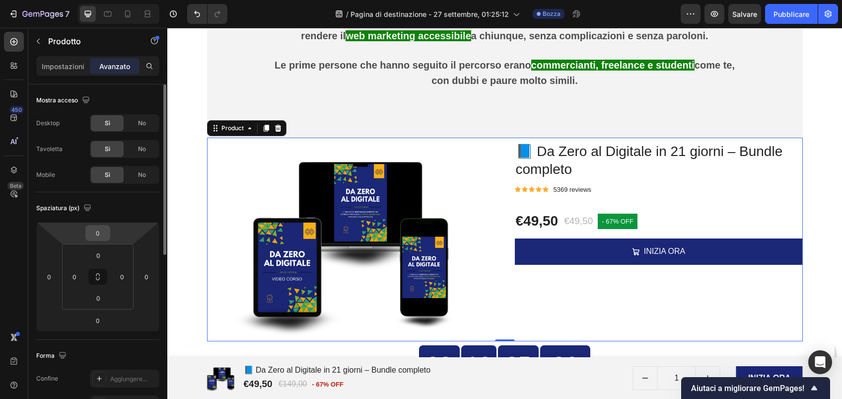
click at [100, 225] on input "0" at bounding box center [98, 232] width 20 height 15
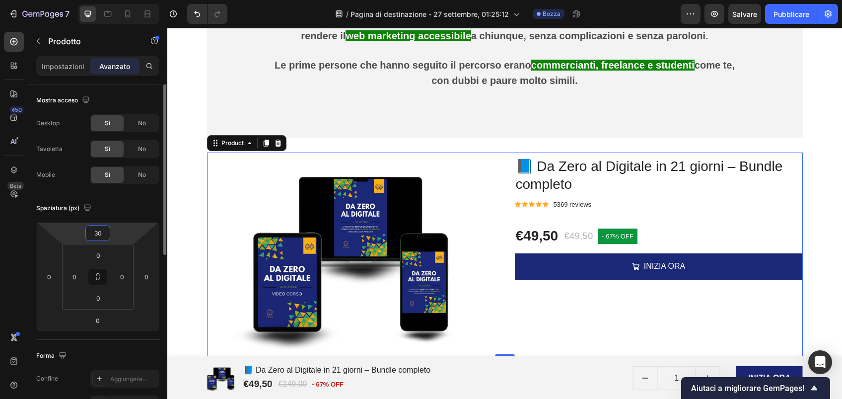
type input "3"
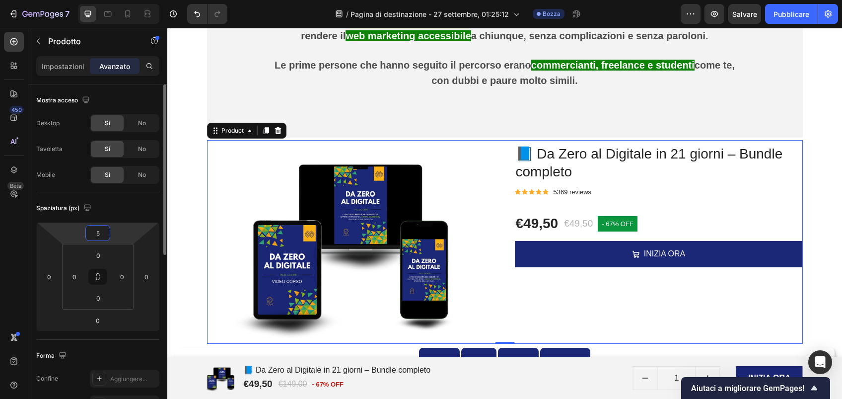
type input "50"
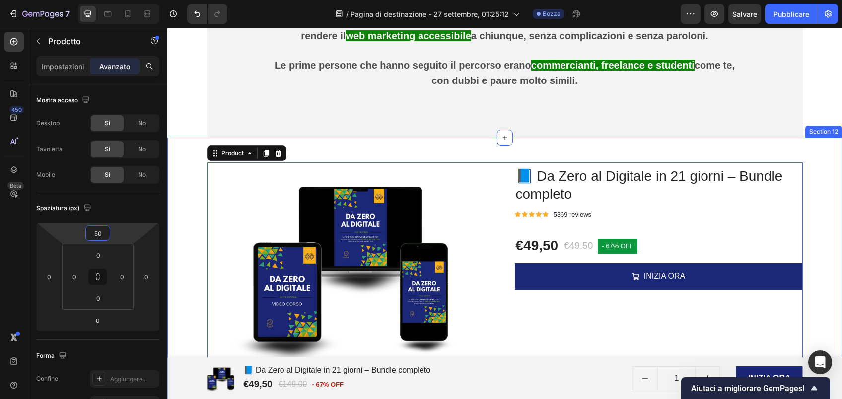
click at [187, 138] on div "Product Images 📘 Da Zero al Digitale in 21 giorni – Bundle completo Product Tit…" at bounding box center [505, 282] width 660 height 288
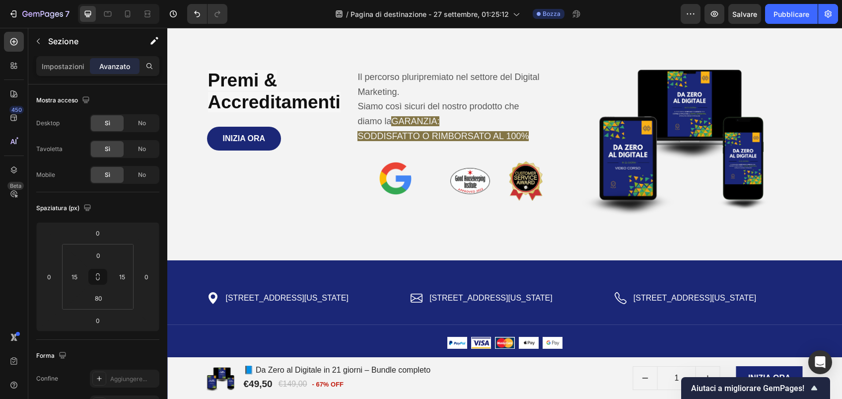
scroll to position [4047, 0]
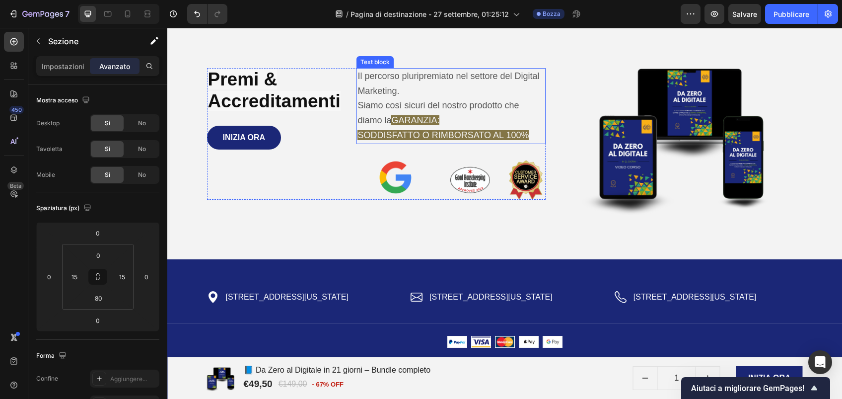
click at [470, 115] on p "Siamo così sicuri del nostro prodotto che diamo la GARANZIA:" at bounding box center [451, 113] width 187 height 30
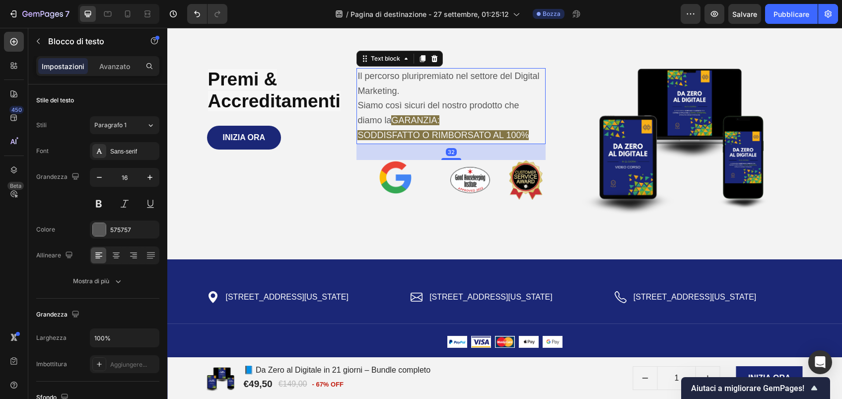
click at [460, 101] on span "Siamo così sicuri del nostro prodotto che diamo la" at bounding box center [438, 112] width 161 height 25
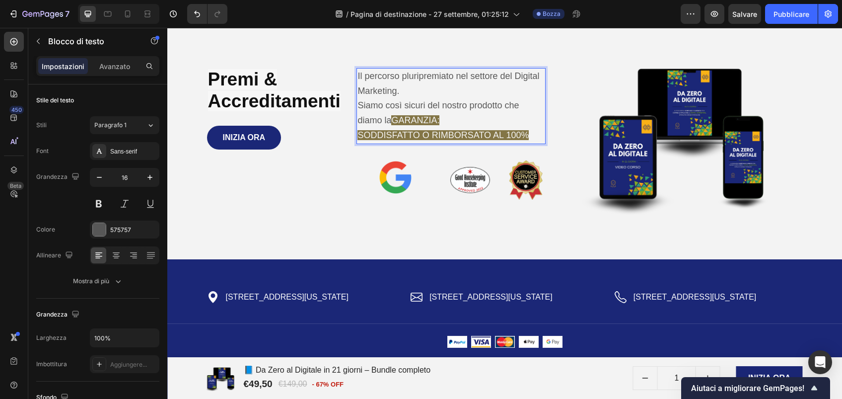
click at [440, 120] on p "Siamo così sicuri del nostro prodotto che diamo la GARANZIA:" at bounding box center [451, 113] width 187 height 30
click at [448, 117] on p "Siamo così sicuri del nostro prodotto che diamo la GARANZIA:" at bounding box center [451, 113] width 187 height 30
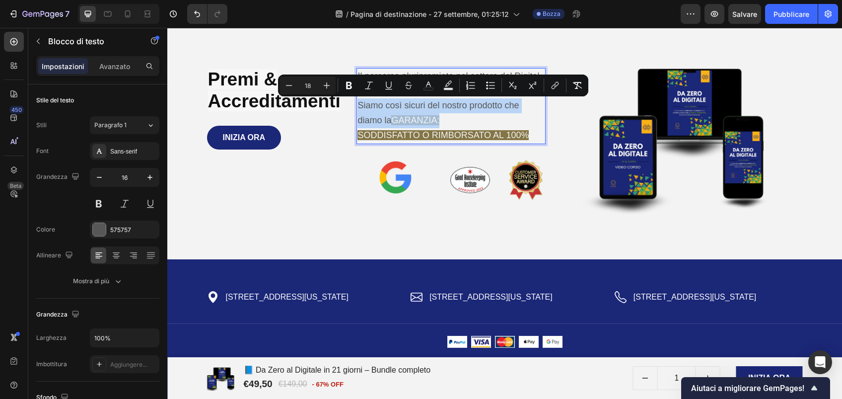
click at [448, 117] on p "Siamo così sicuri del nostro prodotto che diamo la GARANZIA:" at bounding box center [451, 113] width 187 height 30
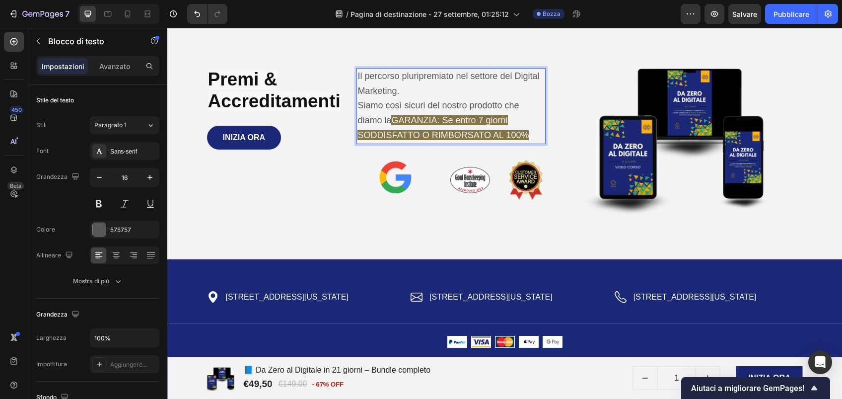
click at [473, 138] on span "SODDISFATTO O RIMBORSATO AL 100%" at bounding box center [443, 135] width 171 height 10
click at [525, 135] on p "SODDISFATTO O RIMBORSATO AL 100%" at bounding box center [451, 135] width 187 height 15
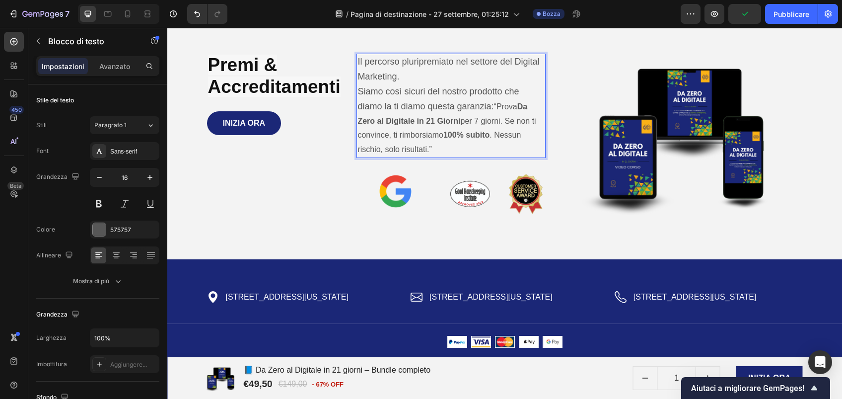
click at [497, 106] on p "Siamo così sicuri del nostro prodotto che diamo la ti diamo questa garanzia: “P…" at bounding box center [451, 120] width 187 height 73
click at [477, 121] on p "Siamo così sicuri del nostro prodotto che diamo la ti diamo questa garanzia: Pr…" at bounding box center [451, 120] width 187 height 73
click at [505, 120] on p "Siamo così sicuri del nostro prodotto che diamo la ti diamo questa garanzia: Pr…" at bounding box center [451, 120] width 187 height 73
click at [491, 105] on span "Siamo così sicuri del nostro prodotto che diamo la ti diamo questa garanzia:" at bounding box center [438, 98] width 161 height 25
click at [464, 100] on span "Siamo così sicuri del nostro prodotto che diamo la ti diamo questa garanzia:" at bounding box center [438, 98] width 161 height 25
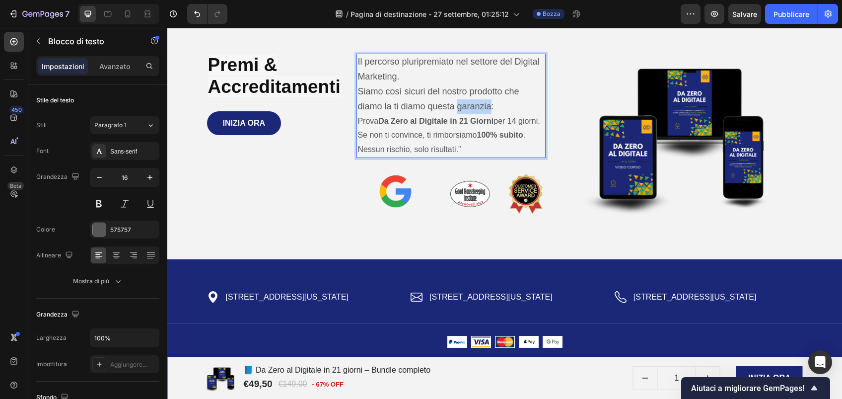
click at [464, 100] on span "Siamo così sicuri del nostro prodotto che diamo la ti diamo questa garanzia:" at bounding box center [438, 98] width 161 height 25
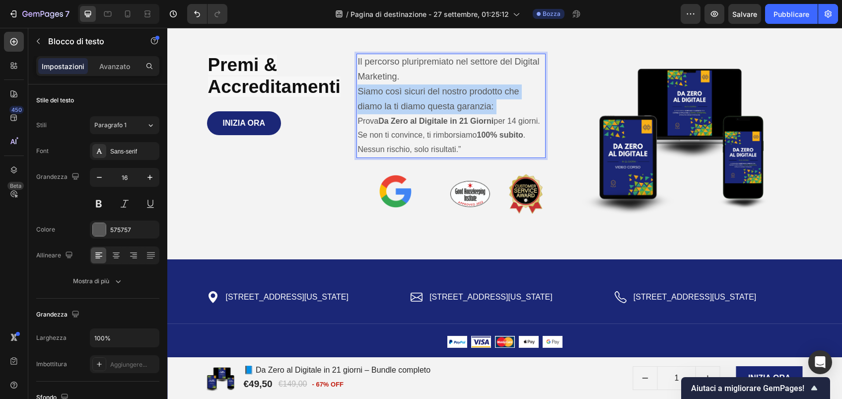
click at [464, 100] on span "Siamo così sicuri del nostro prodotto che diamo la ti diamo questa garanzia:" at bounding box center [438, 98] width 161 height 25
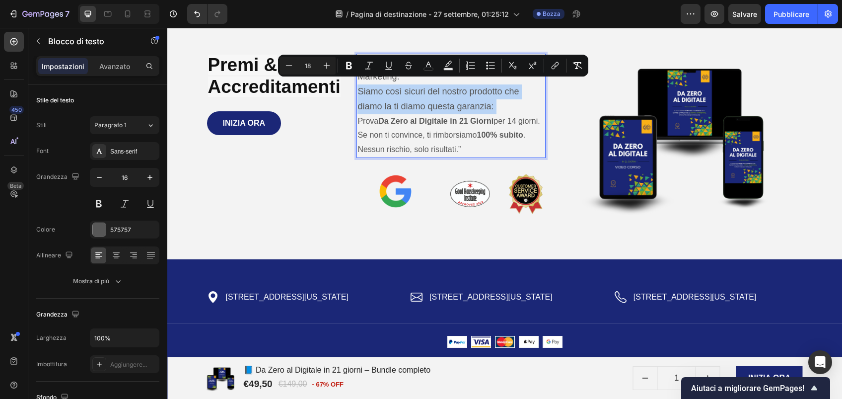
click at [464, 100] on span "Siamo così sicuri del nostro prodotto che diamo la ti diamo questa garanzia:" at bounding box center [438, 98] width 161 height 25
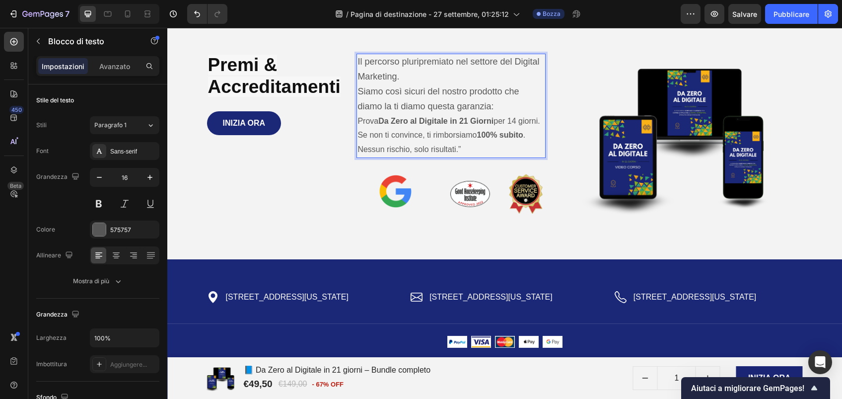
click at [464, 100] on span "Siamo così sicuri del nostro prodotto che diamo la ti diamo questa garanzia:" at bounding box center [438, 98] width 161 height 25
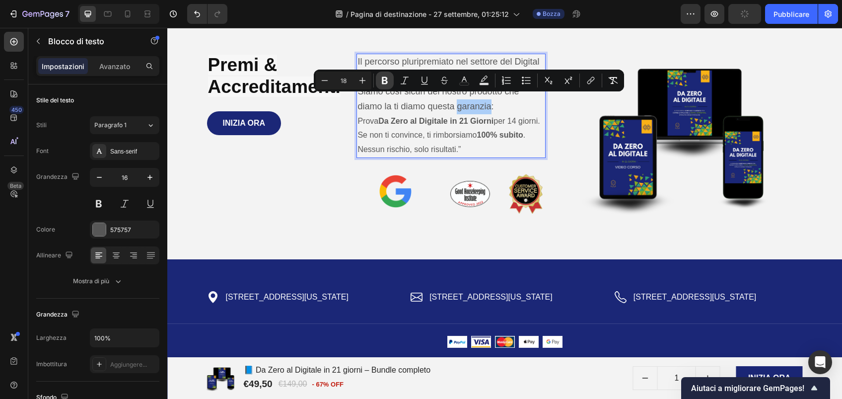
click at [385, 79] on icon "Barra degli strumenti contestuale dell'editor" at bounding box center [385, 80] width 6 height 7
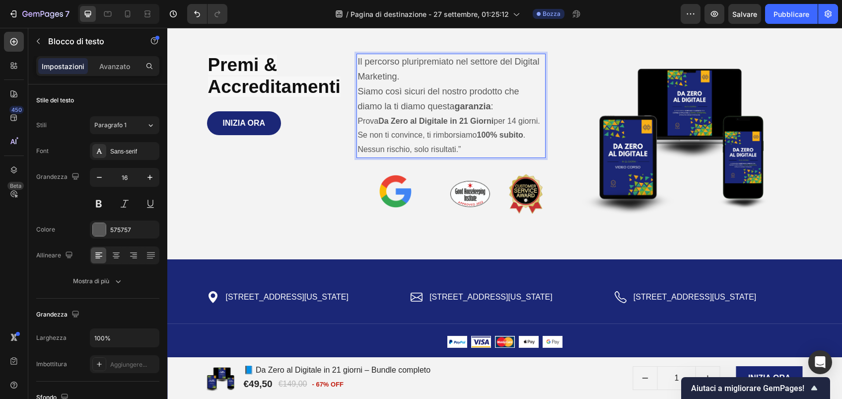
click at [437, 157] on p "Se non ti convince, ti rimborsiamo 100% subito . Nessun rischio, solo risultati…" at bounding box center [451, 142] width 187 height 29
click at [396, 90] on p "Siamo così sicuri del nostro prodotto che diamo la ti diamo questa garanzia :" at bounding box center [451, 99] width 187 height 30
click at [389, 89] on span "Siamo così sicuri del nostro prodotto che diamo la ti diamo questa garanzia :" at bounding box center [438, 98] width 161 height 25
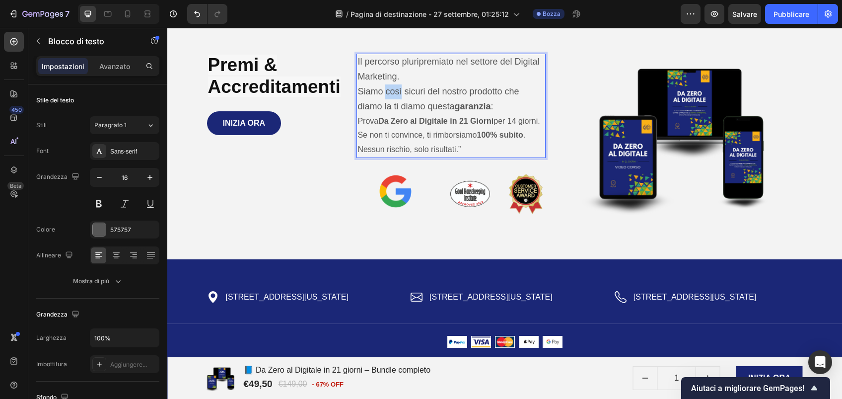
click at [389, 89] on span "Siamo così sicuri del nostro prodotto che diamo la ti diamo questa garanzia :" at bounding box center [438, 98] width 161 height 25
click at [289, 159] on div "Premi & Accreditamenti Heading INIZIA ORA Add to Cart Product" at bounding box center [274, 134] width 135 height 160
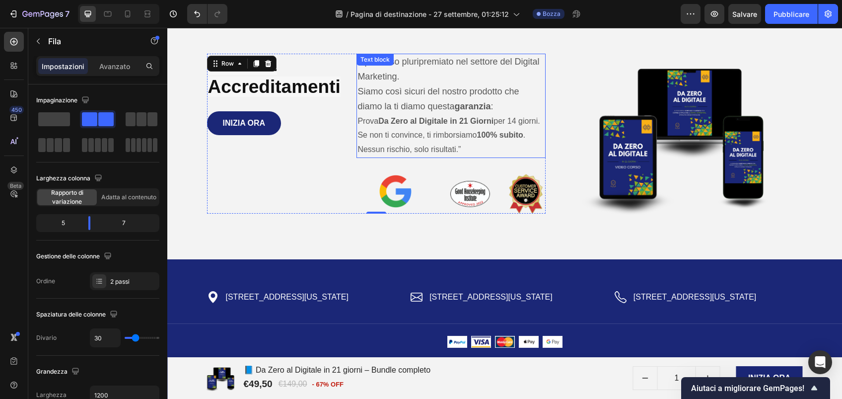
click at [371, 157] on p "Se non ti convince, ti rimborsiamo 100% subito . Nessun rischio, solo risultati…" at bounding box center [451, 142] width 187 height 29
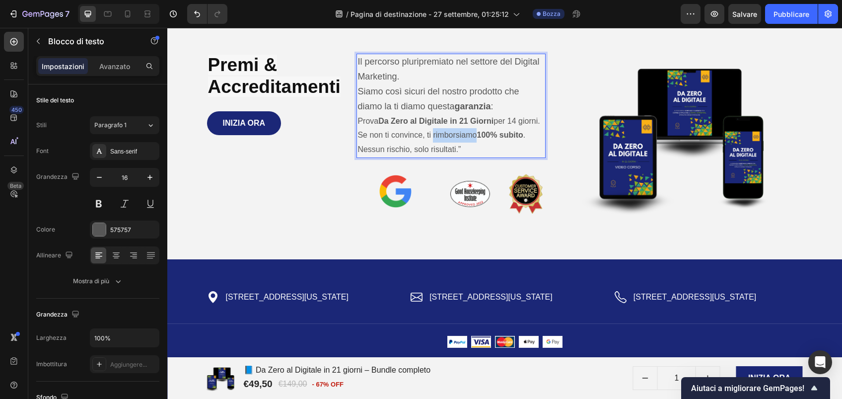
click at [442, 141] on p "Se non ti convince, ti rimborsiamo 100% subito . Nessun rischio, solo risultati…" at bounding box center [451, 142] width 187 height 29
click at [422, 86] on span "Siamo così sicuri del nostro prodotto che diamo la ti diamo questa garanzia :" at bounding box center [438, 98] width 161 height 25
click at [470, 157] on p "Se non ti convince, ti rimborsiamo 100% subito . Nessun rischio, solo risultati…" at bounding box center [451, 142] width 187 height 29
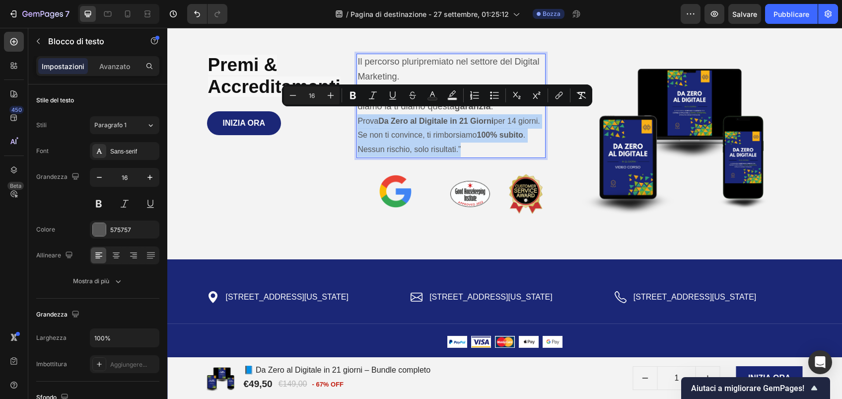
drag, startPoint x: 470, startPoint y: 159, endPoint x: 355, endPoint y: 111, distance: 125.2
click at [357, 111] on div "Il percorso pluripremiato nel settore del Digital Marketing. Siamo così sicuri …" at bounding box center [451, 106] width 189 height 104
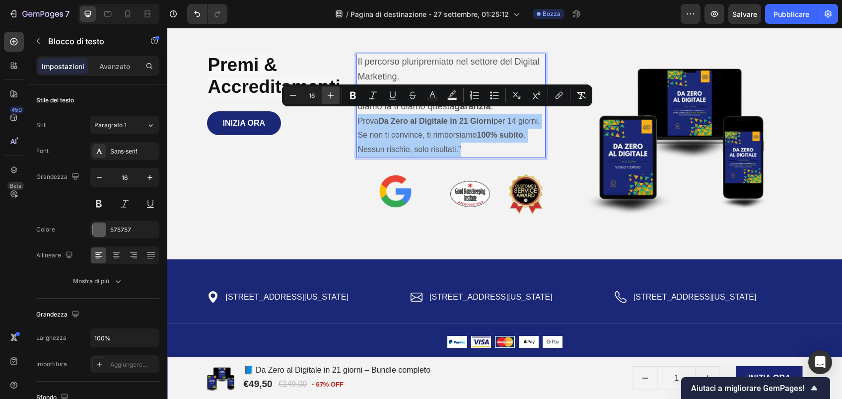
click at [330, 97] on icon "Barra degli strumenti contestuale dell'editor" at bounding box center [331, 95] width 10 height 10
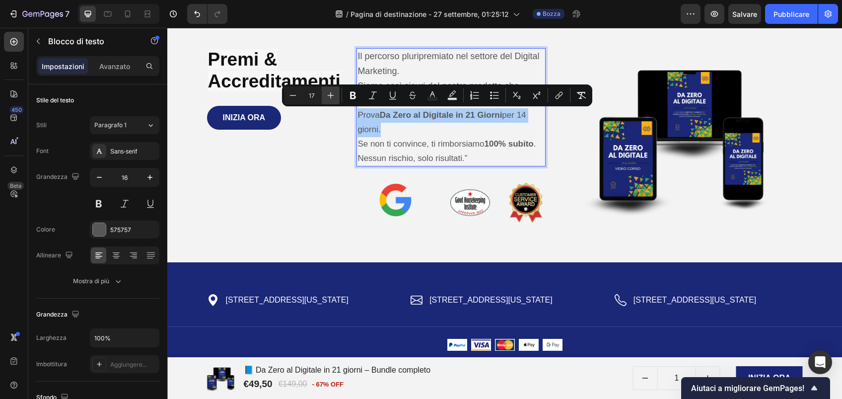
click at [330, 97] on icon "Barra degli strumenti contestuale dell'editor" at bounding box center [331, 95] width 10 height 10
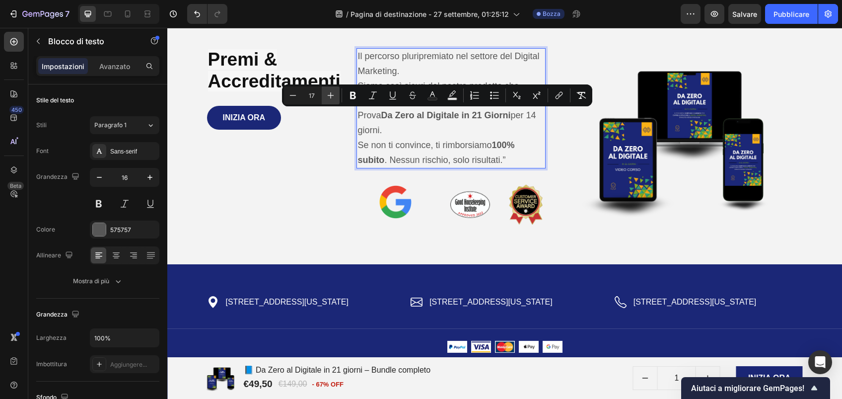
type input "18"
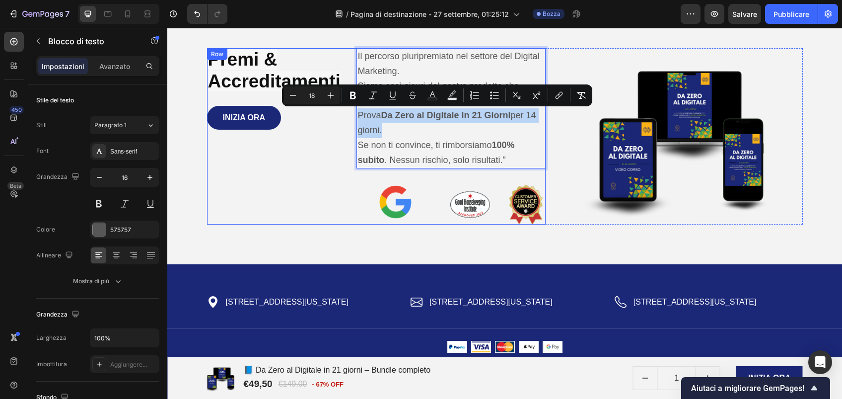
click at [332, 150] on div "Premi & Accreditamenti Heading INIZIA ORA Add to Cart Product" at bounding box center [274, 136] width 135 height 176
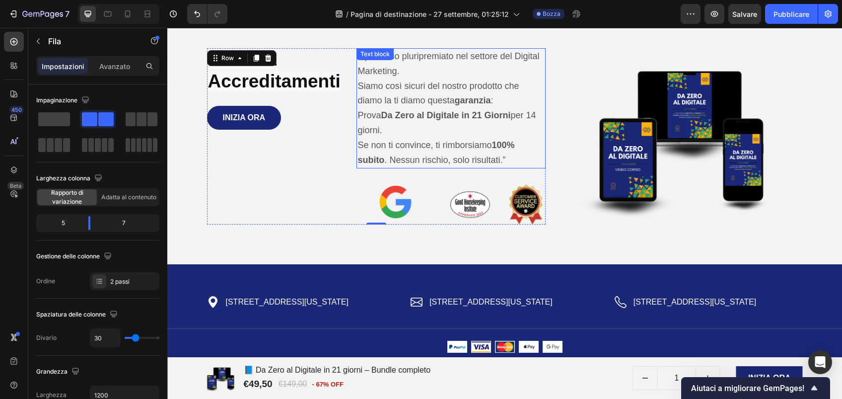
click at [454, 101] on strong "garanzia" at bounding box center [472, 100] width 36 height 10
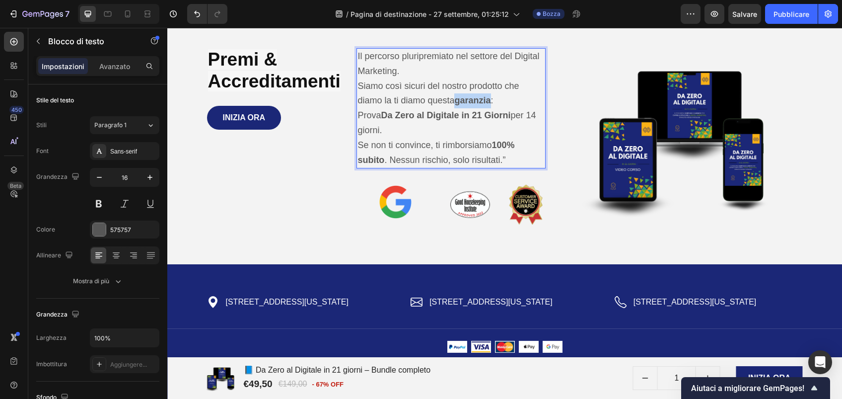
drag, startPoint x: 486, startPoint y: 99, endPoint x: 450, endPoint y: 99, distance: 35.8
click at [450, 99] on span "Siamo così sicuri del nostro prodotto che diamo la ti diamo questa garanzia :" at bounding box center [438, 93] width 161 height 25
click at [499, 101] on p "Siamo così sicuri del nostro prodotto che diamo la ti diamo questa garanzia :" at bounding box center [451, 94] width 187 height 30
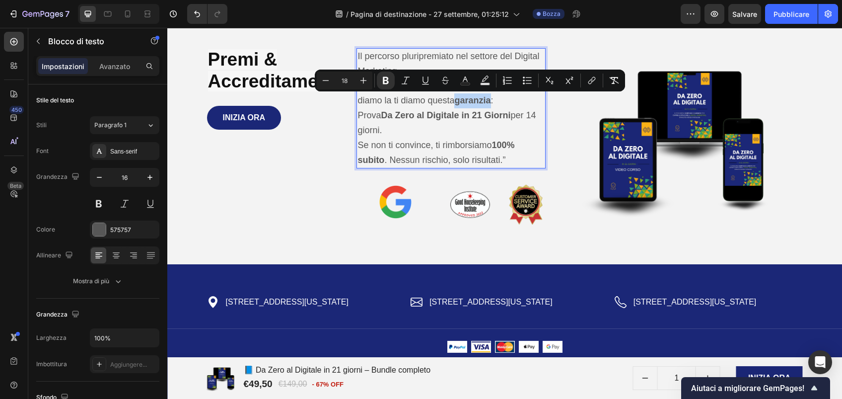
drag, startPoint x: 488, startPoint y: 102, endPoint x: 453, endPoint y: 103, distance: 34.8
click at [454, 103] on strong "garanzia" at bounding box center [472, 100] width 36 height 10
click at [485, 80] on icon "Barra degli strumenti contestuale dell'editor" at bounding box center [485, 80] width 10 height 10
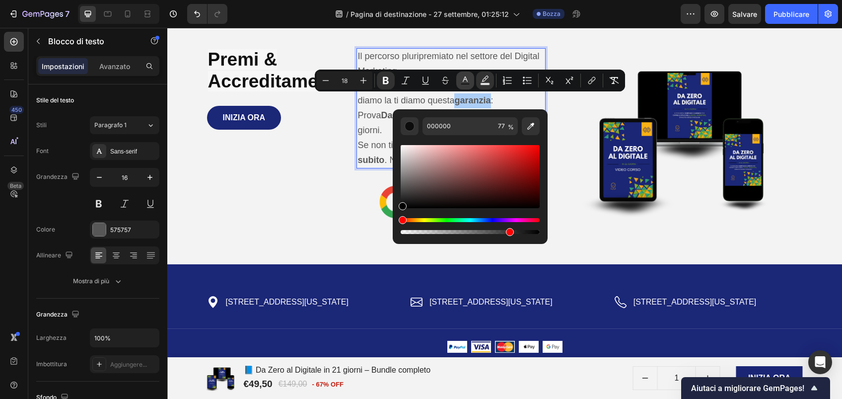
click at [466, 84] on rect "Barra degli strumenti contestuale dell'editor" at bounding box center [465, 84] width 9 height 2
click at [485, 81] on icon "Barra degli strumenti contestuale dell'editor" at bounding box center [485, 80] width 10 height 10
click at [532, 127] on icon "Barra degli strumenti contestuale dell'editor" at bounding box center [531, 126] width 10 height 10
type input "82AE25"
type input "100"
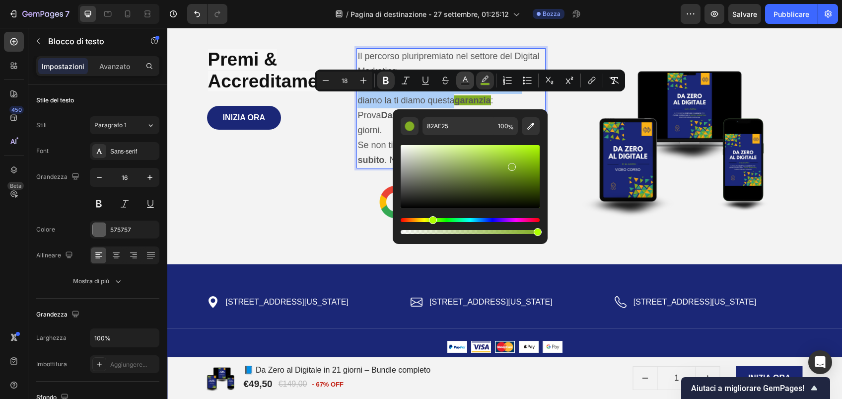
click at [465, 74] on button "Colore del testo" at bounding box center [465, 81] width 18 height 18
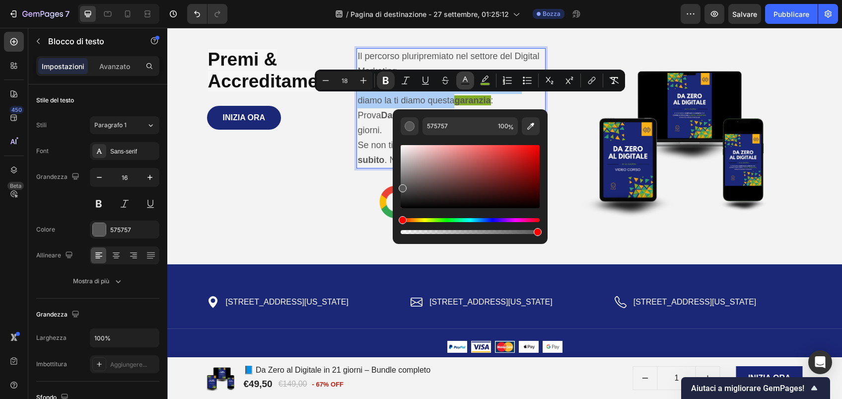
click at [465, 75] on icon "Barra degli strumenti contestuale dell'editor" at bounding box center [465, 80] width 10 height 10
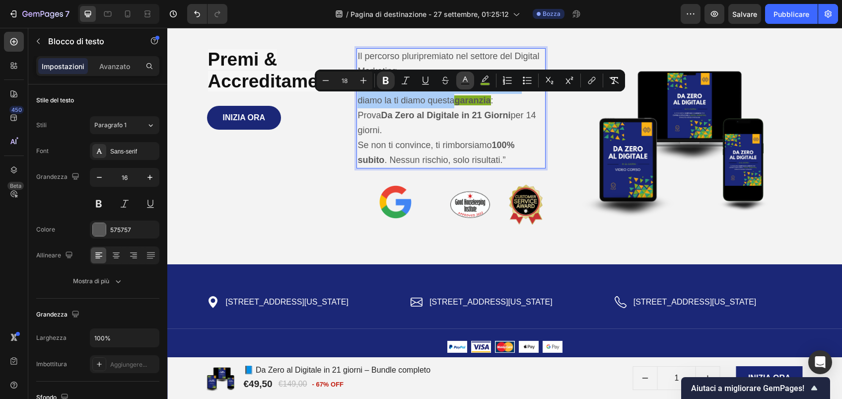
click at [465, 75] on icon "Barra degli strumenti contestuale dell'editor" at bounding box center [465, 80] width 10 height 10
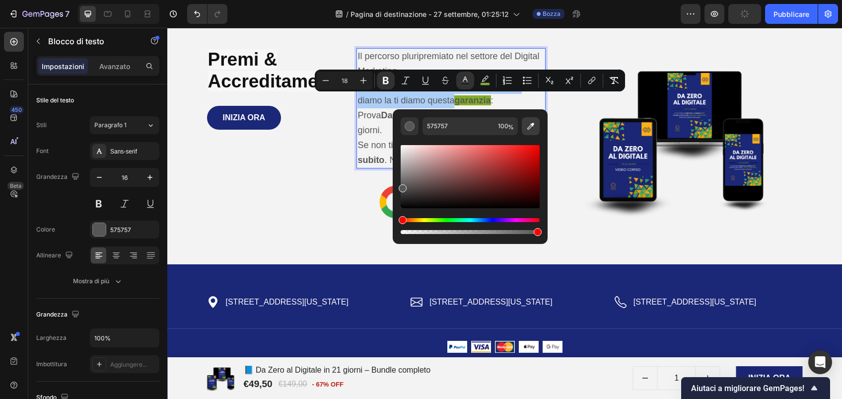
click at [527, 127] on icon "Barra degli strumenti contestuale dell'editor" at bounding box center [531, 126] width 10 height 10
type input "F3F3F3"
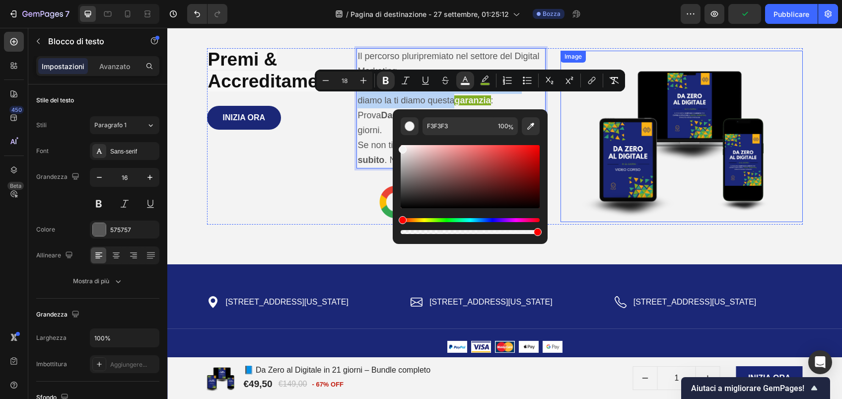
click at [561, 133] on img at bounding box center [682, 136] width 242 height 171
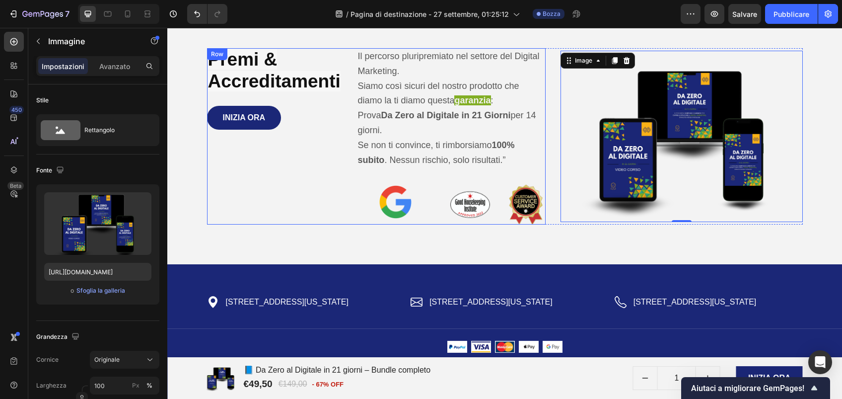
click at [285, 198] on div "Premi & Accreditamenti Heading INIZIA ORA Add to Cart Product" at bounding box center [274, 136] width 135 height 176
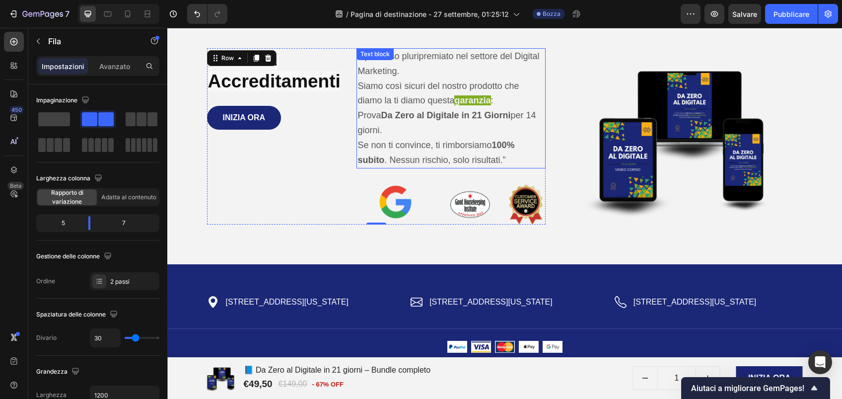
click at [471, 101] on strong "garanzia" at bounding box center [472, 100] width 36 height 10
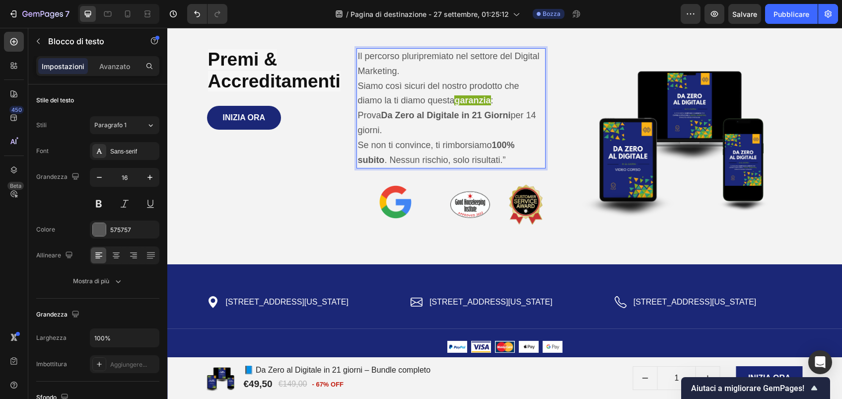
click at [471, 101] on strong "garanzia" at bounding box center [472, 100] width 36 height 10
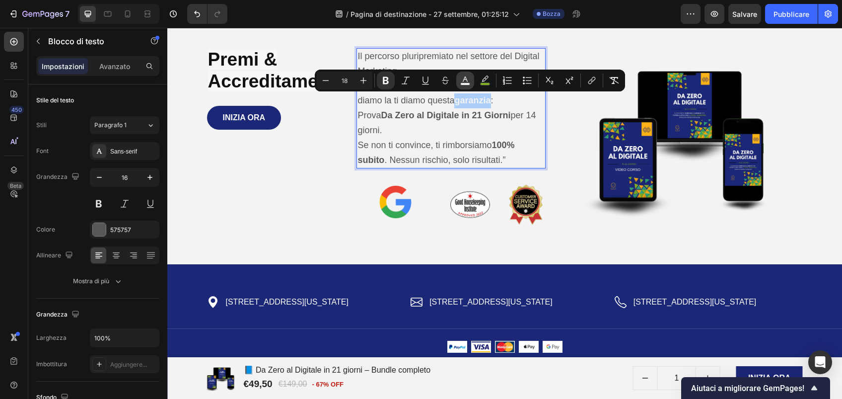
click at [469, 77] on icon "Barra degli strumenti contestuale dell'editor" at bounding box center [465, 80] width 10 height 10
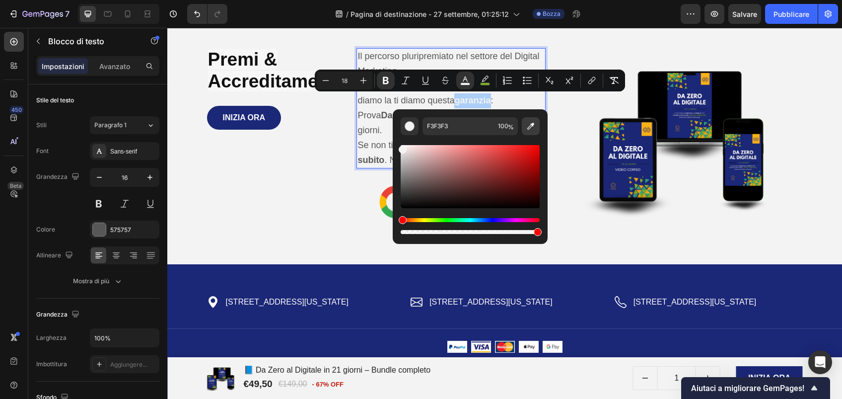
click at [529, 130] on icon "Barra degli strumenti contestuale dell'editor" at bounding box center [531, 126] width 10 height 10
type input "0A0A0A"
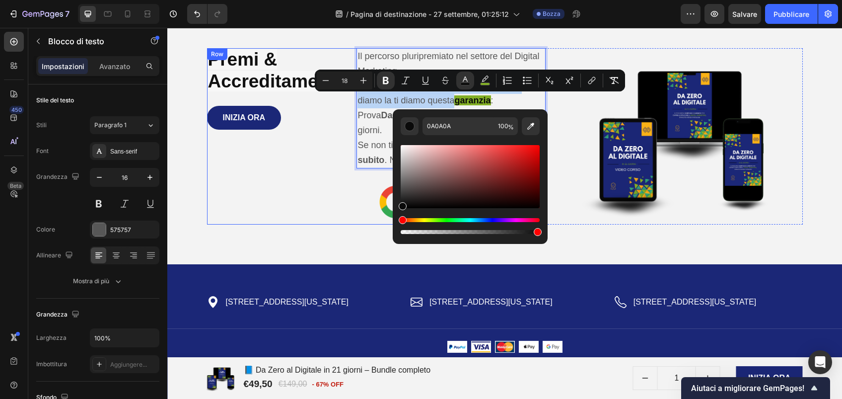
click at [262, 193] on div "Premi & Accreditamenti Heading INIZIA ORA Add to Cart Product" at bounding box center [274, 136] width 135 height 176
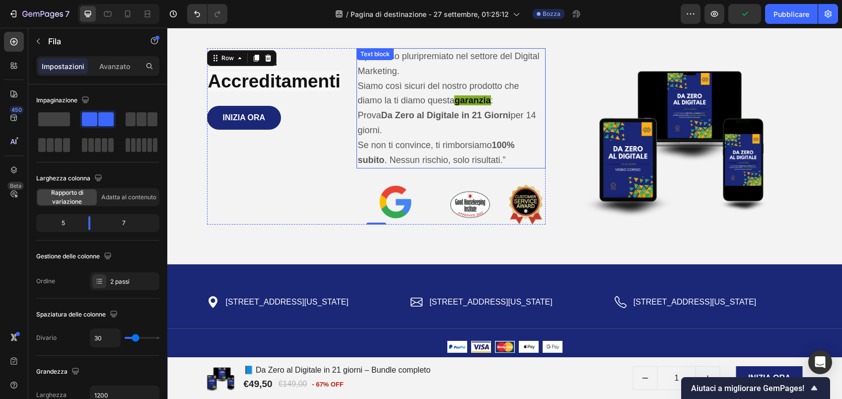
click at [481, 101] on strong "garanzia" at bounding box center [472, 100] width 36 height 10
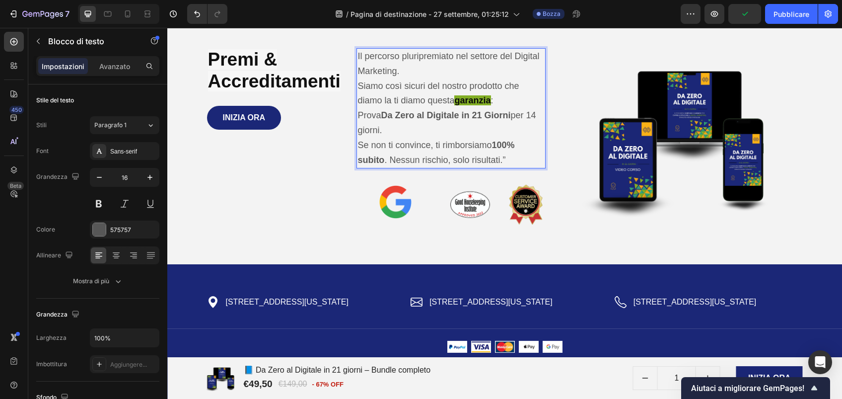
click at [481, 101] on strong "garanzia" at bounding box center [472, 100] width 36 height 10
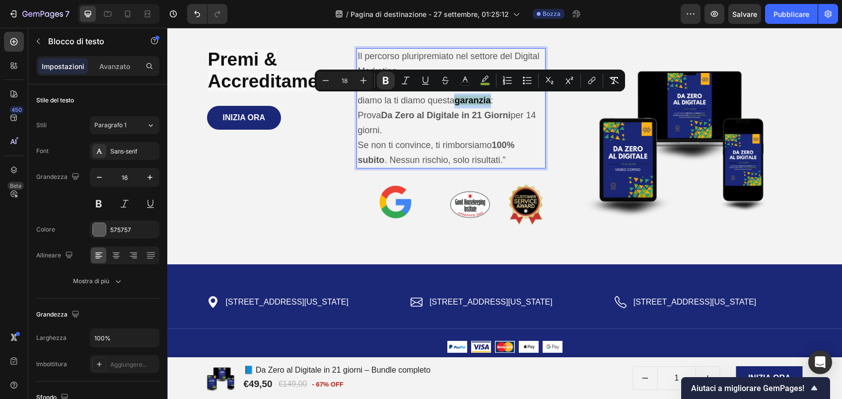
drag, startPoint x: 489, startPoint y: 102, endPoint x: 451, endPoint y: 100, distance: 37.3
click at [451, 100] on p "Siamo così sicuri del nostro prodotto che diamo la ti diamo questa garanzia :" at bounding box center [451, 94] width 187 height 30
click at [486, 80] on icon "Barra degli strumenti contestuale dell'editor" at bounding box center [485, 80] width 10 height 10
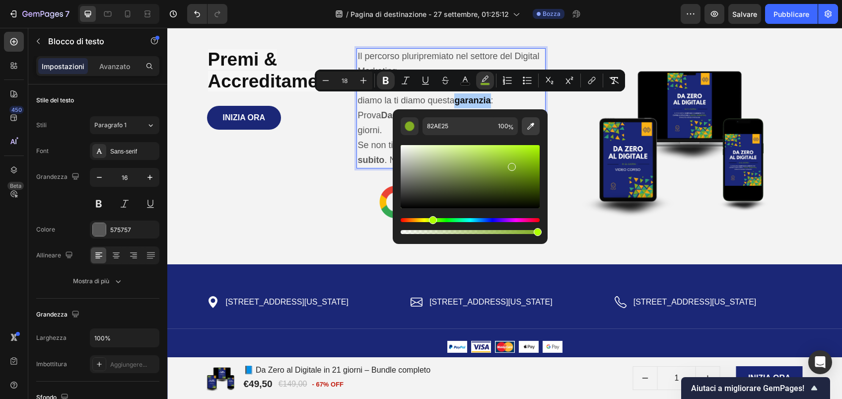
click at [531, 128] on icon "Barra degli strumenti contestuale dell'editor" at bounding box center [531, 126] width 10 height 10
type input "1B2777"
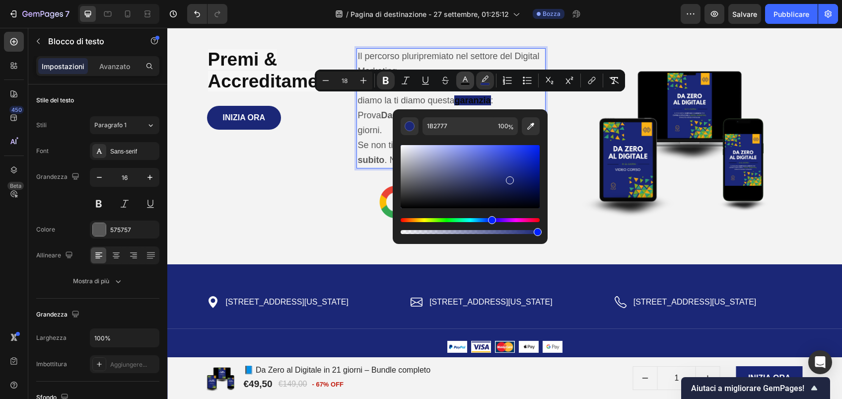
click at [462, 80] on icon "Barra degli strumenti contestuale dell'editor" at bounding box center [465, 80] width 10 height 10
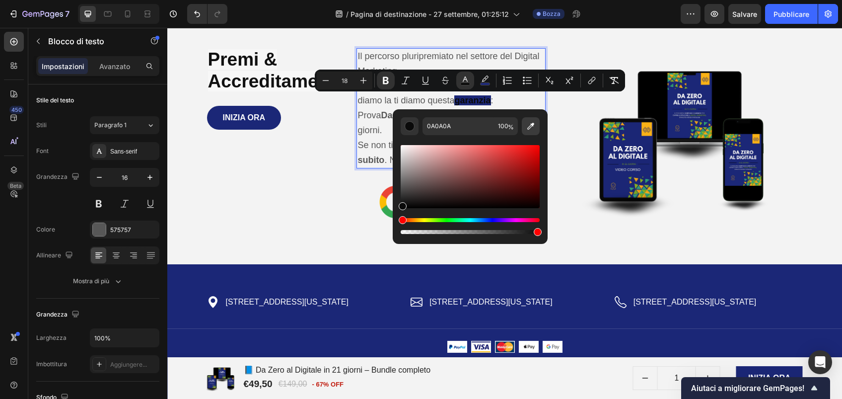
click at [527, 127] on icon "Barra degli strumenti contestuale dell'editor" at bounding box center [531, 126] width 10 height 10
type input "F3F3F3"
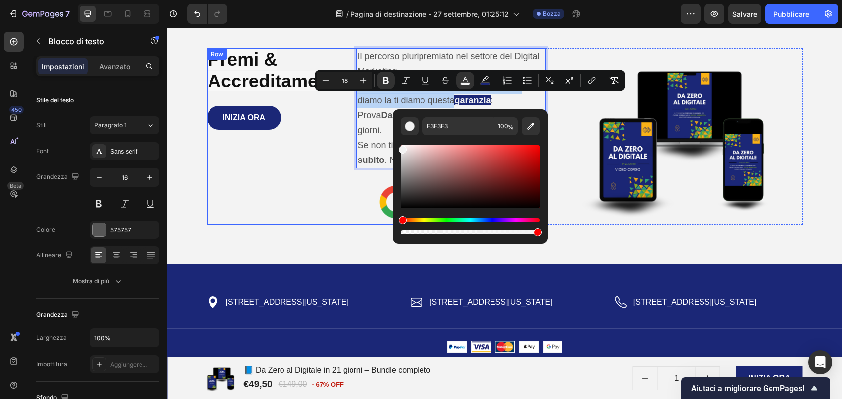
click at [307, 194] on div "Premi & Accreditamenti Heading INIZIA ORA Add to Cart Product" at bounding box center [274, 136] width 135 height 176
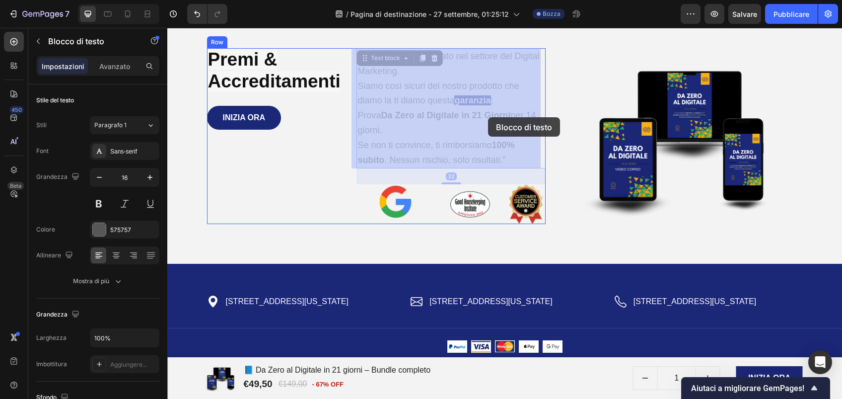
drag, startPoint x: 507, startPoint y: 114, endPoint x: 489, endPoint y: 117, distance: 18.1
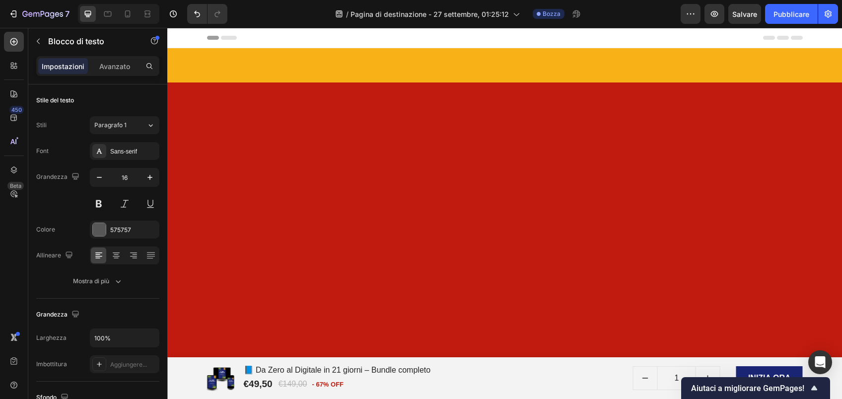
scroll to position [4047, 0]
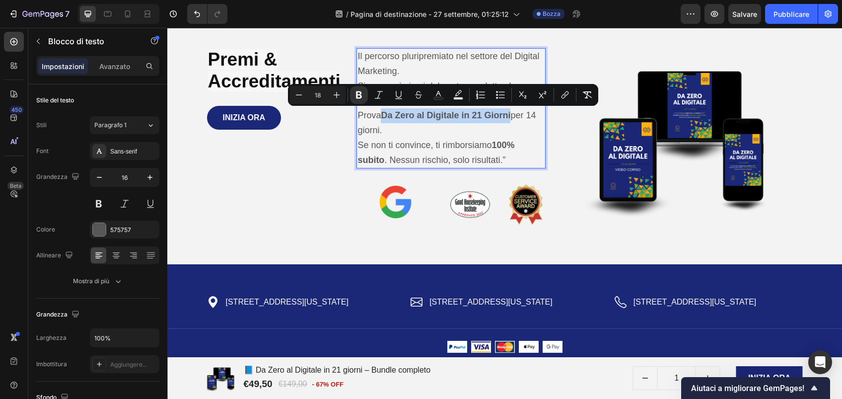
drag, startPoint x: 509, startPoint y: 114, endPoint x: 381, endPoint y: 111, distance: 127.7
click at [381, 111] on span "Prova Da Zero al Digitale in 21 Giorni per 14 giorni." at bounding box center [447, 122] width 178 height 25
click at [459, 85] on div "Minus 18 Plus Bold Italic Underline Strikethrough Text Color Text Background Co…" at bounding box center [443, 95] width 310 height 22
click at [459, 92] on icon "Barra degli strumenti contestuale dell'editor" at bounding box center [458, 95] width 10 height 10
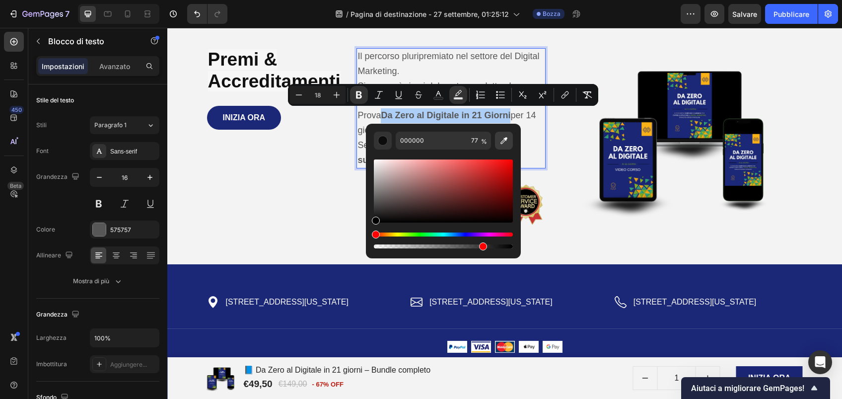
click at [506, 142] on icon "Barra degli strumenti contestuale dell'editor" at bounding box center [504, 141] width 10 height 10
type input "1A2777"
type input "100"
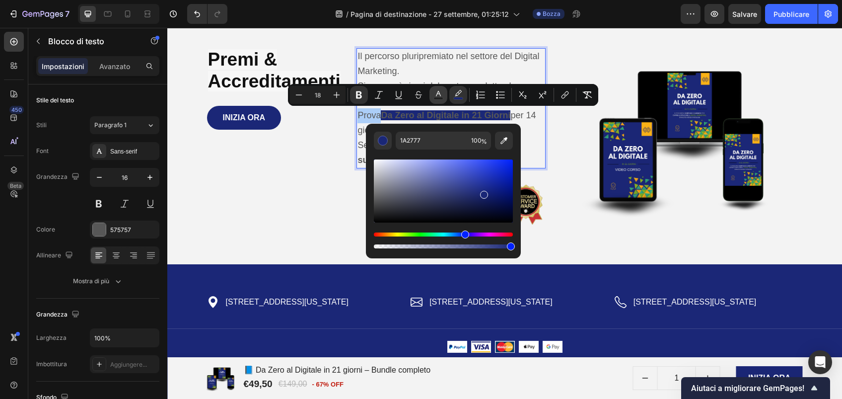
click at [439, 91] on icon "Barra degli strumenti contestuale dell'editor" at bounding box center [438, 93] width 5 height 5
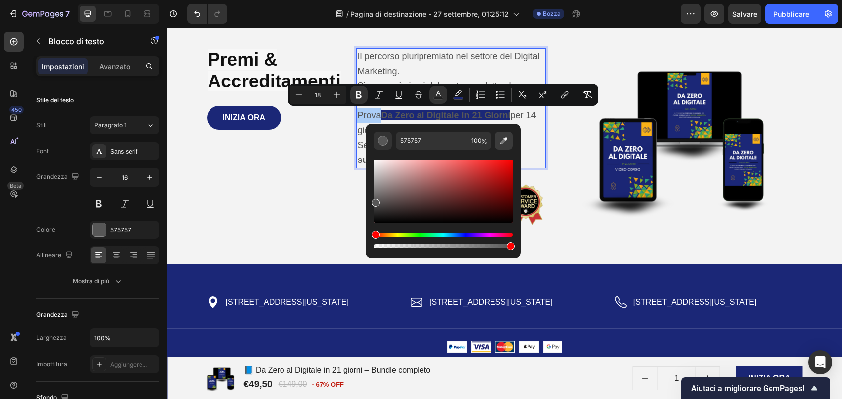
click at [503, 138] on icon "Barra degli strumenti contestuale dell'editor" at bounding box center [504, 141] width 10 height 10
type input "F3F3F3"
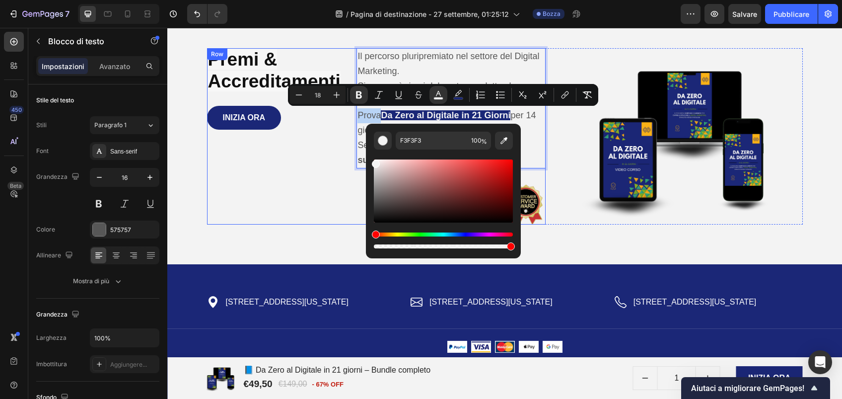
click at [323, 169] on div "Premi & Accreditamenti Heading INIZIA ORA Add to Cart Product" at bounding box center [274, 136] width 135 height 176
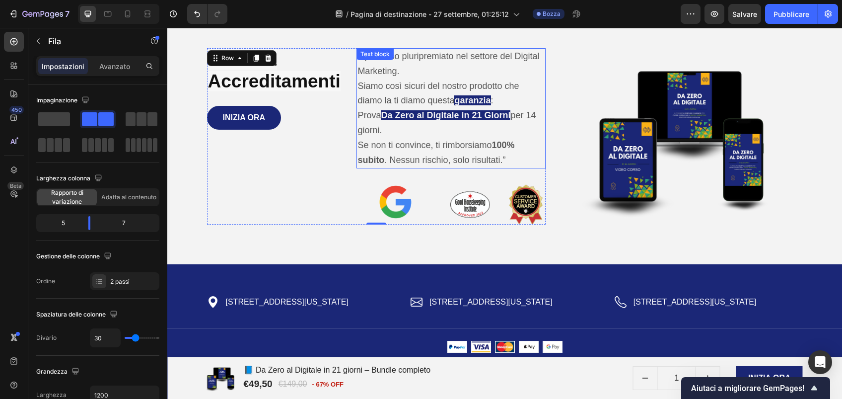
click at [493, 141] on strong "100% subito" at bounding box center [436, 152] width 157 height 25
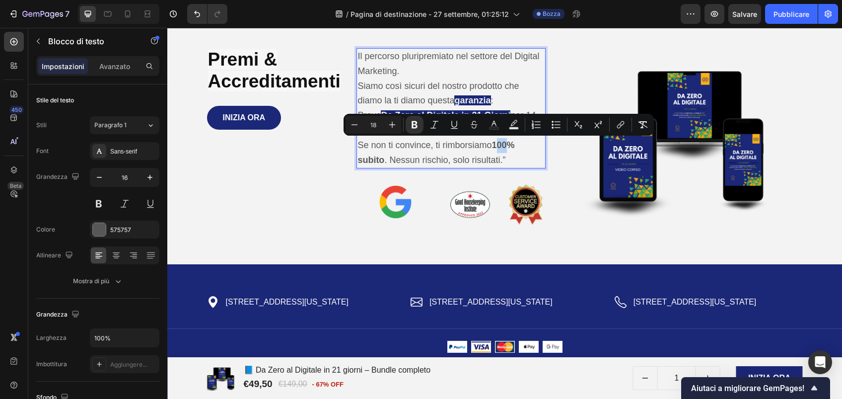
drag, startPoint x: 493, startPoint y: 141, endPoint x: 505, endPoint y: 147, distance: 13.3
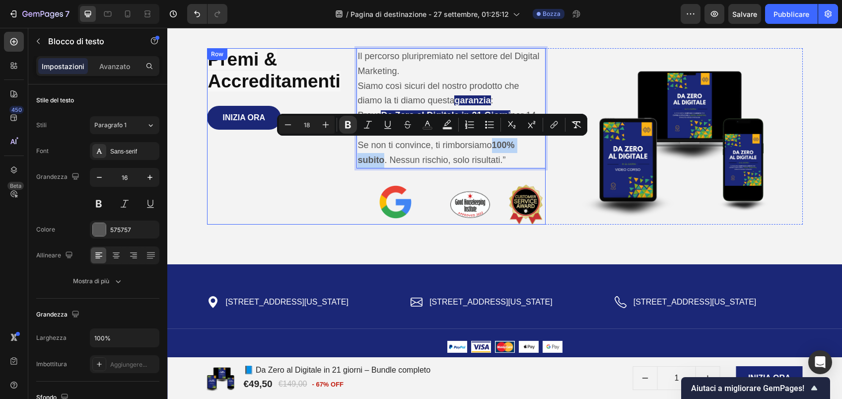
drag, startPoint x: 491, startPoint y: 146, endPoint x: 378, endPoint y: 176, distance: 116.3
click at [378, 176] on div "Il percorso pluripremiato nel settore del Digital Marketing. Siamo così sicuri …" at bounding box center [451, 136] width 189 height 176
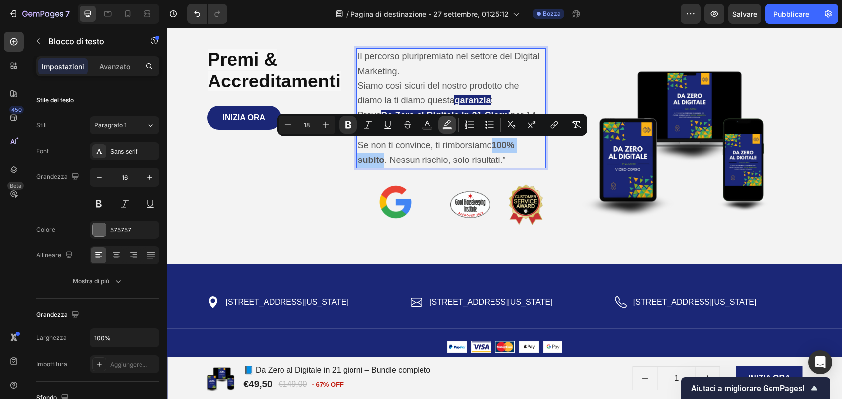
click at [446, 130] on button "Text Background Color" at bounding box center [448, 125] width 18 height 18
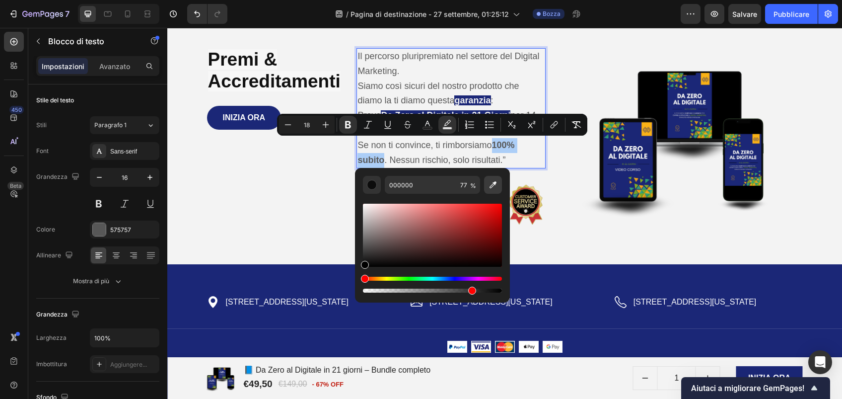
click at [495, 187] on icon "Barra degli strumenti contestuale dell'editor" at bounding box center [493, 185] width 10 height 10
type input "1B2777"
type input "100"
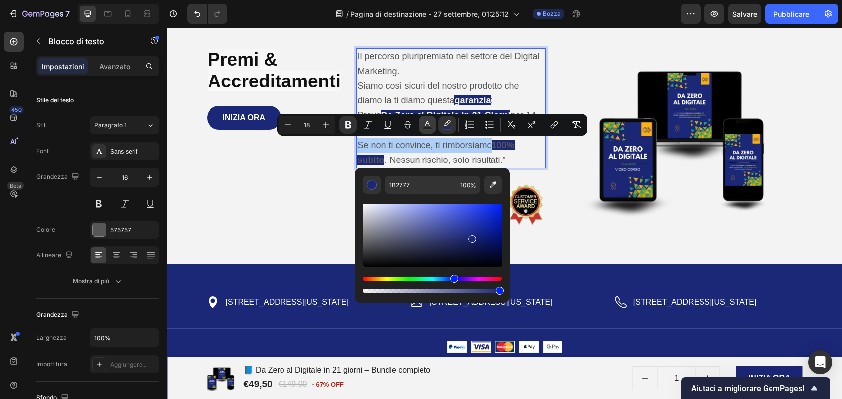
click at [426, 124] on icon "Barra degli strumenti contestuale dell'editor" at bounding box center [427, 123] width 5 height 5
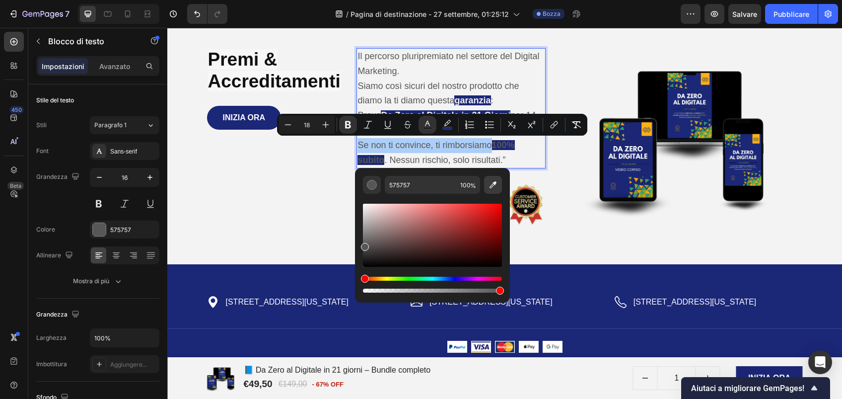
click at [495, 189] on icon "Barra degli strumenti contestuale dell'editor" at bounding box center [493, 185] width 10 height 10
type input "F3F3F3"
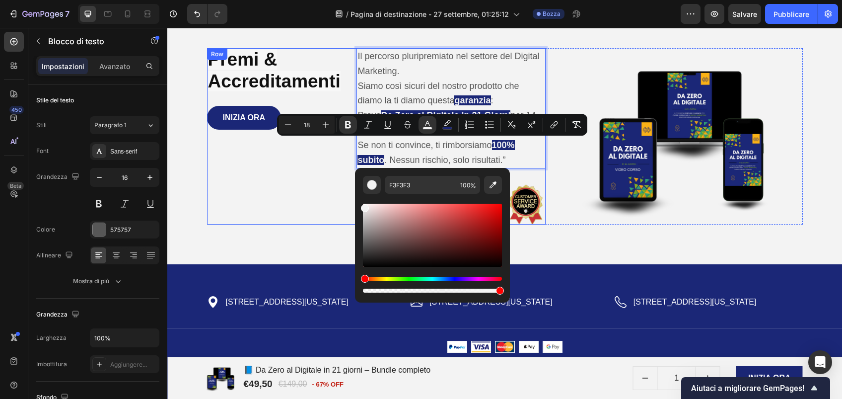
click at [228, 177] on div "Premi & Accreditamenti Heading INIZIA ORA Add to Cart Product" at bounding box center [274, 136] width 135 height 176
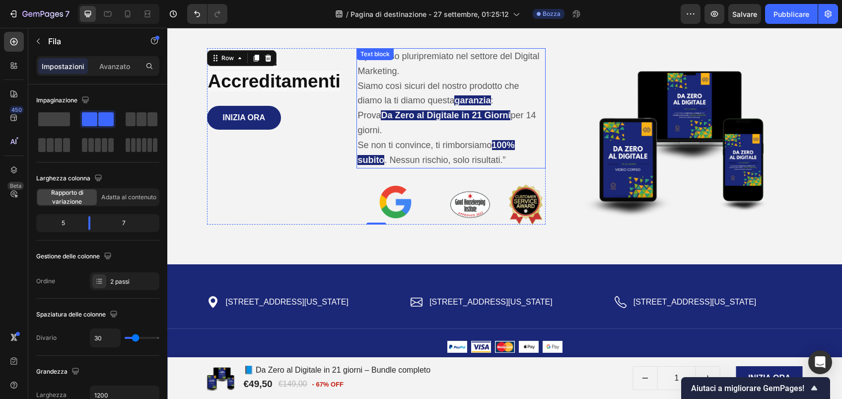
click at [487, 144] on span "Se non ti convince, ti rimborsiamo" at bounding box center [425, 145] width 134 height 10
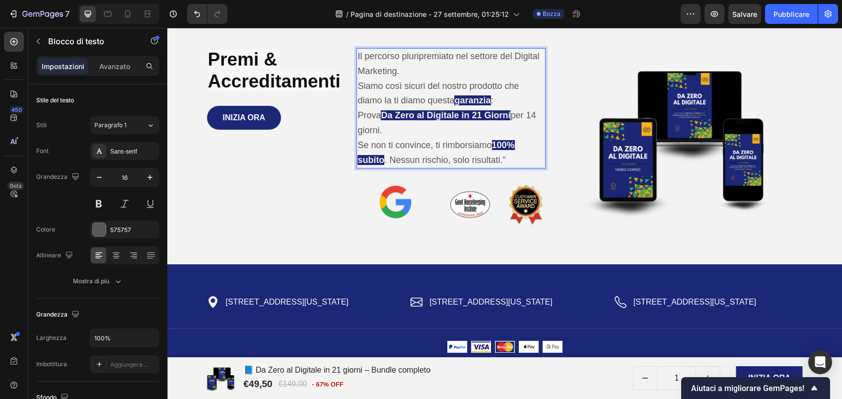
click at [489, 142] on strong "100% subito" at bounding box center [436, 152] width 157 height 25
click at [488, 144] on span "Se non ti convince, ti rimborsiamo" at bounding box center [425, 145] width 134 height 10
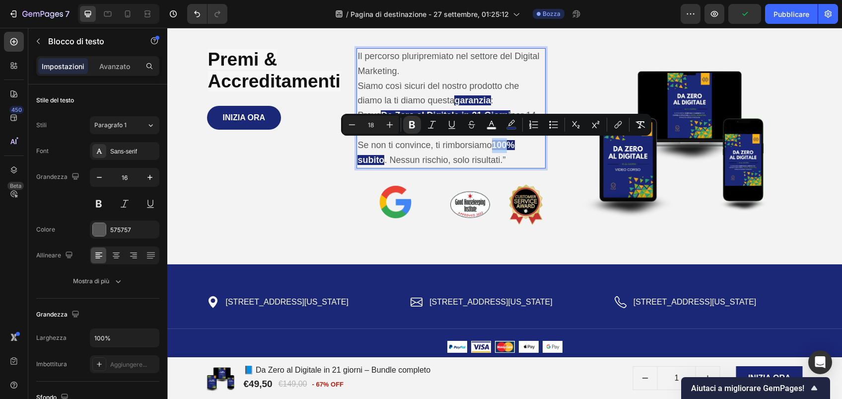
click at [488, 144] on span "Se non ti convince, ti rimborsiamo" at bounding box center [425, 145] width 134 height 10
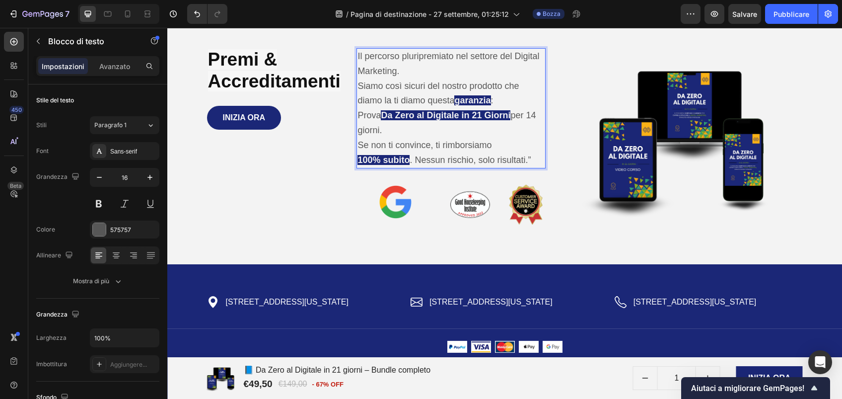
click at [411, 155] on span ". Nessun rischio, solo risultati.”" at bounding box center [470, 160] width 121 height 10
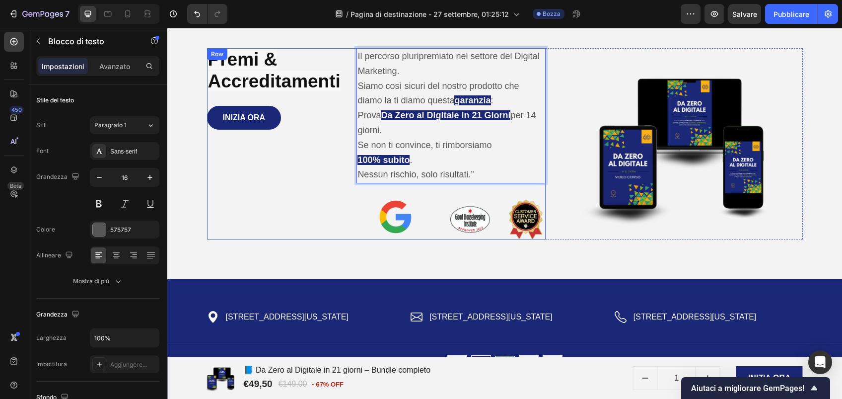
click at [294, 168] on div "Premi & Accreditamenti Heading INIZIA ORA Add to Cart Product" at bounding box center [274, 143] width 135 height 191
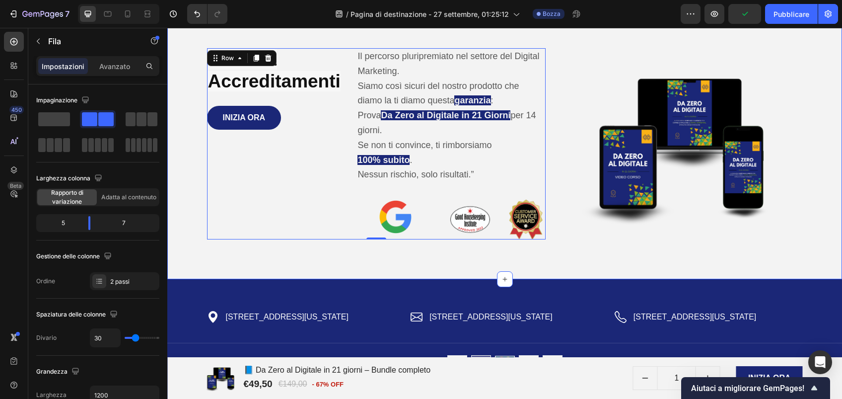
click at [531, 262] on div "Premi & Accreditamenti Heading INIZIA ORA Add to Cart Product Il percorso pluri…" at bounding box center [504, 143] width 675 height 271
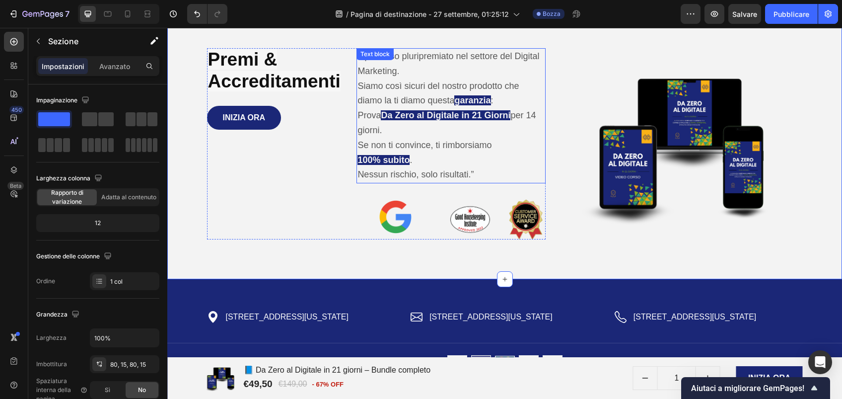
click at [447, 54] on span "Il percorso pluripremiato nel settore del Digital Marketing." at bounding box center [449, 63] width 182 height 25
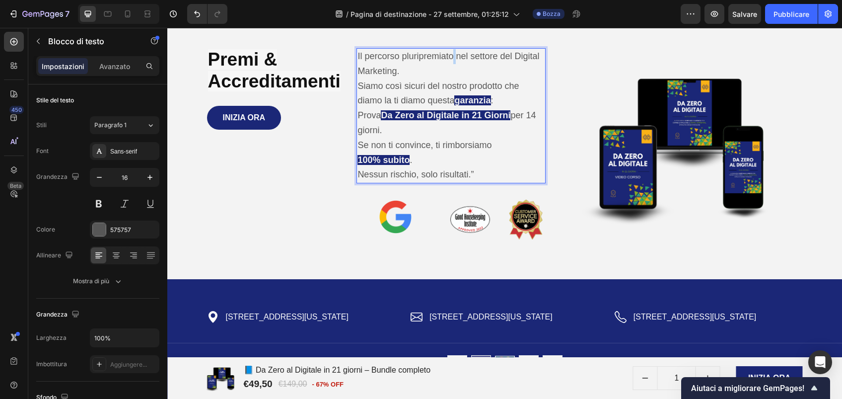
click at [447, 54] on span "Il percorso pluripremiato nel settore del Digital Marketing." at bounding box center [449, 63] width 182 height 25
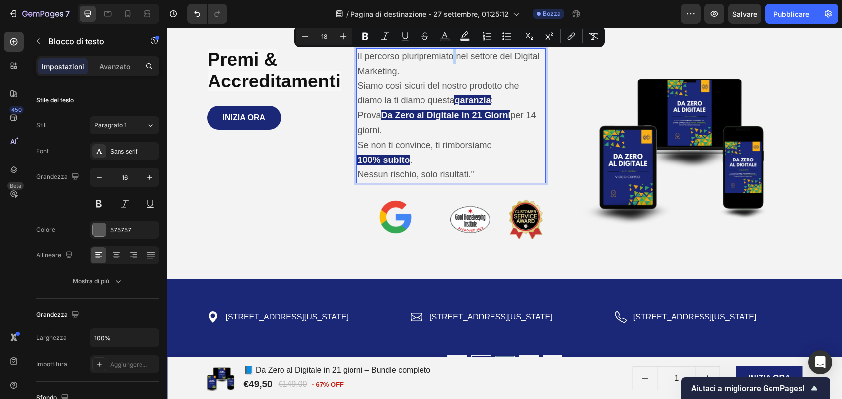
click at [447, 54] on span "Il percorso pluripremiato nel settore del Digital Marketing." at bounding box center [449, 63] width 182 height 25
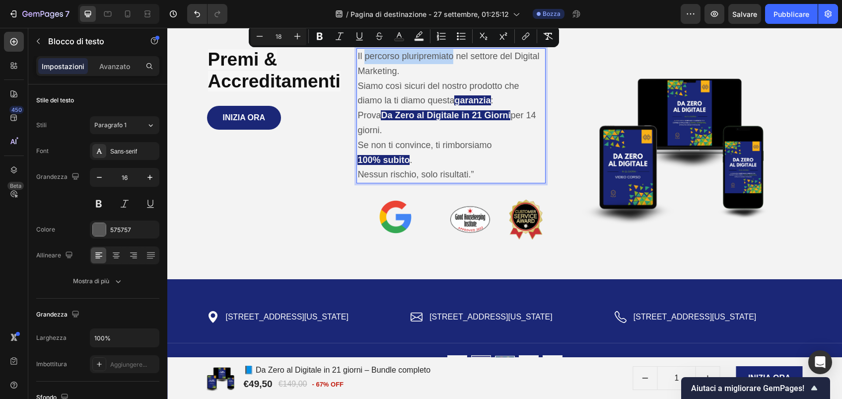
drag, startPoint x: 447, startPoint y: 55, endPoint x: 359, endPoint y: 56, distance: 88.9
click at [359, 56] on span "Il percorso pluripremiato nel settore del Digital Marketing." at bounding box center [449, 63] width 182 height 25
click at [322, 37] on icon "Barra degli strumenti contestuale dell'editor" at bounding box center [320, 36] width 6 height 7
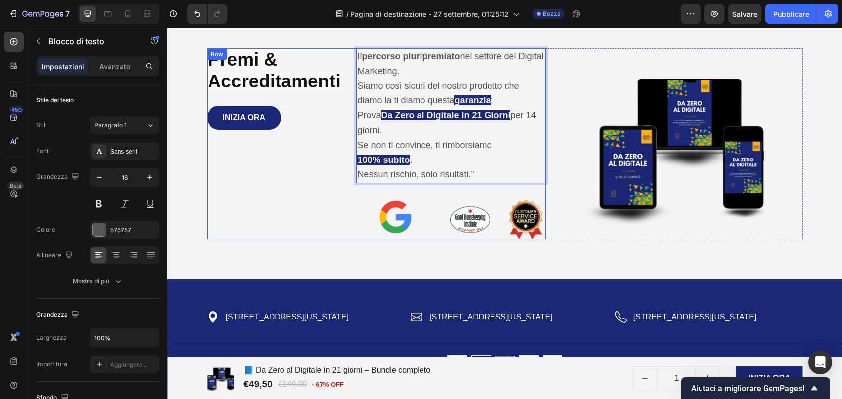
click at [307, 175] on div "Premi & Accreditamenti Heading INIZIA ORA Add to Cart Product" at bounding box center [274, 143] width 135 height 191
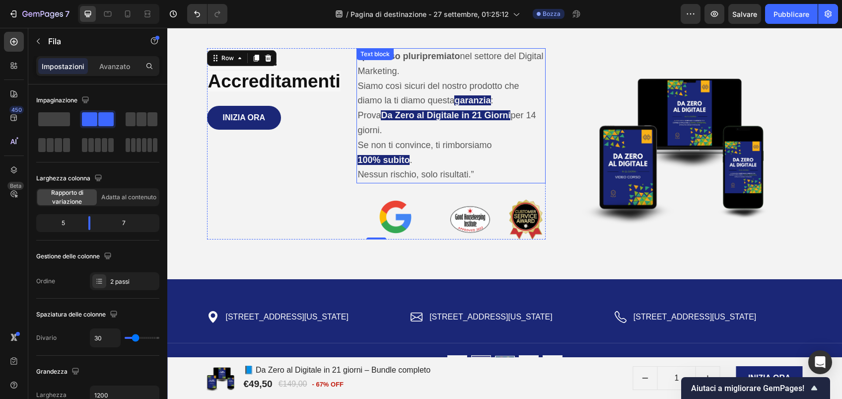
click at [414, 72] on span "Il percorso pluripremiato nel settore del Digital Marketing." at bounding box center [451, 63] width 186 height 25
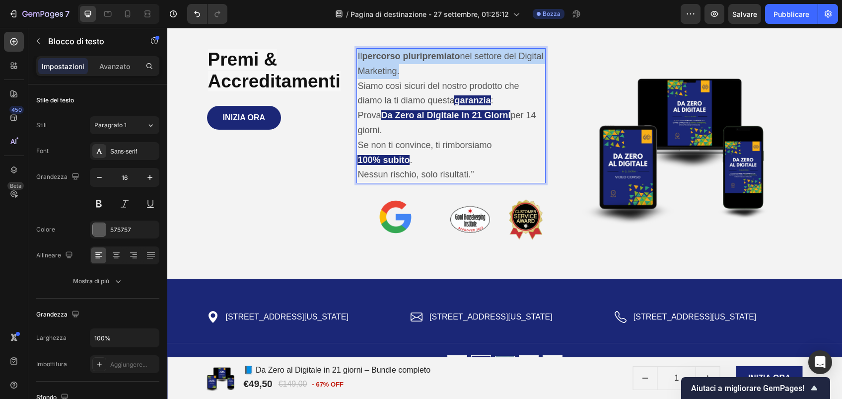
click at [414, 72] on span "Il percorso pluripremiato nel settore del Digital Marketing." at bounding box center [451, 63] width 186 height 25
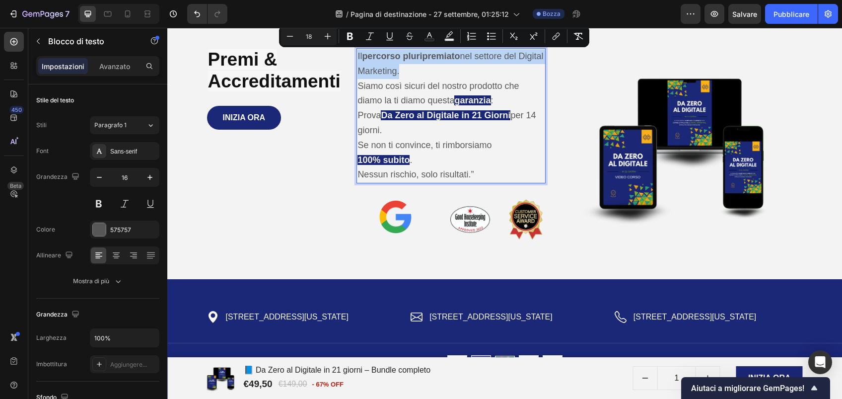
click at [414, 72] on span "Il percorso pluripremiato nel settore del Digital Marketing." at bounding box center [451, 63] width 186 height 25
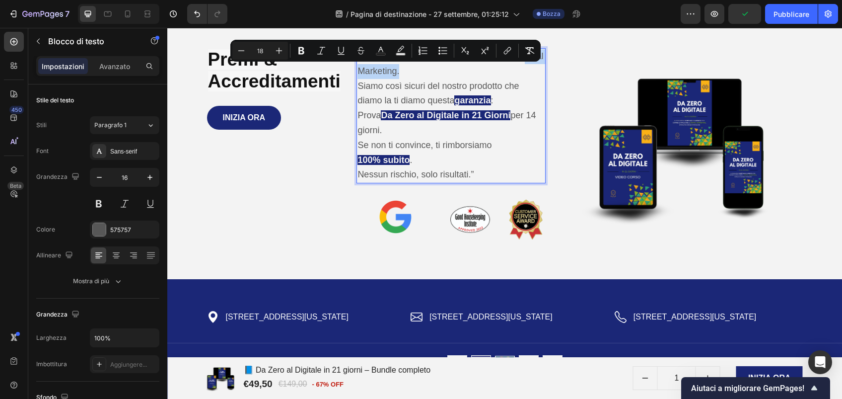
drag, startPoint x: 418, startPoint y: 72, endPoint x: 355, endPoint y: 72, distance: 63.6
click at [358, 72] on span "Il percorso pluripremiato nel settore del Digital Marketing." at bounding box center [451, 63] width 186 height 25
click at [301, 49] on icon "Barra degli strumenti contestuale dell'editor" at bounding box center [302, 51] width 10 height 10
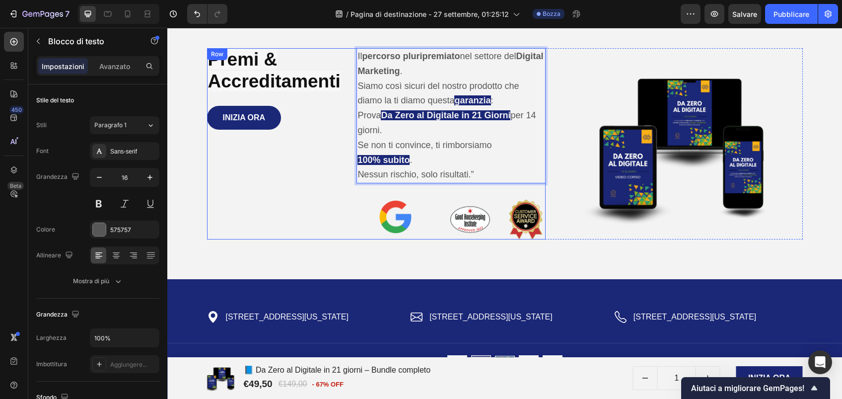
click at [299, 170] on div "Premi & Accreditamenti Heading INIZIA ORA Add to Cart Product" at bounding box center [274, 143] width 135 height 191
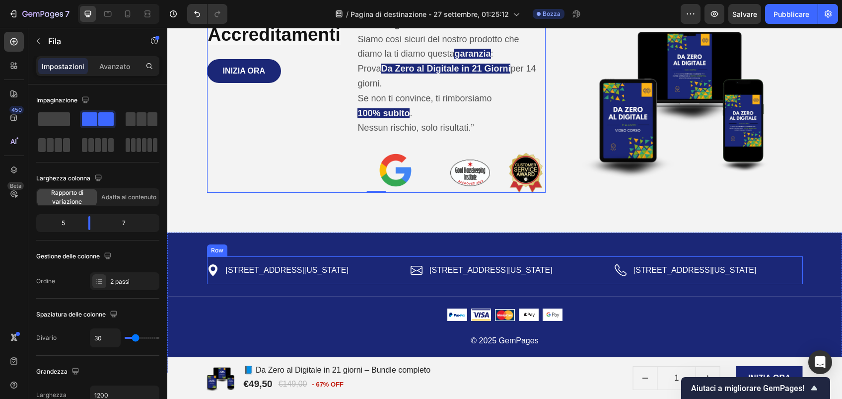
scroll to position [4116, 0]
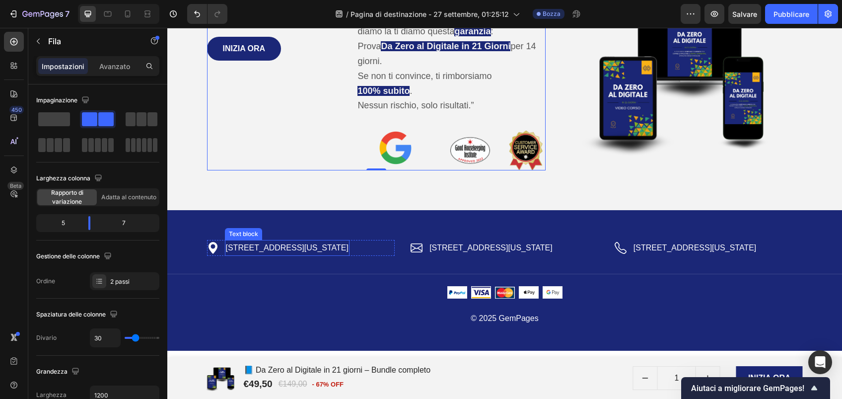
click at [288, 250] on p "2118 Thornridge Cir, Connecticut 35624" at bounding box center [287, 248] width 123 height 14
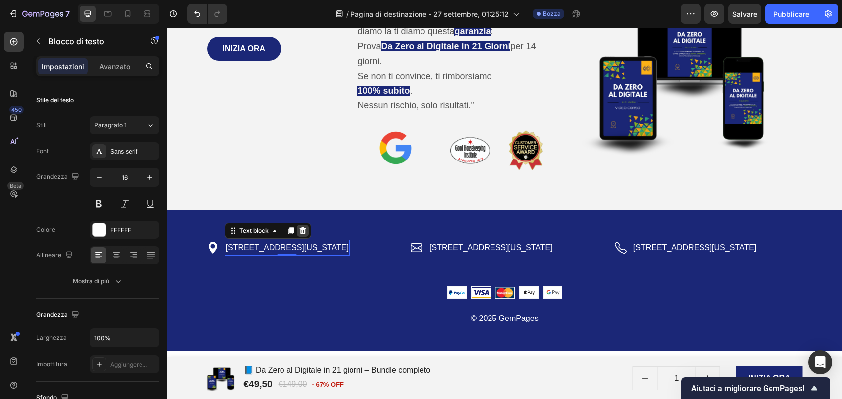
click at [299, 230] on icon at bounding box center [303, 230] width 8 height 8
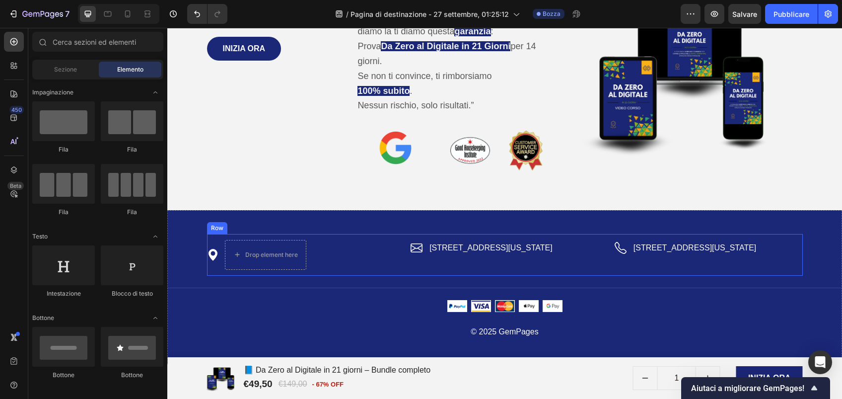
click at [213, 236] on div "Icon Drop element here Row Icon 2118 Thornridge Cir, Connecticut 35624 Text blo…" at bounding box center [505, 255] width 596 height 42
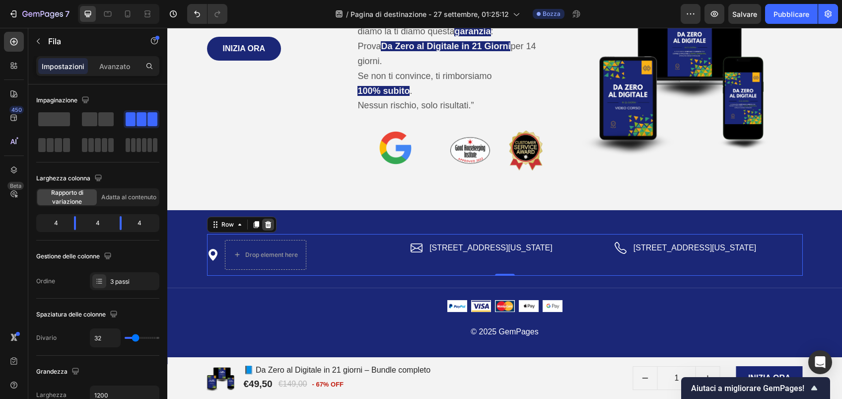
click at [265, 226] on icon at bounding box center [268, 224] width 6 height 7
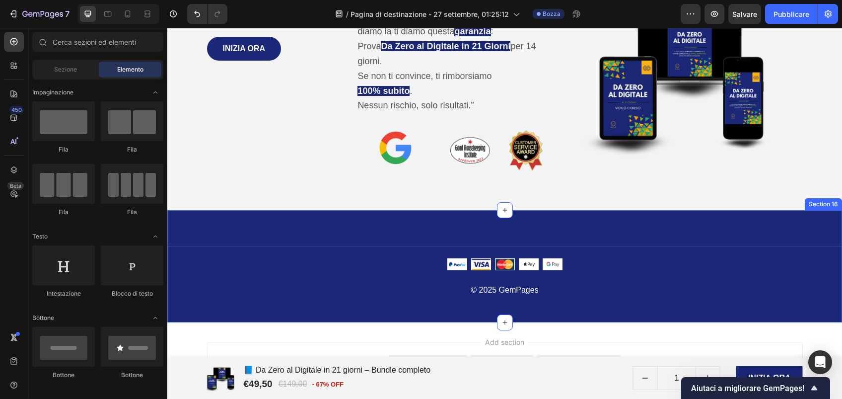
click at [261, 228] on div "Line Image Image Image Image Image Row © 2025 GemPages Text block Section 16" at bounding box center [504, 266] width 675 height 113
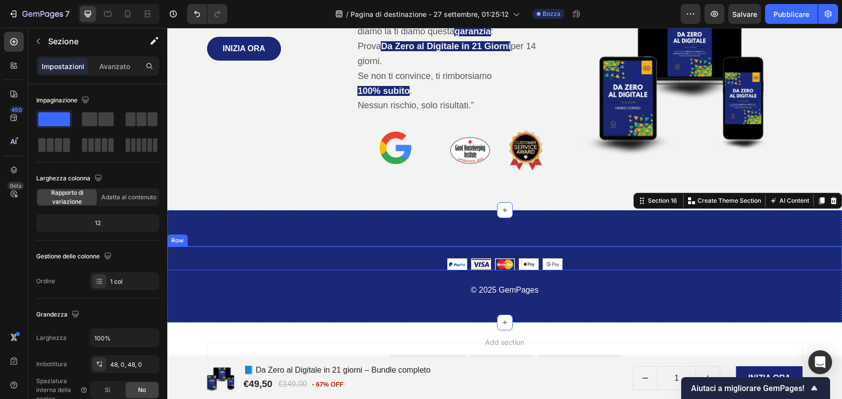
click at [331, 249] on div "Image Image Image Image Image Row" at bounding box center [504, 258] width 675 height 24
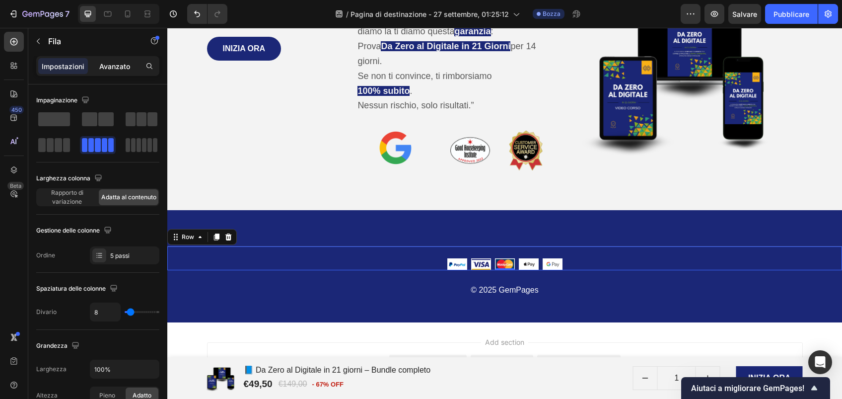
click at [127, 69] on p "Avanzato" at bounding box center [114, 66] width 31 height 10
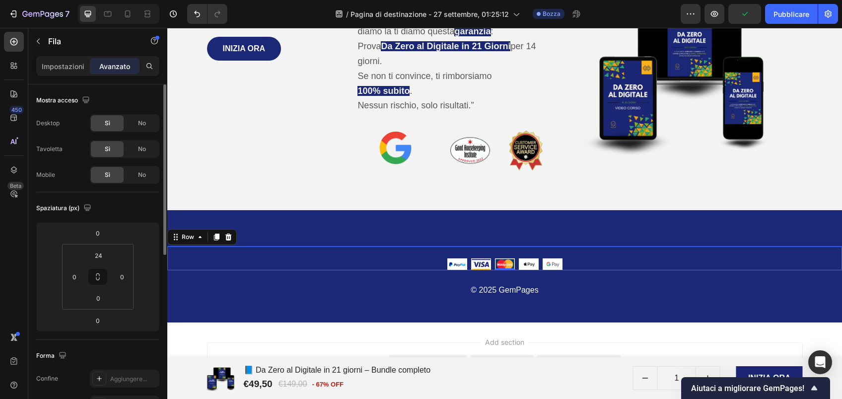
scroll to position [0, 0]
click at [99, 259] on input "24" at bounding box center [98, 254] width 20 height 15
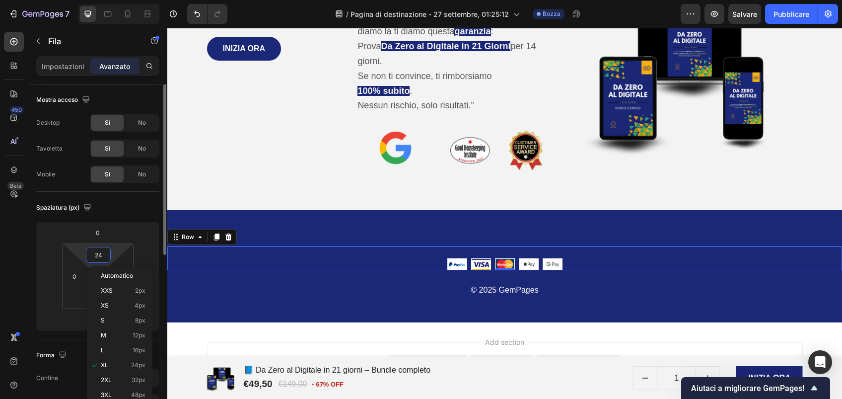
click at [99, 259] on input "24" at bounding box center [98, 254] width 20 height 15
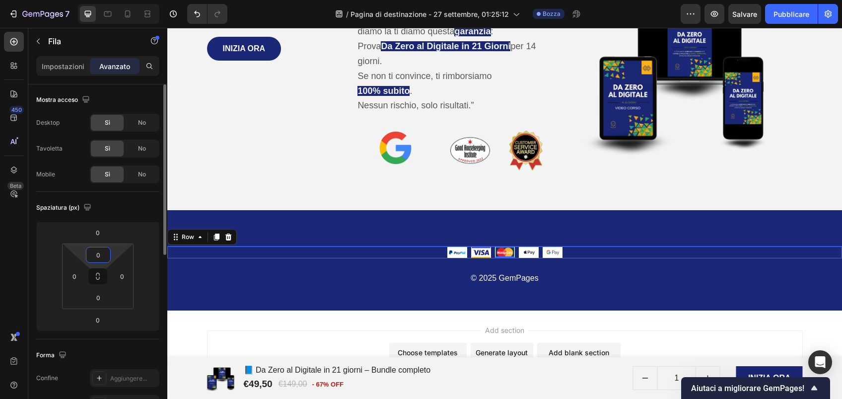
type input "0"
click at [373, 296] on div "Line Image Image Image Image Image Row 0 © 2025 GemPages Text block Section 16" at bounding box center [504, 260] width 675 height 101
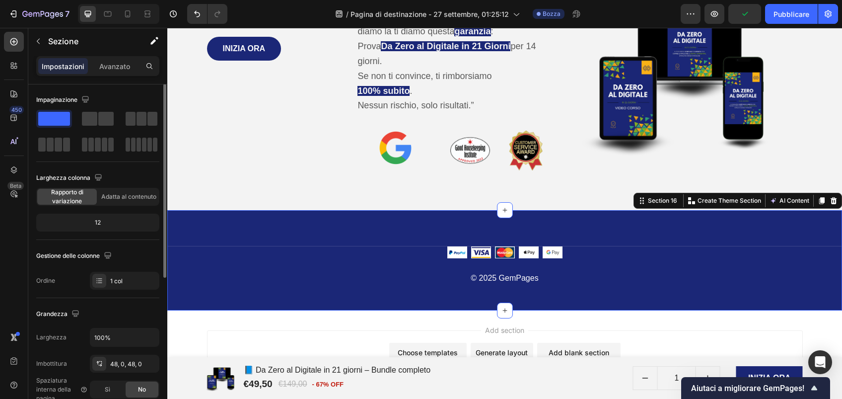
scroll to position [0, 0]
click at [524, 278] on p "© 2025 GemPages" at bounding box center [504, 278] width 673 height 14
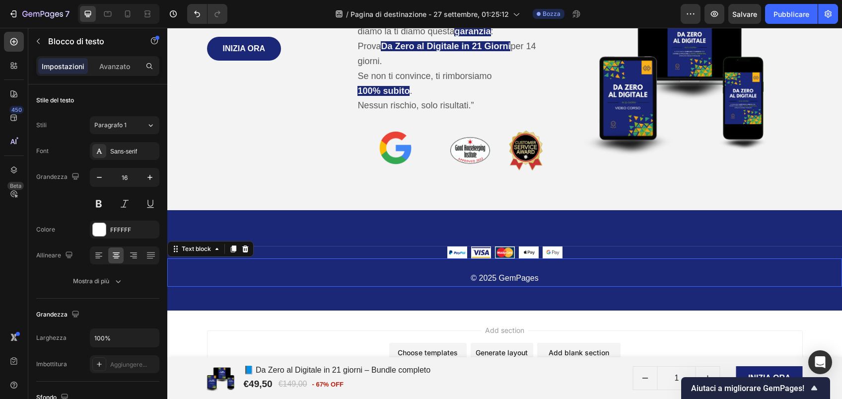
click at [524, 278] on p "© 2025 GemPages" at bounding box center [504, 278] width 673 height 14
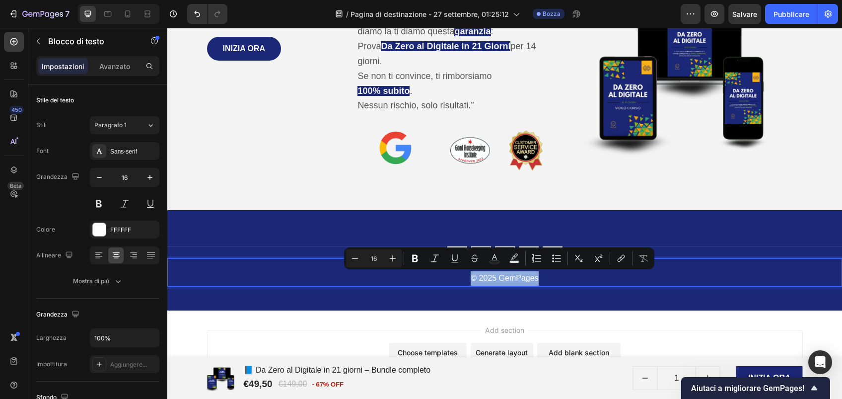
click at [524, 278] on p "© 2025 GemPages" at bounding box center [504, 278] width 673 height 14
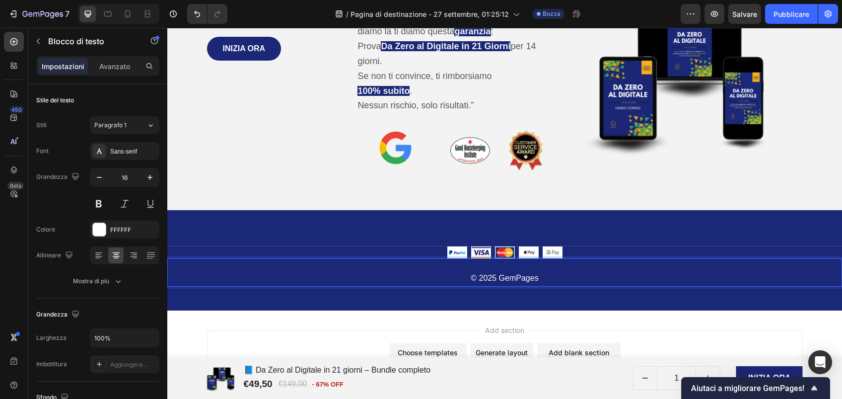
click at [524, 278] on p "© 2025 GemPages" at bounding box center [504, 278] width 673 height 14
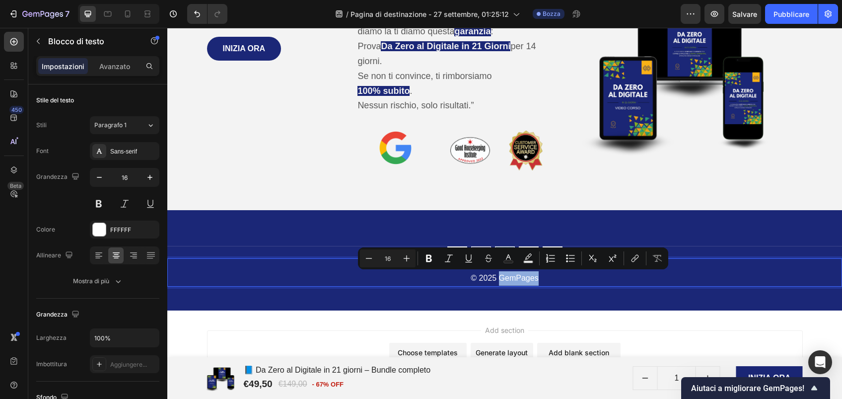
drag, startPoint x: 537, startPoint y: 278, endPoint x: 496, endPoint y: 277, distance: 41.7
click at [496, 277] on p "© 2025 GemPages" at bounding box center [504, 278] width 673 height 14
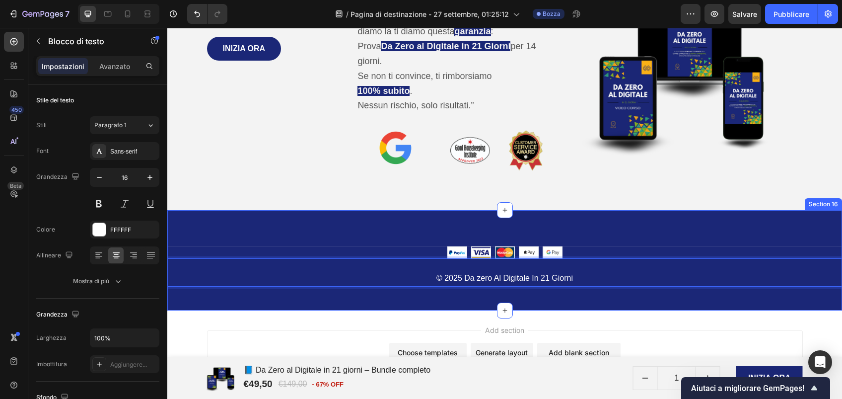
click at [410, 300] on div "Line Image Image Image Image Image Row © 2025 Da zero Al Digitale In 21 Giorni …" at bounding box center [504, 260] width 675 height 101
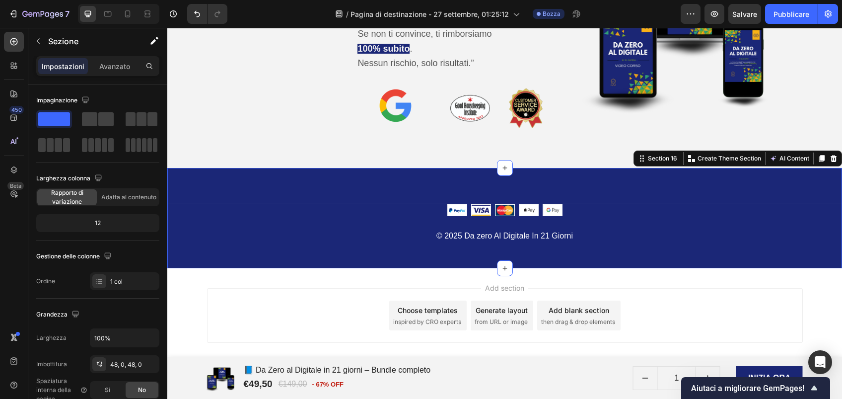
scroll to position [4164, 0]
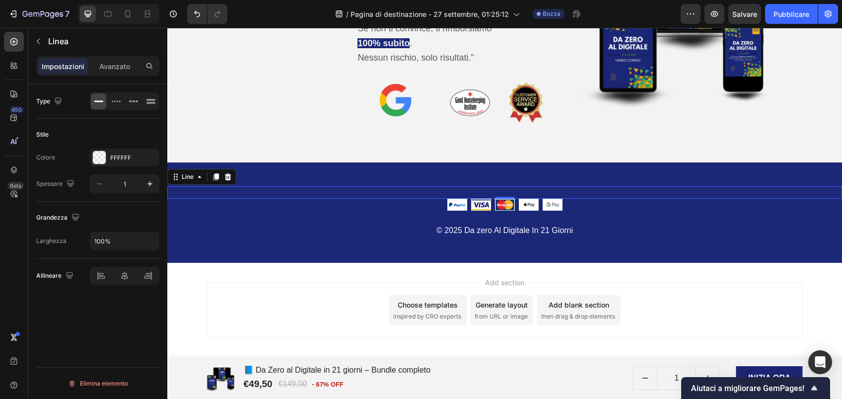
click at [370, 191] on div "Line 0" at bounding box center [504, 192] width 675 height 12
click at [226, 178] on icon at bounding box center [228, 176] width 6 height 7
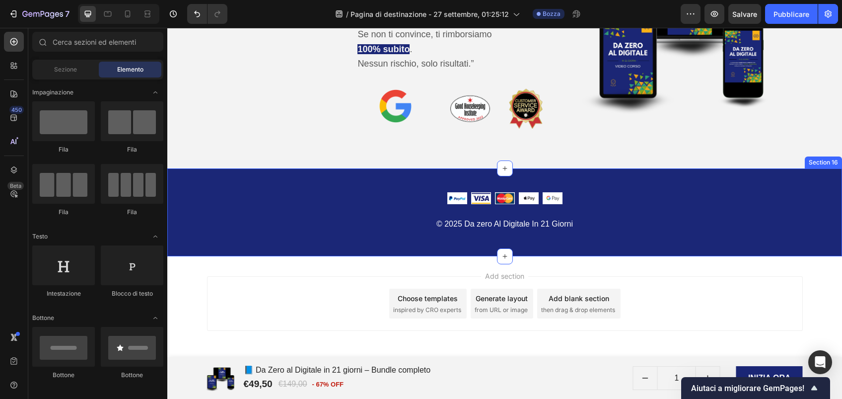
click at [414, 242] on div "Image Image Image Image Image Row © 2025 Da zero Al Digitale In 21 Giorni Text …" at bounding box center [504, 212] width 675 height 88
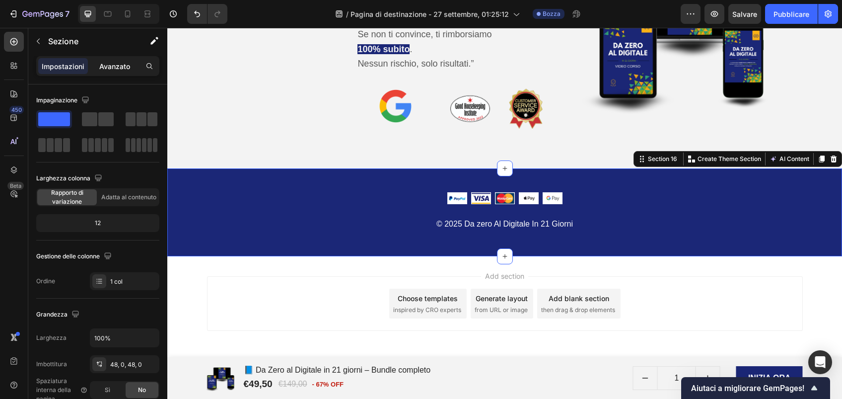
click at [122, 64] on p "Avanzato" at bounding box center [114, 66] width 31 height 10
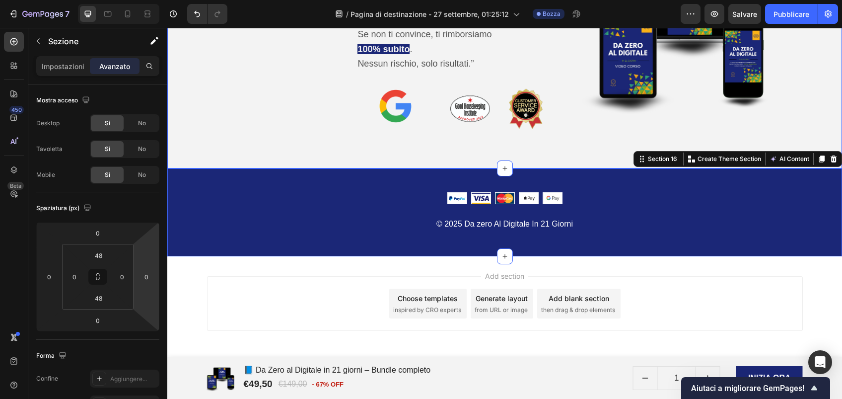
click at [286, 140] on div "Premi & Accreditamenti Heading INIZIA ORA Add to Cart Product Il percorso pluri…" at bounding box center [504, 33] width 675 height 271
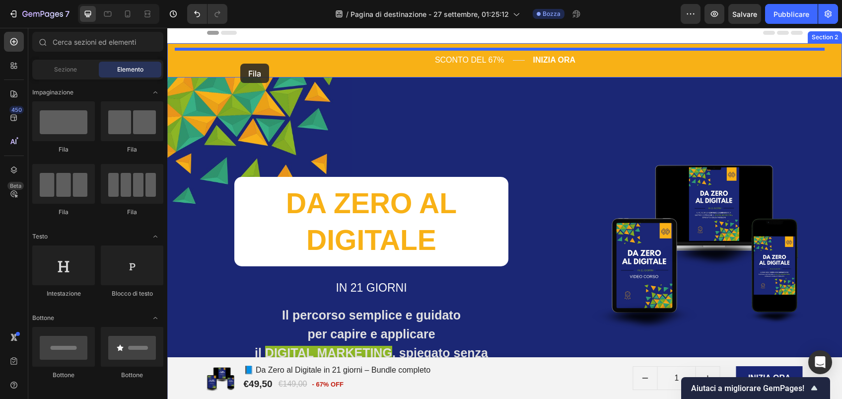
scroll to position [0, 0]
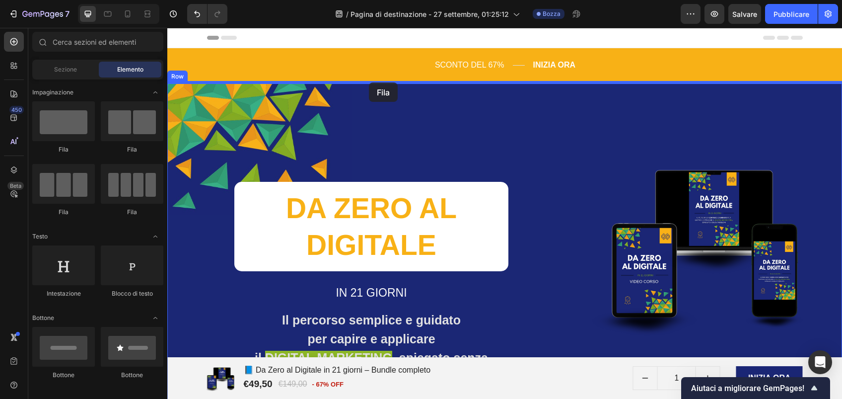
drag, startPoint x: 229, startPoint y: 147, endPoint x: 369, endPoint y: 82, distance: 153.8
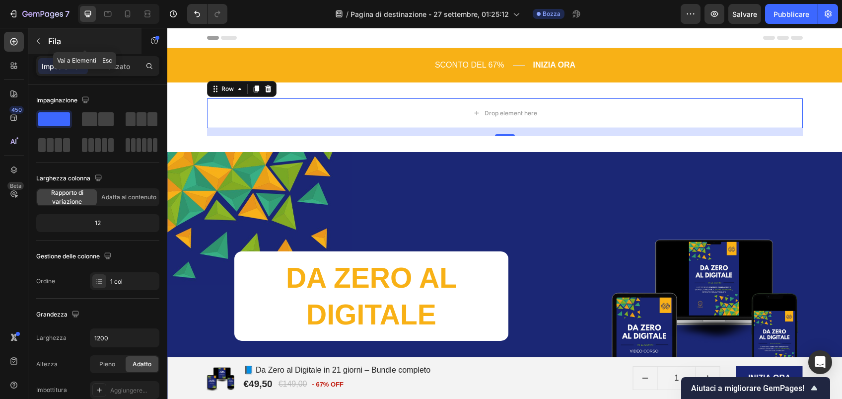
click at [38, 43] on icon "button" at bounding box center [38, 41] width 8 height 8
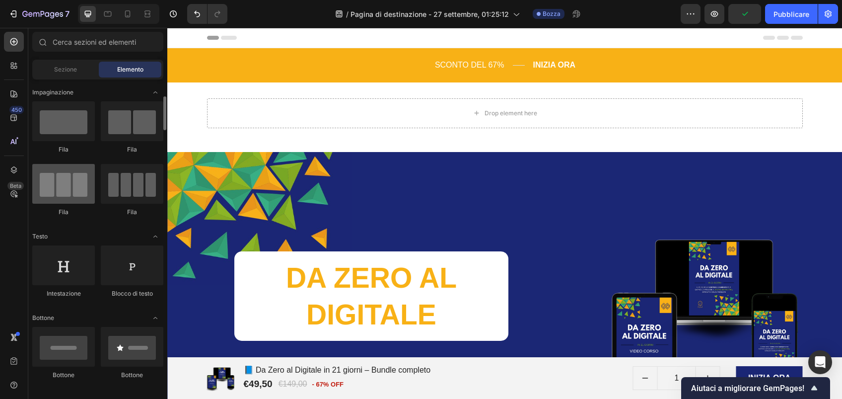
scroll to position [22, 0]
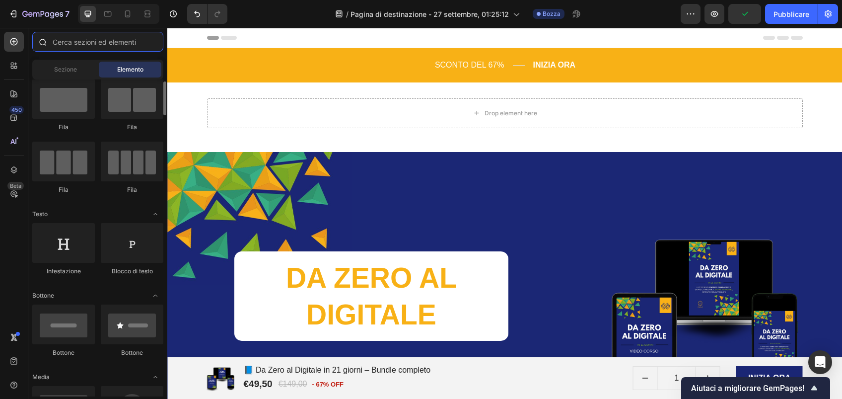
click at [82, 43] on input "text" at bounding box center [97, 42] width 131 height 20
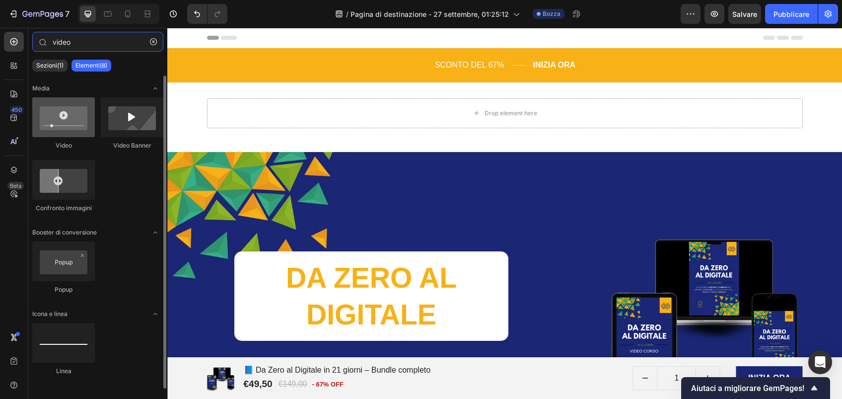
type input "video"
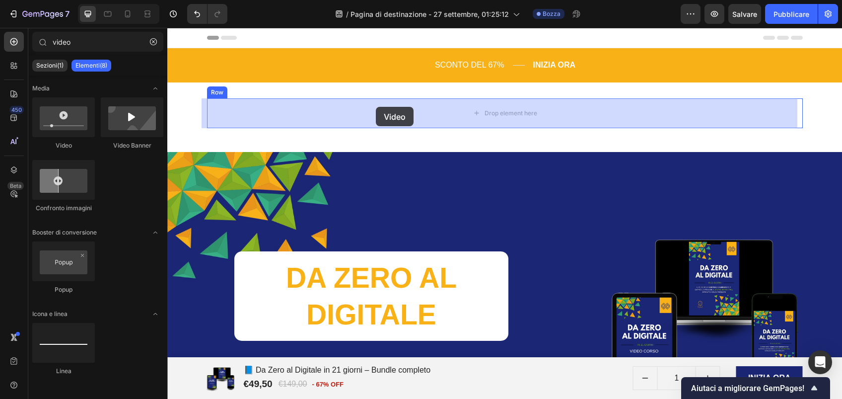
drag, startPoint x: 233, startPoint y: 155, endPoint x: 376, endPoint y: 107, distance: 150.5
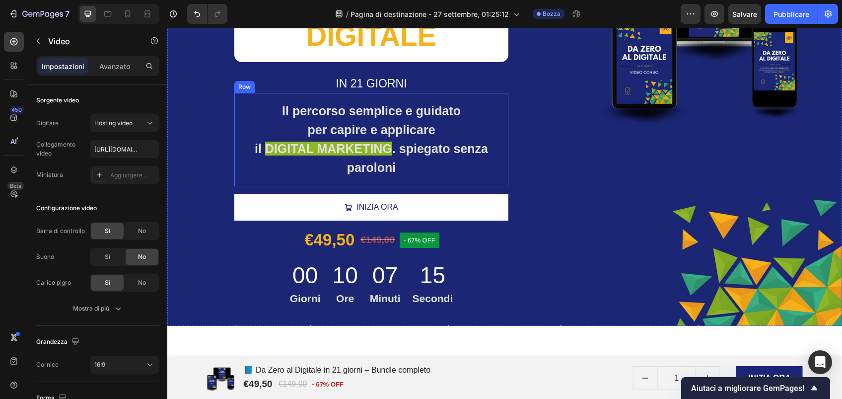
scroll to position [366, 0]
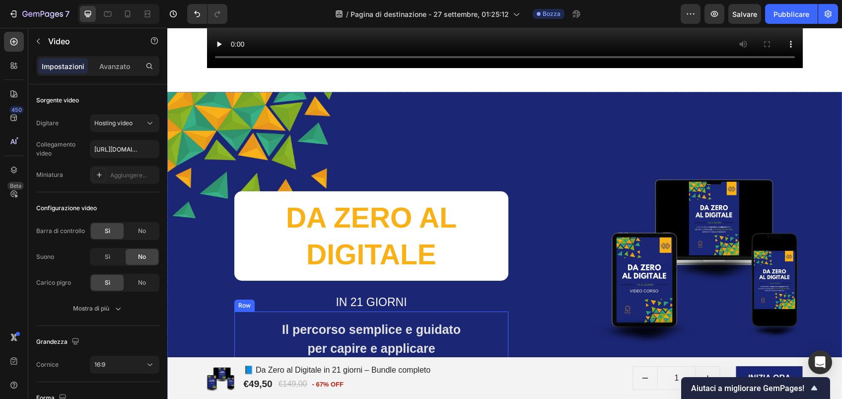
click at [498, 115] on div "DA ZERO AL DIGITALE Heading IN 21 GIORNI Text block Il percorso semplice e guid…" at bounding box center [371, 318] width 274 height 453
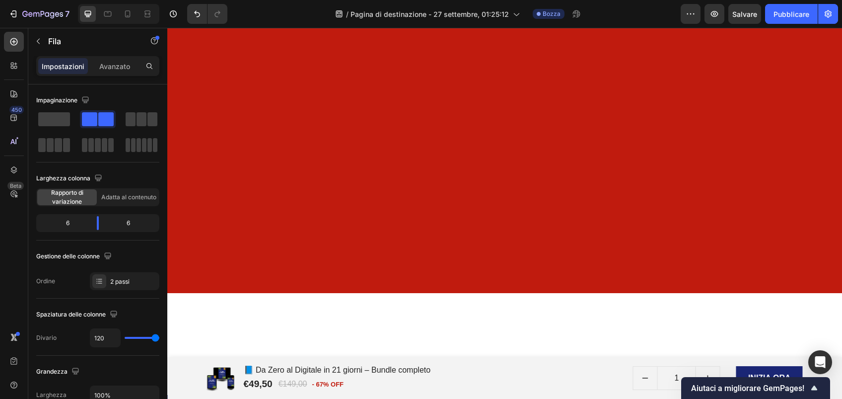
scroll to position [1288, 0]
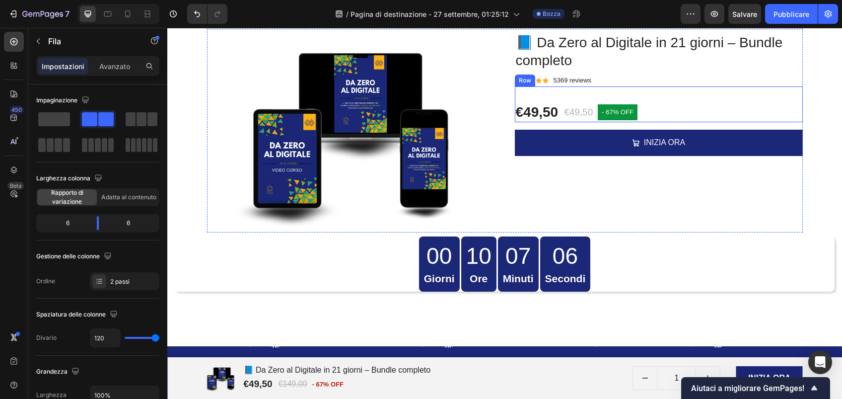
click at [542, 95] on div "€49,50 Product Price Product Price €49,50 Product Price Product Price - 67% off…" at bounding box center [659, 104] width 288 height 36
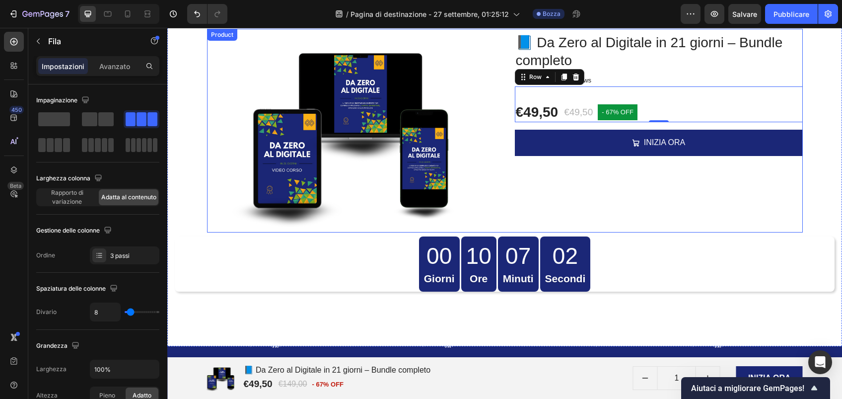
click at [496, 79] on div "Product Images 📘 Da Zero al Digitale in 21 giorni – Bundle completo Product Tit…" at bounding box center [505, 131] width 596 height 204
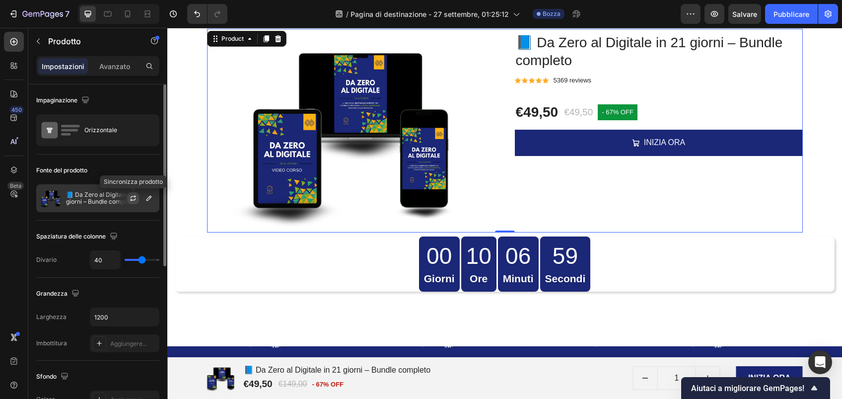
click at [134, 199] on icon "button" at bounding box center [133, 198] width 8 height 8
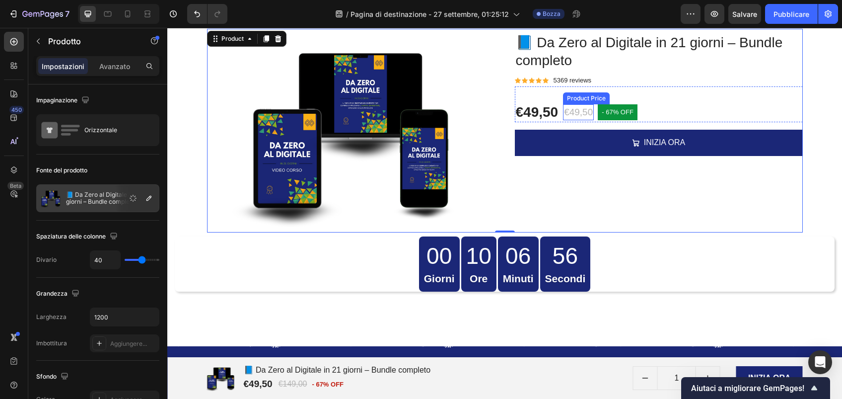
click at [569, 114] on div "€49,50" at bounding box center [578, 112] width 31 height 16
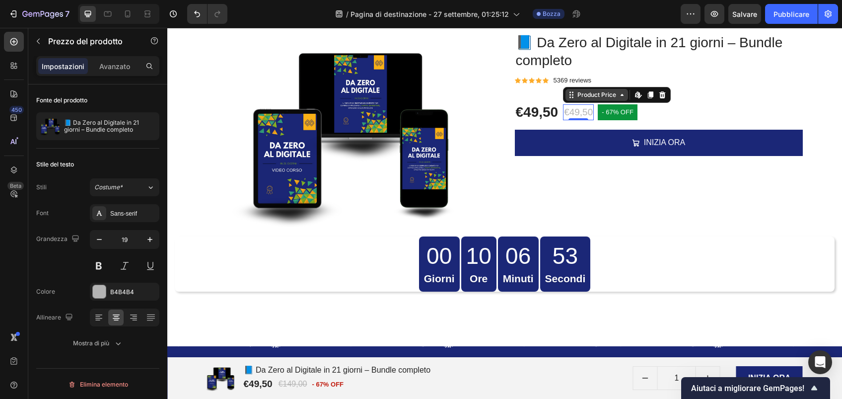
click at [612, 96] on div "Product Price" at bounding box center [597, 94] width 43 height 9
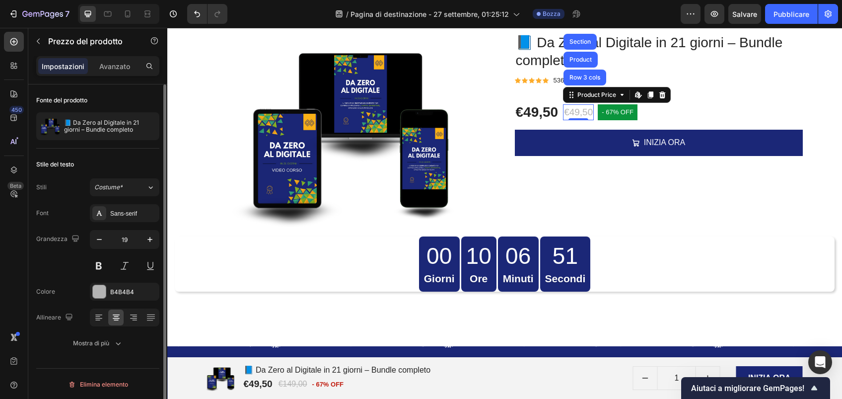
click at [115, 165] on div "Stile del testo" at bounding box center [97, 164] width 123 height 16
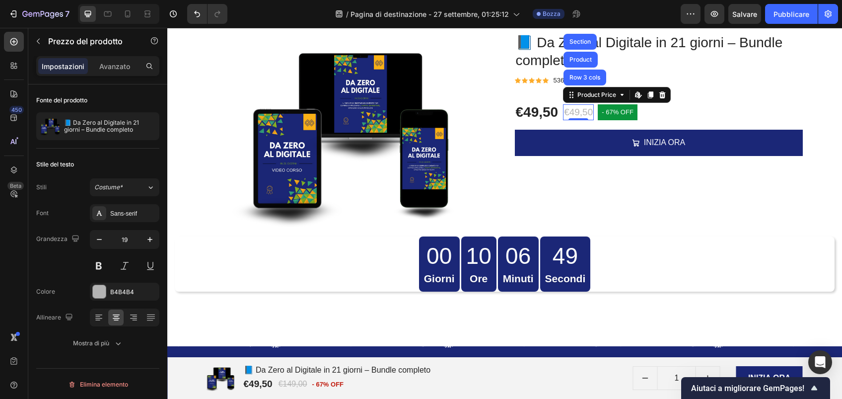
click at [565, 112] on div "€49,50" at bounding box center [578, 112] width 31 height 16
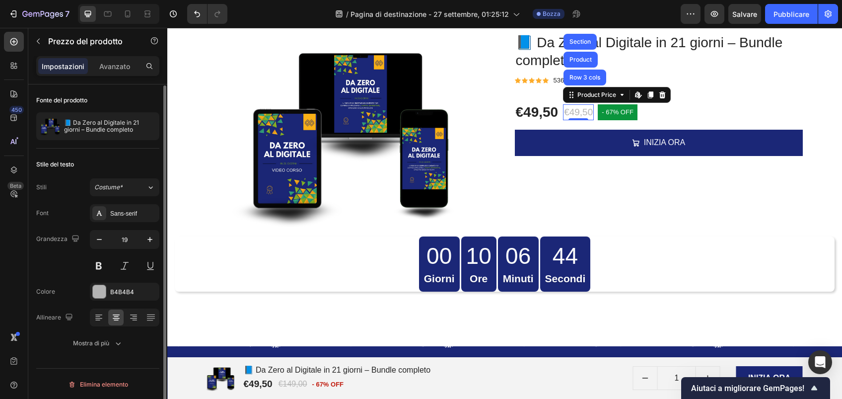
scroll to position [0, 0]
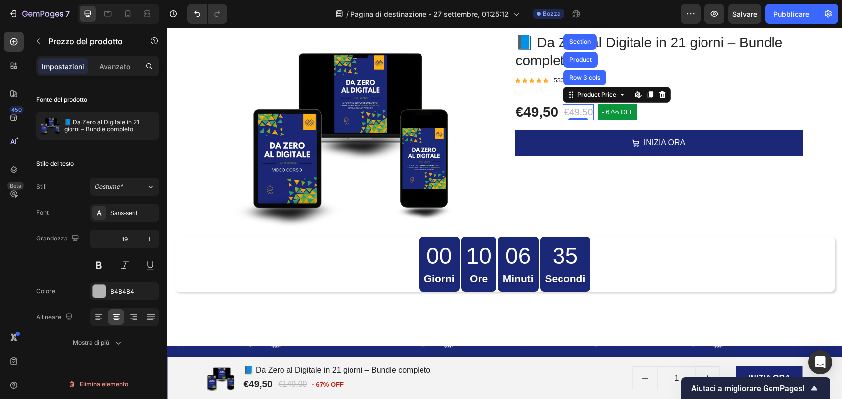
click at [576, 111] on div "€49,50" at bounding box center [578, 112] width 31 height 16
drag, startPoint x: 576, startPoint y: 111, endPoint x: 571, endPoint y: 111, distance: 5.5
click at [571, 111] on div "€49,50" at bounding box center [578, 112] width 31 height 16
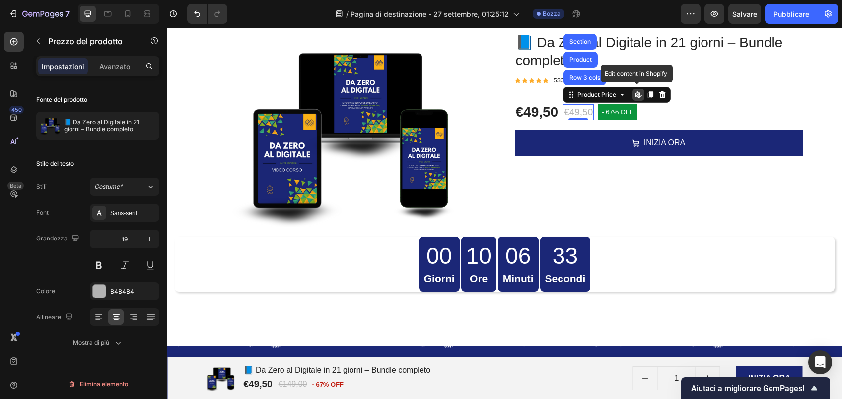
click at [571, 111] on div "€49,50" at bounding box center [578, 112] width 31 height 16
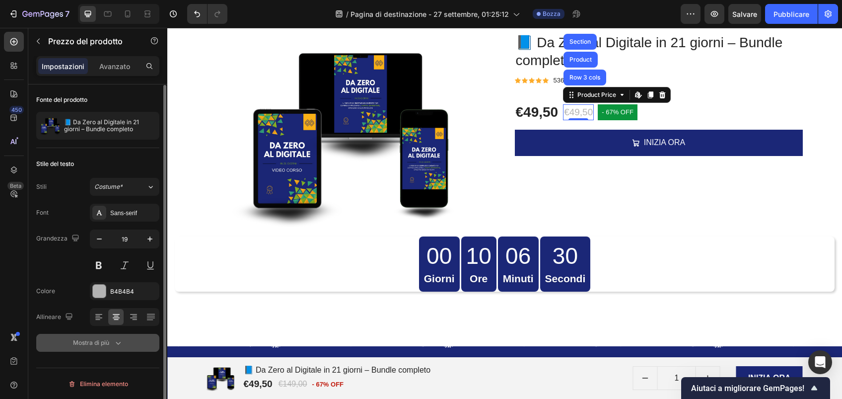
click at [111, 342] on div "Mostra di più" at bounding box center [98, 343] width 50 height 10
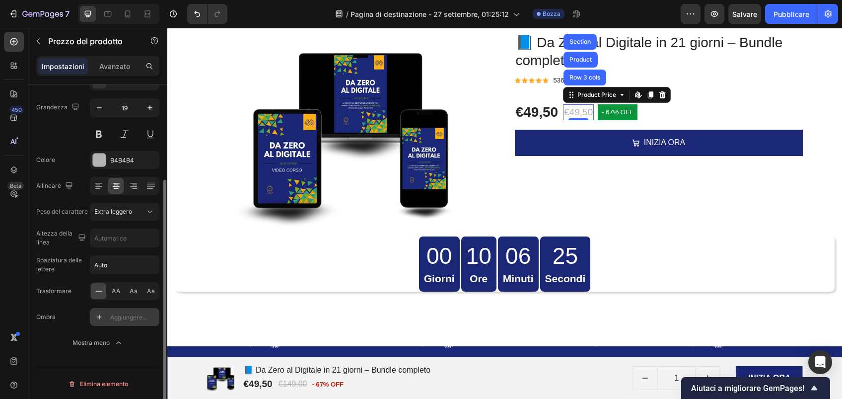
scroll to position [0, 0]
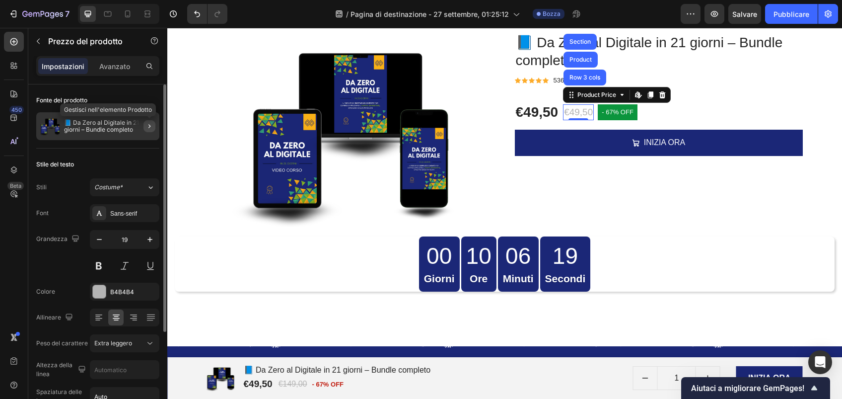
click at [147, 126] on icon "button" at bounding box center [150, 126] width 8 height 8
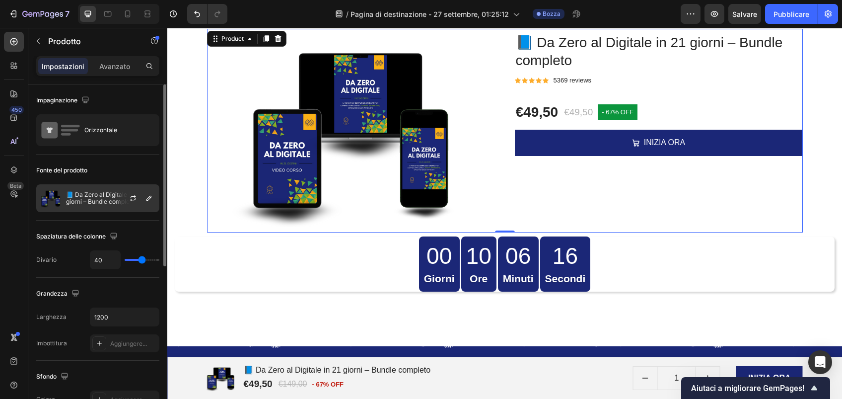
click at [113, 199] on p "📘 Da Zero al Digitale in 21 giorni – Bundle completo" at bounding box center [110, 198] width 89 height 14
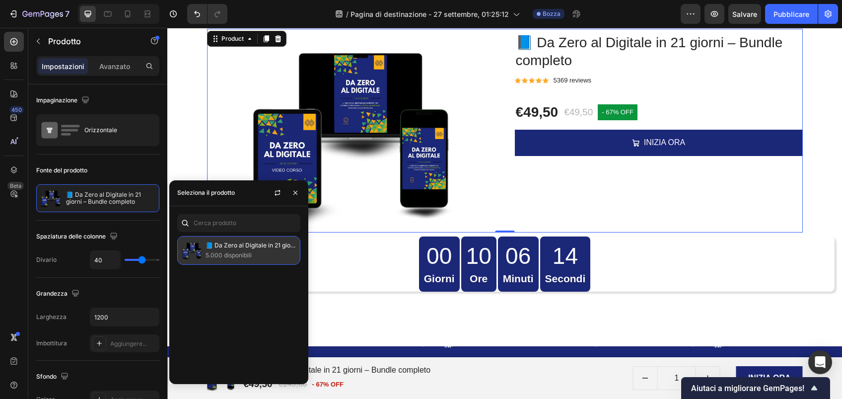
click at [253, 250] on p "5.000 disponibili" at bounding box center [251, 255] width 90 height 10
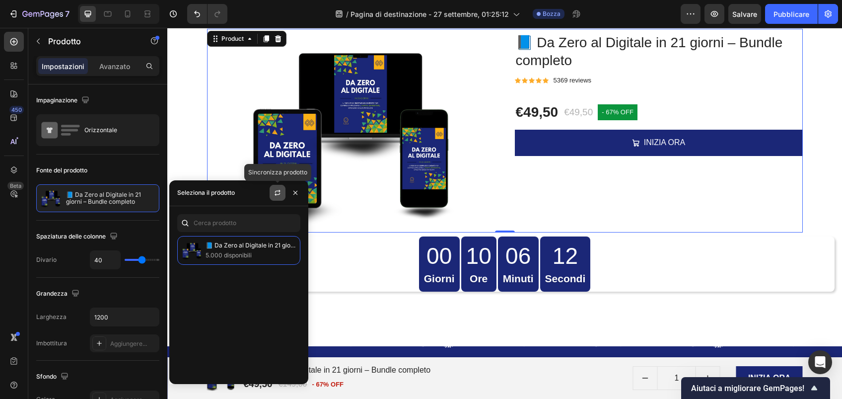
click at [274, 194] on icon "button" at bounding box center [278, 193] width 8 height 8
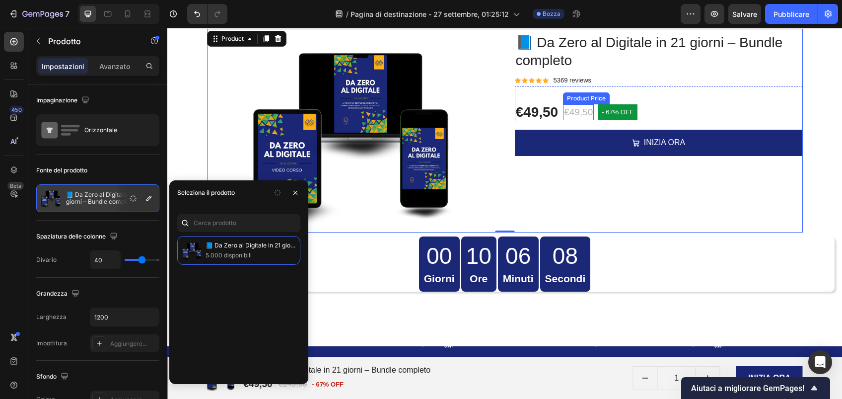
click at [569, 116] on div "€49,50" at bounding box center [578, 112] width 31 height 16
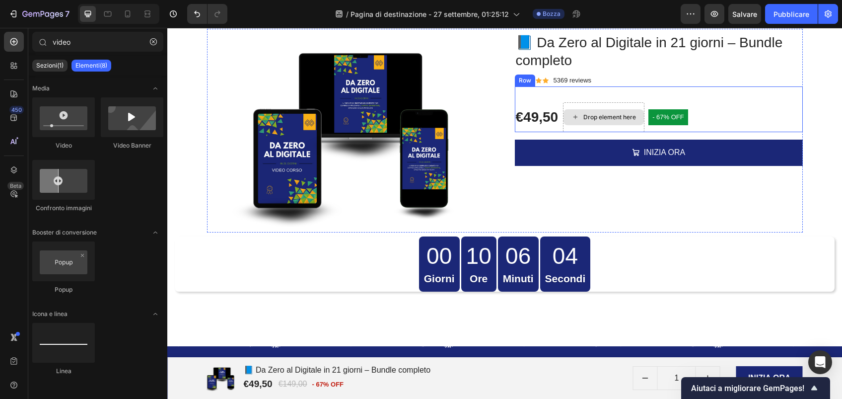
click at [607, 115] on div "Drop element here" at bounding box center [610, 117] width 53 height 8
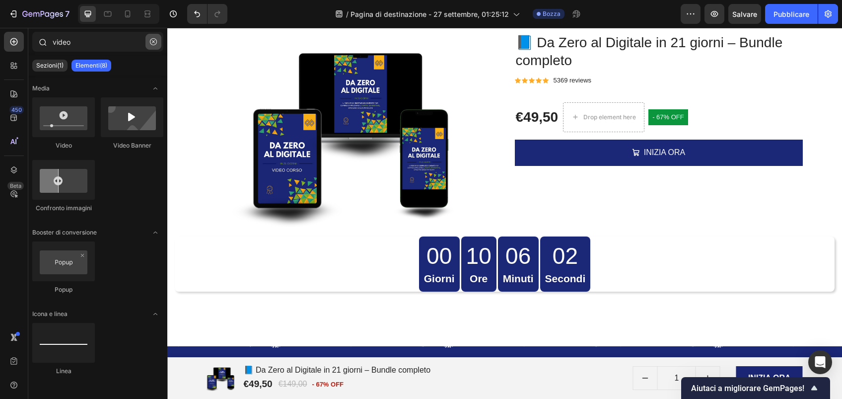
click at [154, 44] on icon "button" at bounding box center [153, 41] width 7 height 7
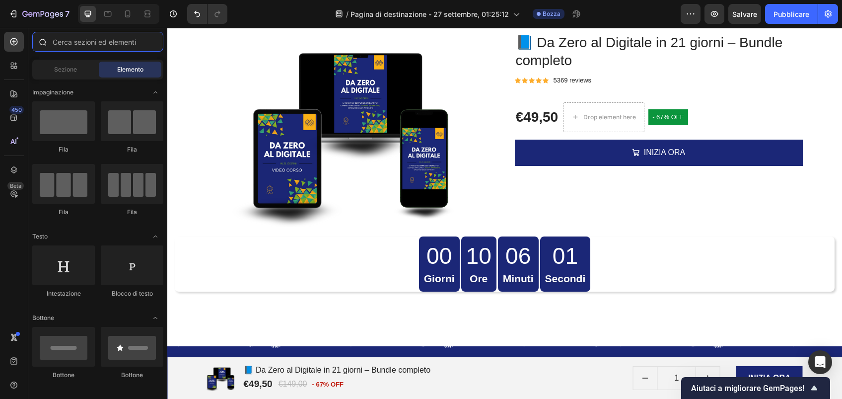
click at [88, 41] on input "text" at bounding box center [97, 42] width 131 height 20
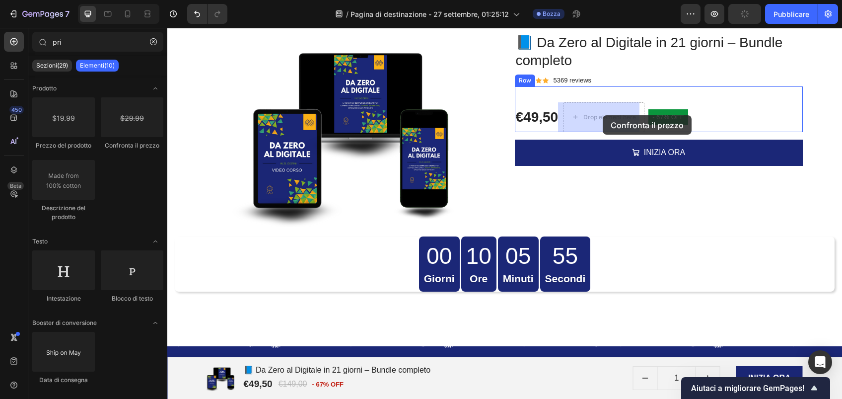
drag, startPoint x: 314, startPoint y: 140, endPoint x: 603, endPoint y: 115, distance: 289.6
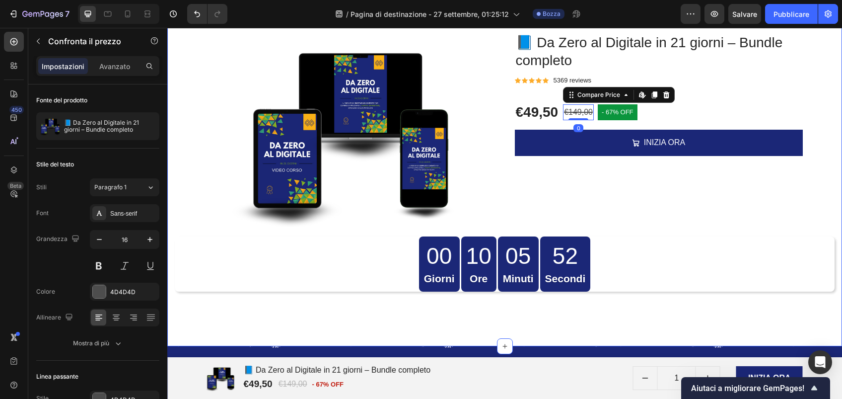
click at [813, 131] on div "Product Images 📘 Da Zero al Digitale in 21 giorni – Bundle completo Product Tit…" at bounding box center [505, 168] width 660 height 278
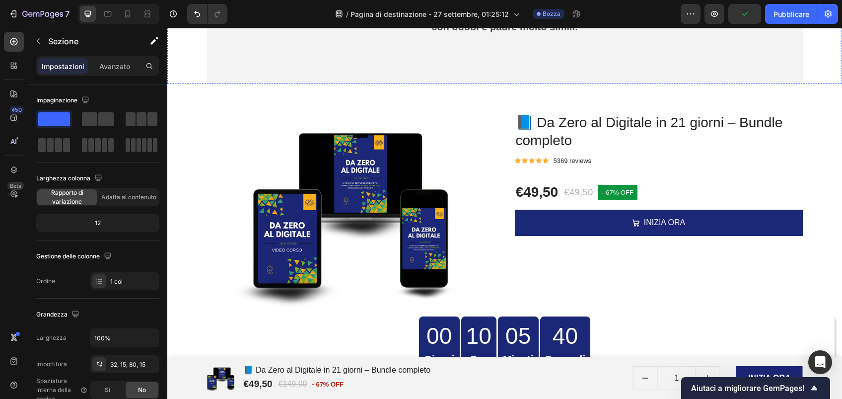
scroll to position [3214, 0]
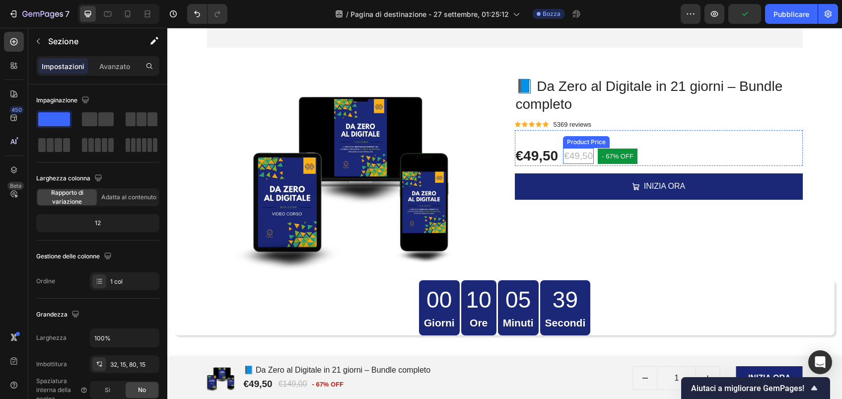
click at [567, 158] on div "€49,50" at bounding box center [578, 156] width 31 height 16
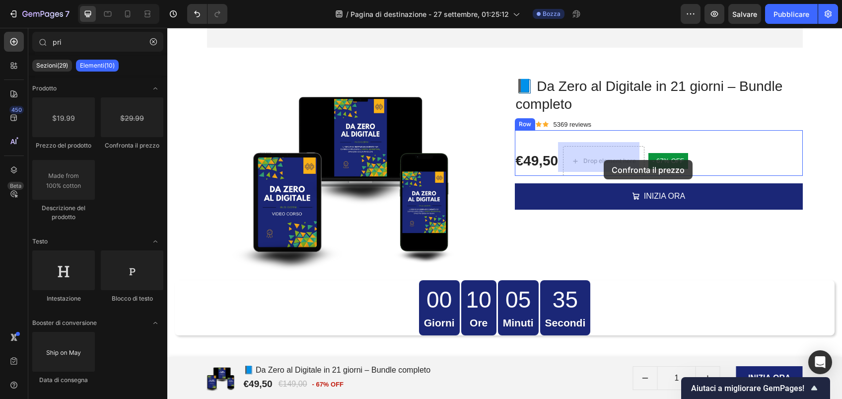
drag, startPoint x: 293, startPoint y: 145, endPoint x: 604, endPoint y: 160, distance: 311.8
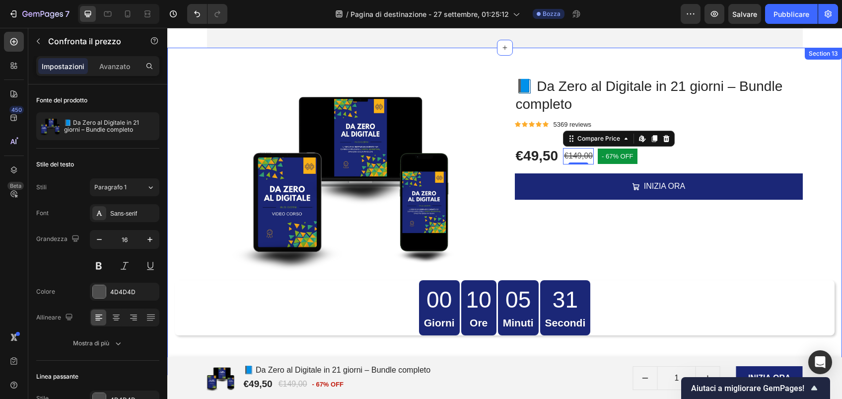
click at [807, 219] on div "Product Images 📘 Da Zero al Digitale in 21 giorni – Bundle completo Product Tit…" at bounding box center [505, 192] width 660 height 288
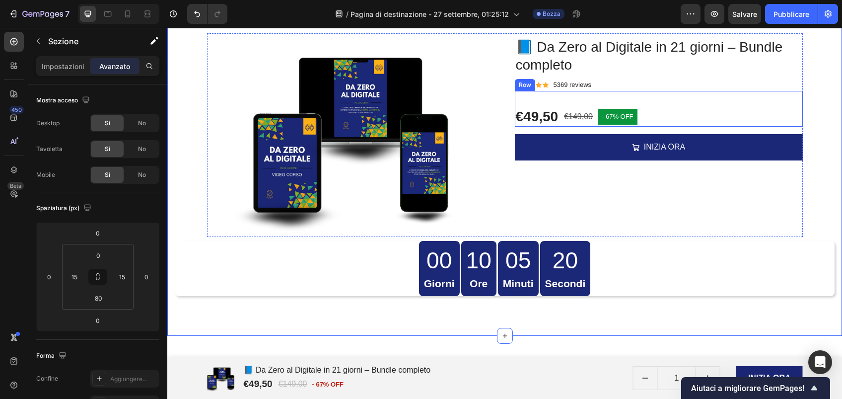
scroll to position [3342, 0]
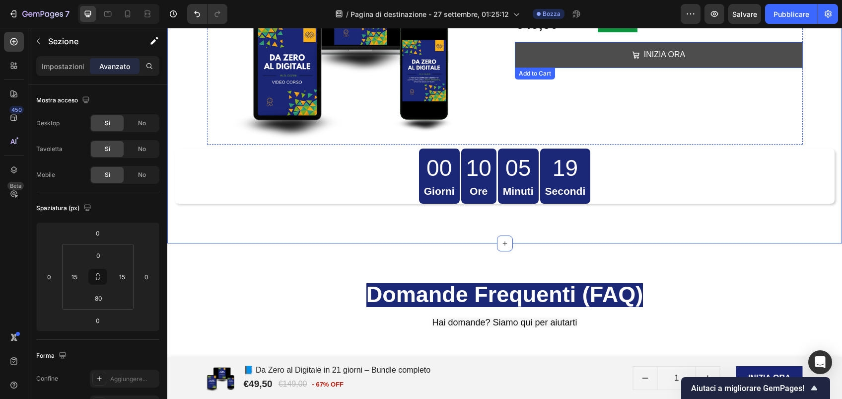
click at [699, 61] on button "INIZIA ORA" at bounding box center [659, 55] width 288 height 26
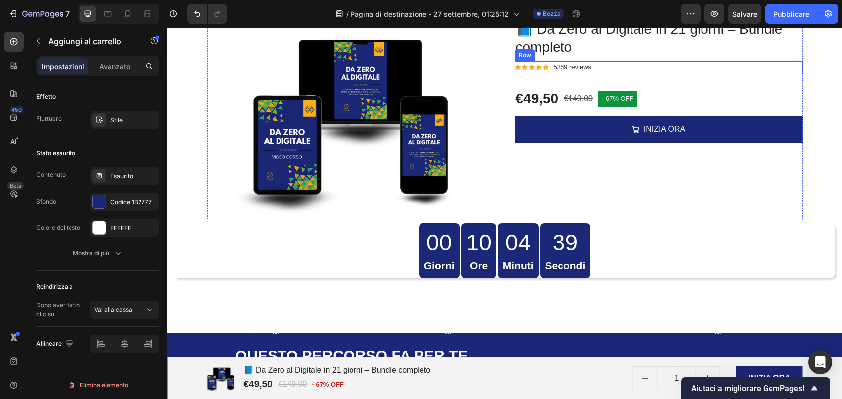
scroll to position [1242, 0]
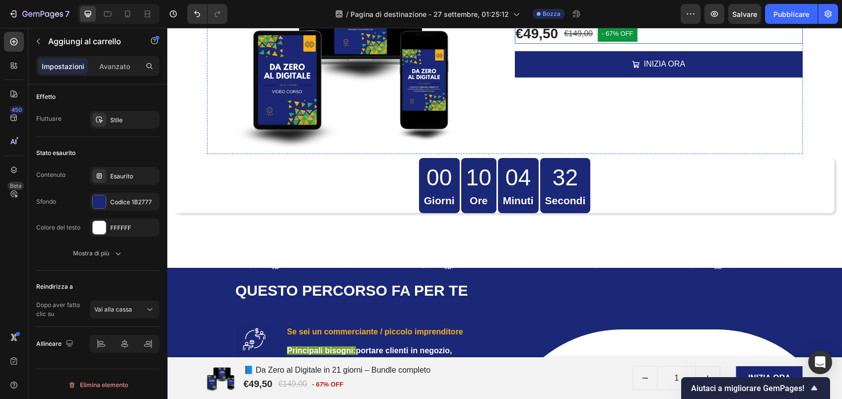
click at [544, 44] on div "€49,50 Product Price Product Price €149,00 Compare Price Compare Price - 67% of…" at bounding box center [659, 26] width 288 height 36
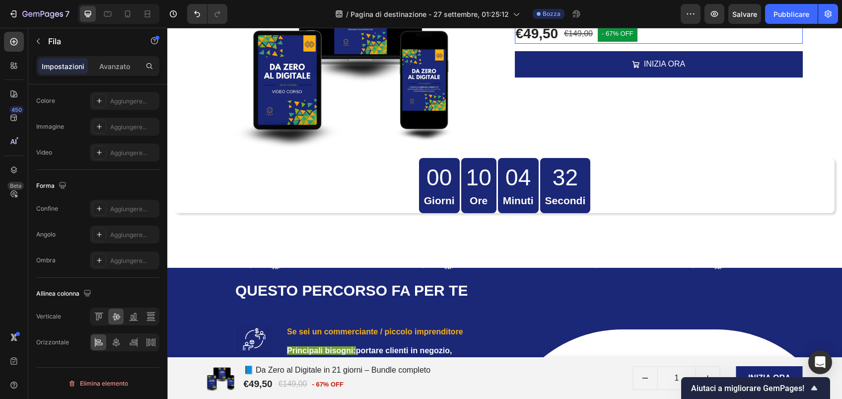
scroll to position [0, 0]
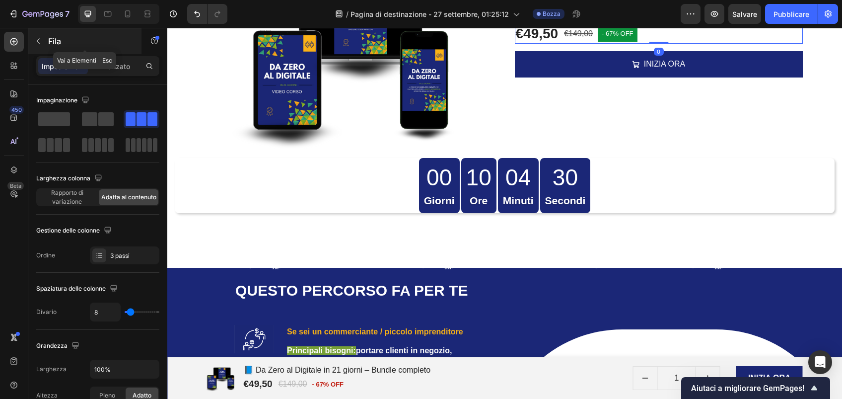
click at [48, 44] on div "Fila" at bounding box center [84, 41] width 113 height 26
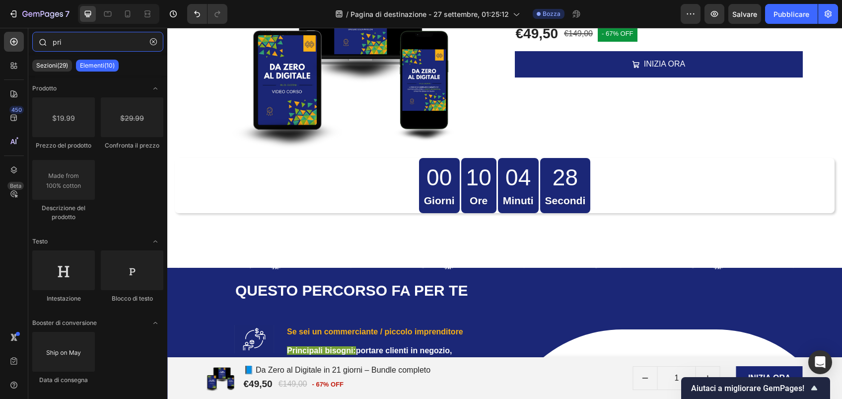
click at [87, 45] on input "pri" at bounding box center [97, 42] width 131 height 20
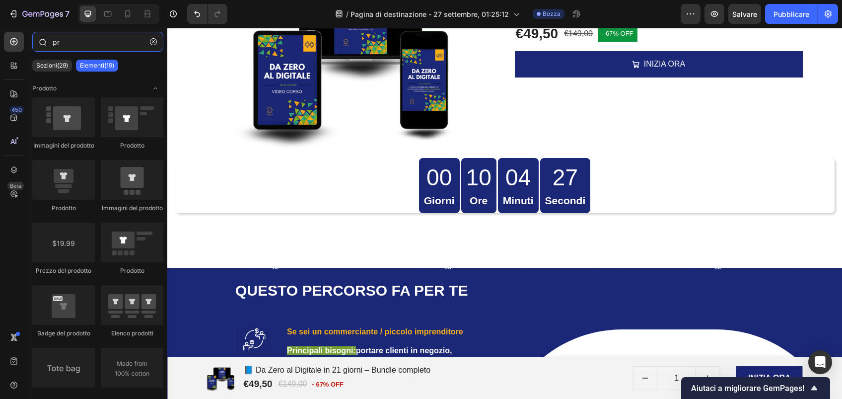
type input "p"
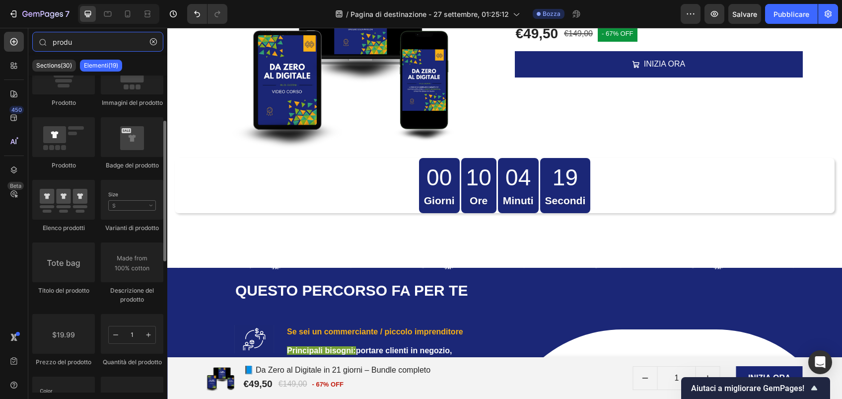
scroll to position [111, 0]
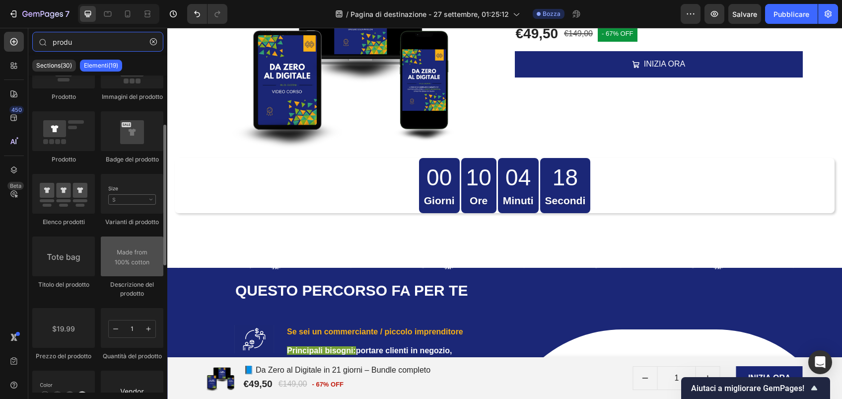
type input "produ"
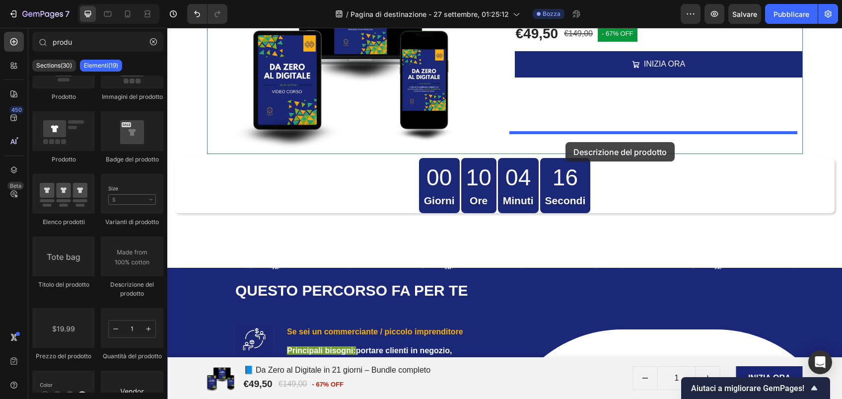
drag, startPoint x: 295, startPoint y: 287, endPoint x: 566, endPoint y: 142, distance: 306.8
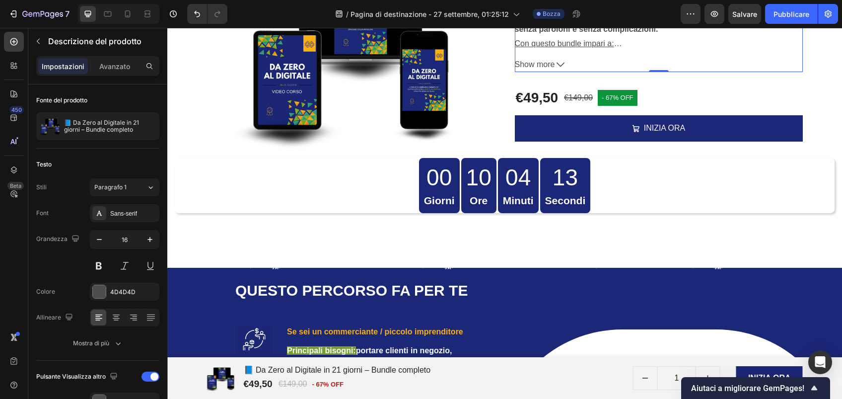
click at [639, 33] on strong "Il percorso semplice e guidato per capire e applicare il digital marketing, sen…" at bounding box center [651, 21] width 273 height 23
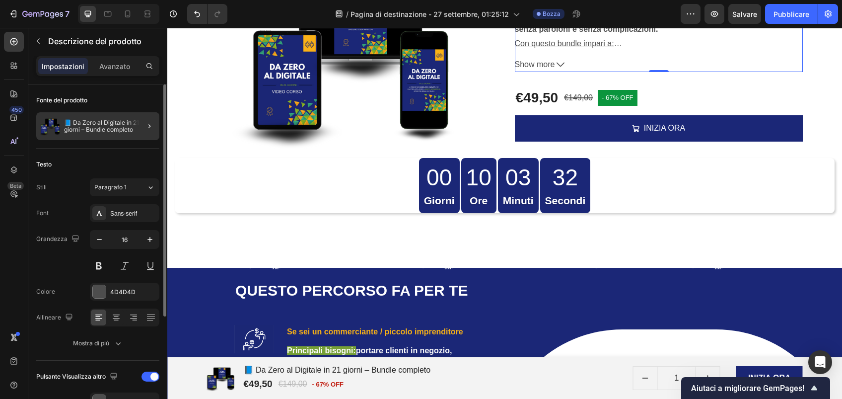
click at [135, 126] on div at bounding box center [146, 126] width 28 height 28
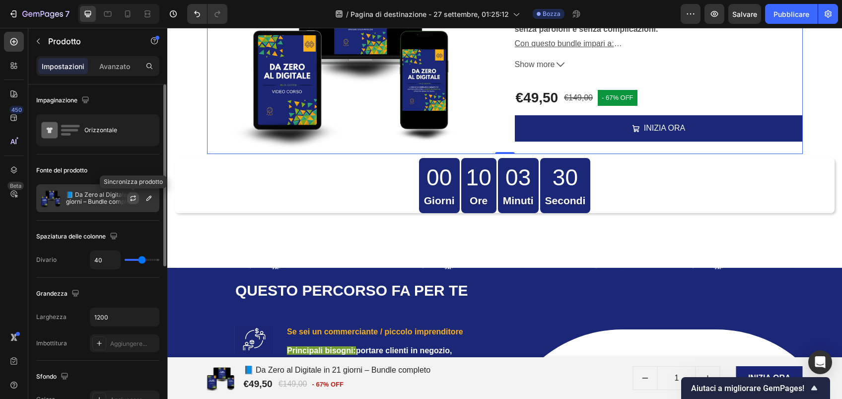
click at [132, 200] on icon "button" at bounding box center [132, 199] width 5 height 3
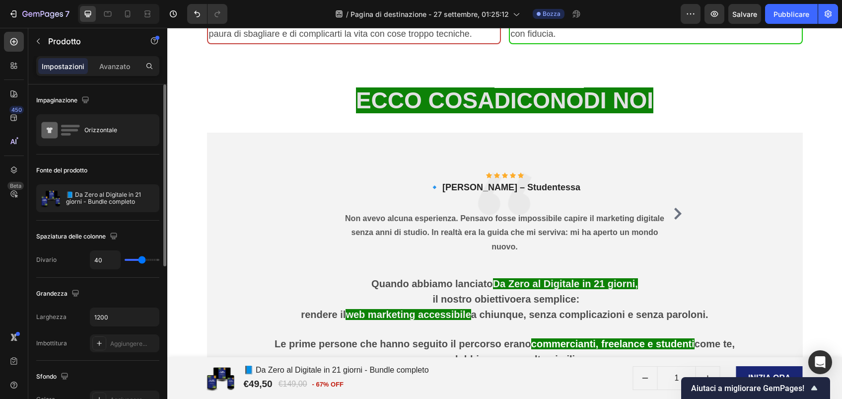
scroll to position [3063, 0]
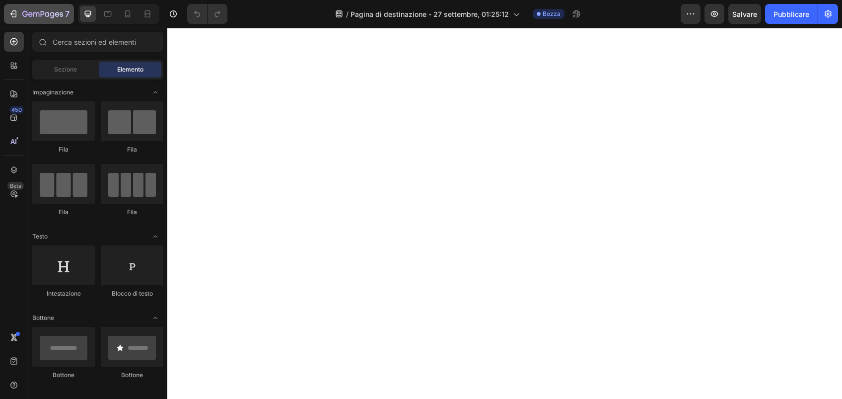
click at [19, 12] on div "7" at bounding box center [38, 14] width 61 height 12
